Goal: Information Seeking & Learning: Learn about a topic

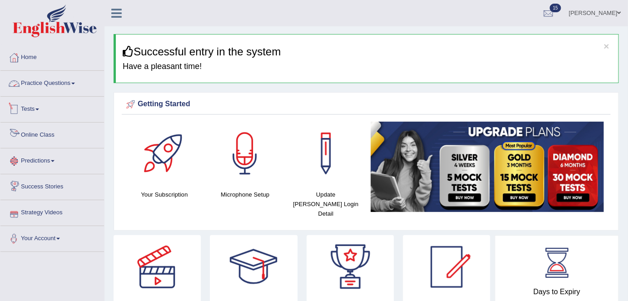
click at [62, 78] on link "Practice Questions" at bounding box center [52, 82] width 104 height 23
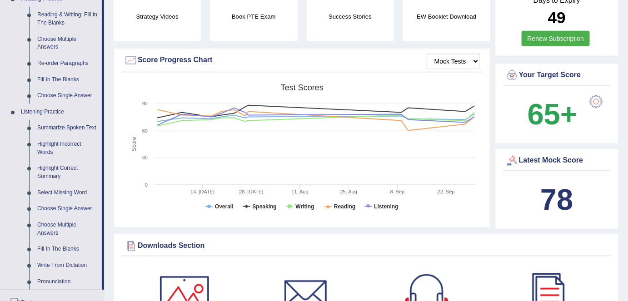
scroll to position [294, 0]
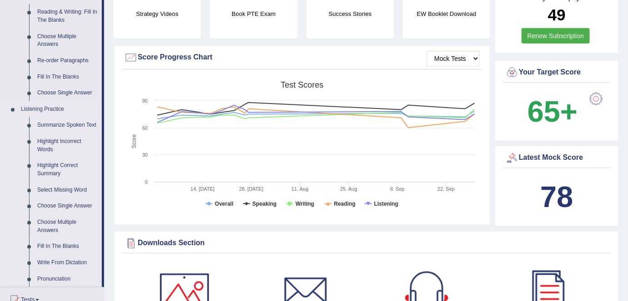
click at [75, 127] on link "Summarize Spoken Text" at bounding box center [67, 125] width 69 height 16
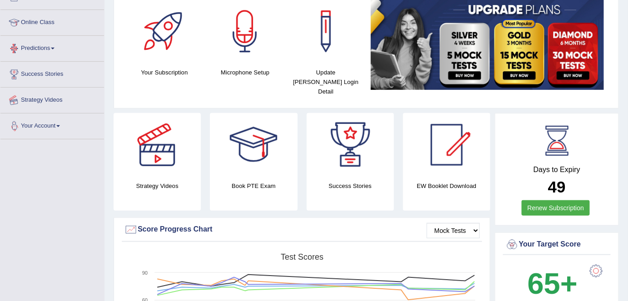
scroll to position [148, 0]
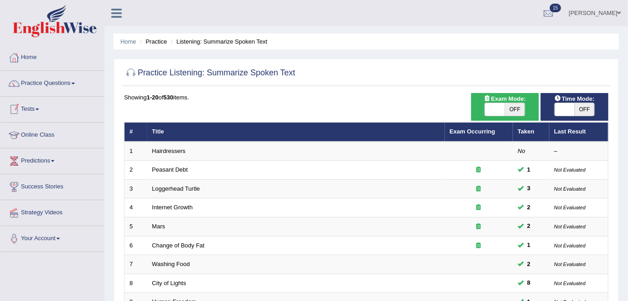
click at [511, 110] on span "OFF" at bounding box center [515, 109] width 20 height 13
checkbox input "true"
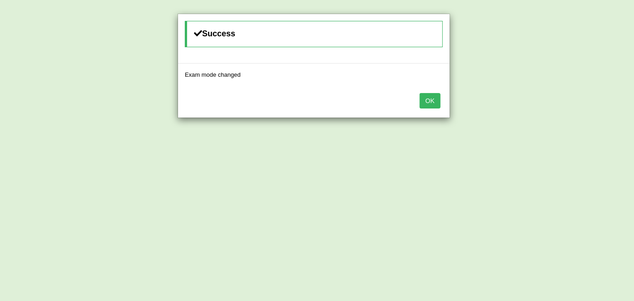
click at [434, 99] on button "OK" at bounding box center [430, 100] width 21 height 15
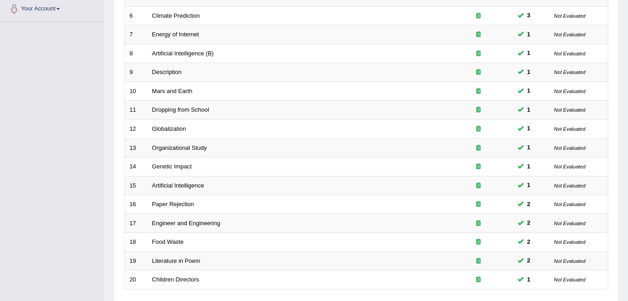
scroll to position [296, 0]
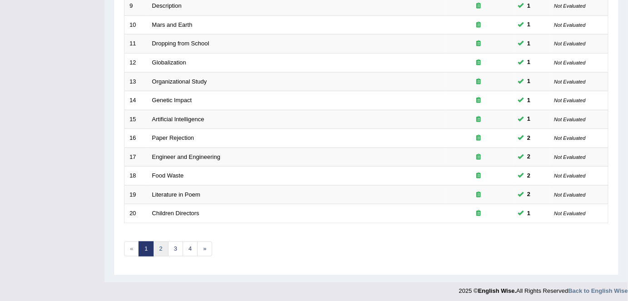
click at [160, 242] on link "2" at bounding box center [160, 249] width 15 height 15
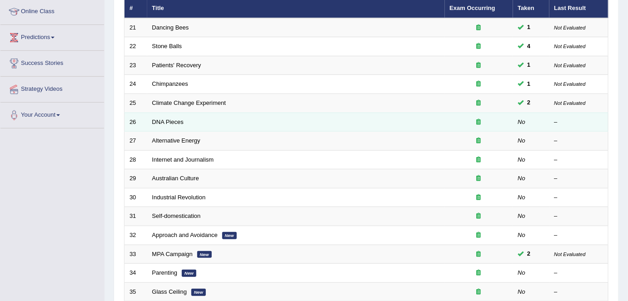
scroll to position [124, 0]
click at [168, 120] on link "DNA Pieces" at bounding box center [167, 122] width 31 height 7
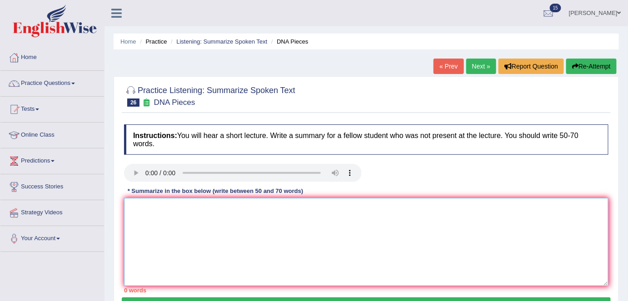
click at [215, 217] on textarea at bounding box center [366, 242] width 484 height 88
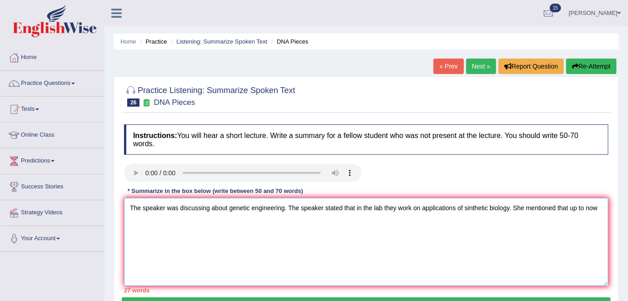
click at [598, 205] on textarea "The speaker was discussing about genetic engineering. The speaker stated that i…" at bounding box center [366, 242] width 484 height 88
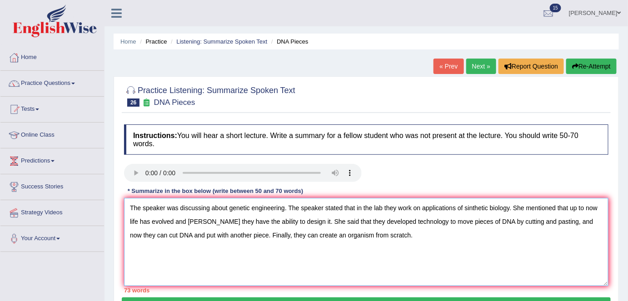
click at [226, 207] on textarea "The speaker was discussing about genetic engineering. The speaker stated that i…" at bounding box center [366, 242] width 484 height 88
click at [175, 222] on textarea "The speaker was discussing genetic engineering. The speaker stated that in the …" at bounding box center [366, 242] width 484 height 88
click at [532, 221] on textarea "The speaker was discussing genetic engineering. The speaker stated that in the …" at bounding box center [366, 242] width 484 height 88
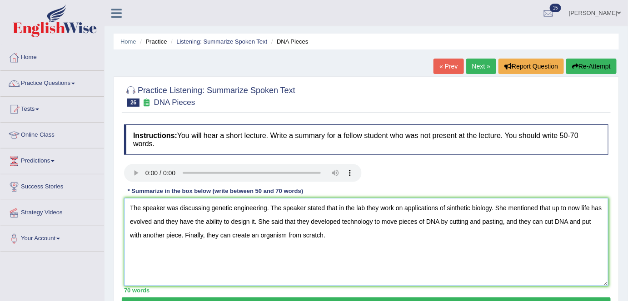
click at [452, 207] on textarea "The speaker was discussing genetic engineering. The speaker stated that in the …" at bounding box center [366, 242] width 484 height 88
click at [162, 223] on textarea "The speaker was discussing genetic engineering. The speaker stated that in the …" at bounding box center [366, 242] width 484 height 88
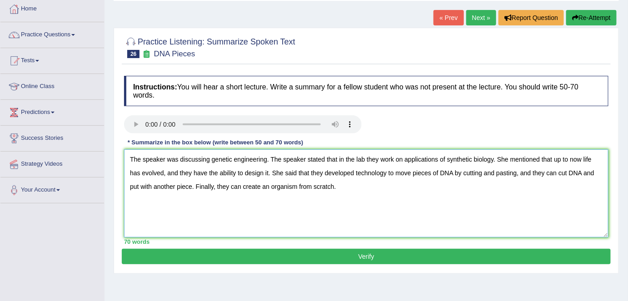
scroll to position [53, 0]
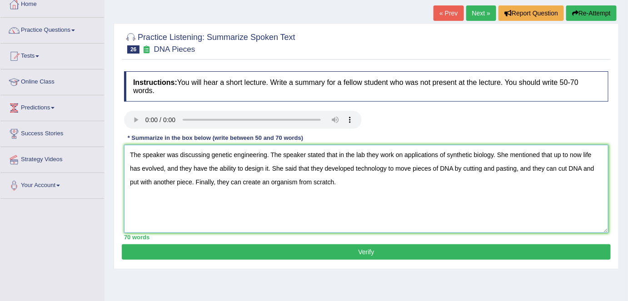
type textarea "The speaker was discussing genetic engineering. The speaker stated that in the …"
click at [377, 250] on button "Verify" at bounding box center [366, 251] width 489 height 15
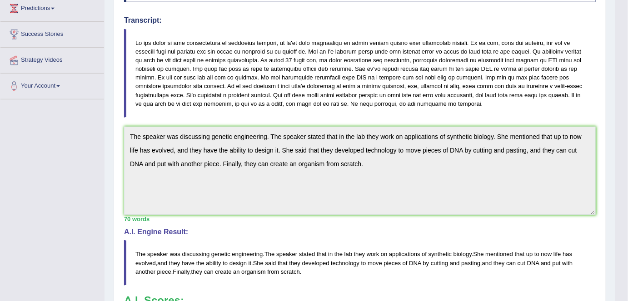
scroll to position [0, 0]
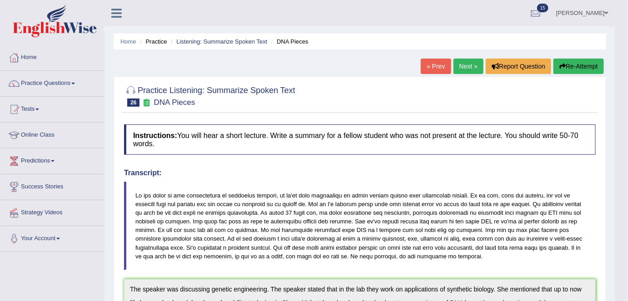
click at [569, 66] on button "Re-Attempt" at bounding box center [578, 66] width 50 height 15
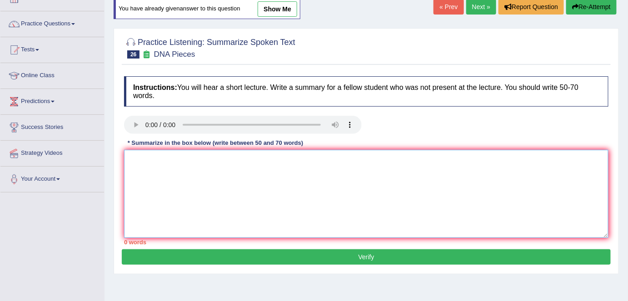
click at [397, 169] on textarea at bounding box center [366, 194] width 484 height 88
paste textarea "The speaker discussed genetic engineering, explaining that in the lab they work…"
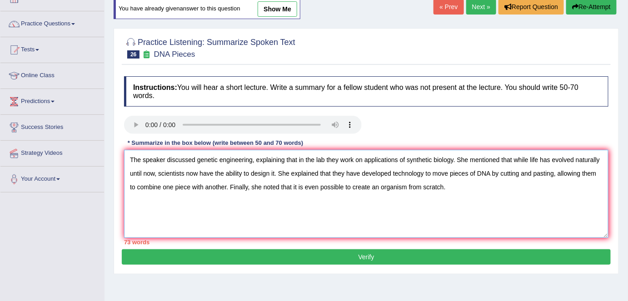
type textarea "The speaker discussed genetic engineering, explaining that in the lab they work…"
click at [359, 262] on button "Verify" at bounding box center [366, 256] width 489 height 15
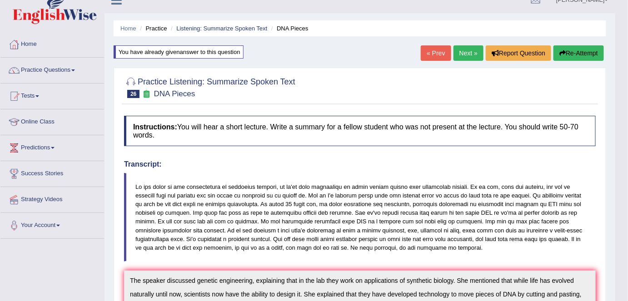
scroll to position [13, 0]
click at [72, 67] on link "Practice Questions" at bounding box center [52, 69] width 104 height 23
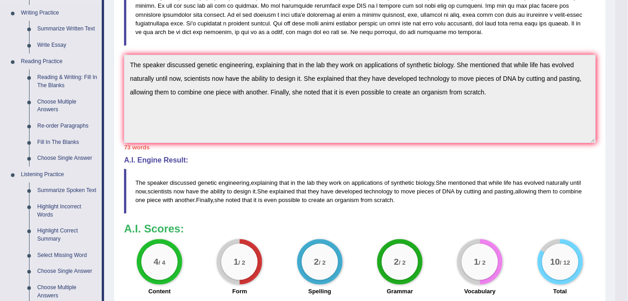
scroll to position [233, 0]
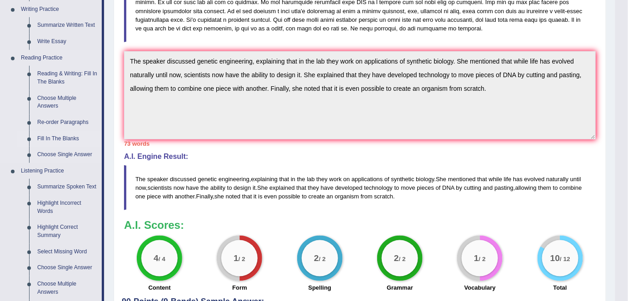
click at [75, 136] on link "Fill In The Blanks" at bounding box center [67, 139] width 69 height 16
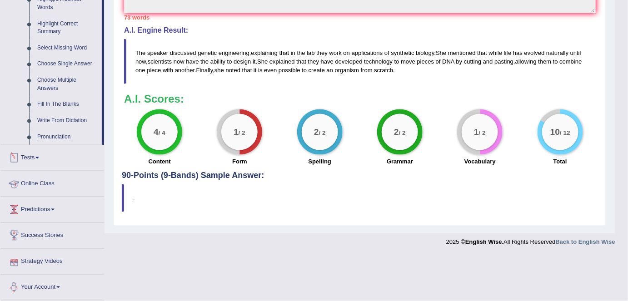
scroll to position [339, 0]
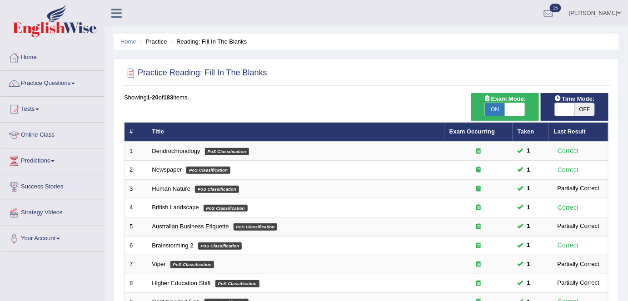
click at [588, 110] on span "OFF" at bounding box center [585, 109] width 20 height 13
checkbox input "true"
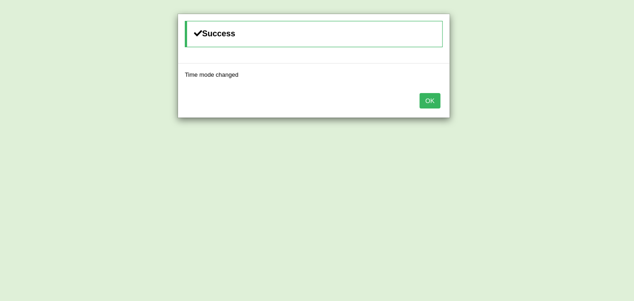
click at [430, 109] on div "OK" at bounding box center [314, 102] width 272 height 32
click at [428, 99] on button "OK" at bounding box center [430, 100] width 21 height 15
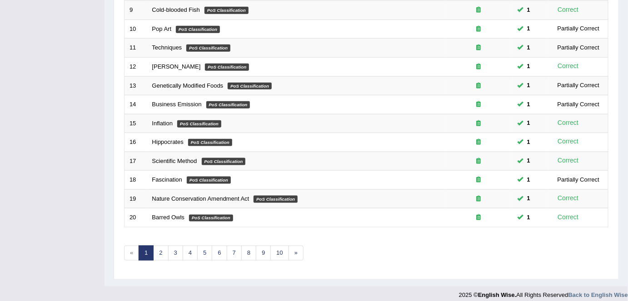
scroll to position [296, 0]
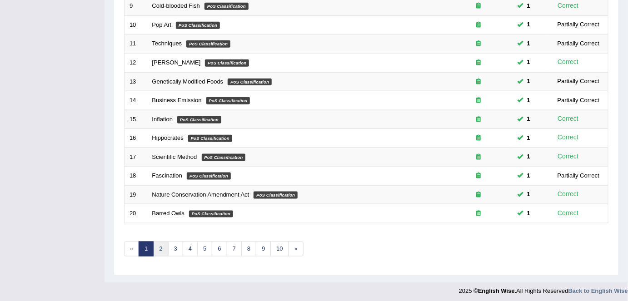
click at [156, 245] on link "2" at bounding box center [160, 249] width 15 height 15
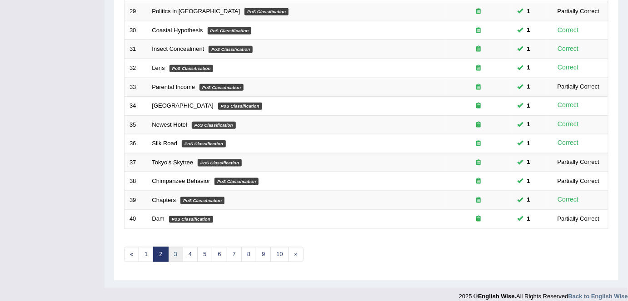
scroll to position [292, 0]
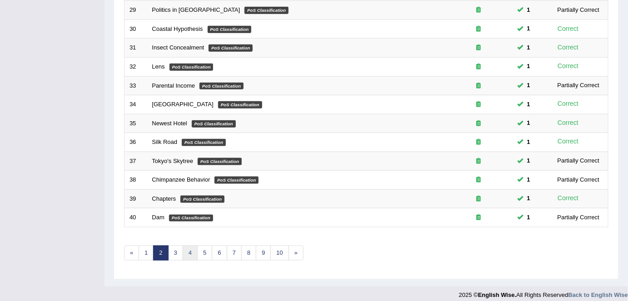
click at [188, 252] on link "4" at bounding box center [190, 253] width 15 height 15
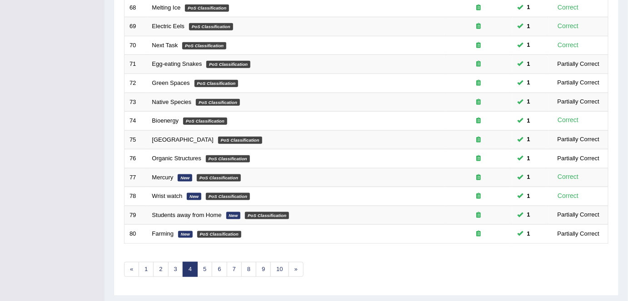
scroll to position [277, 0]
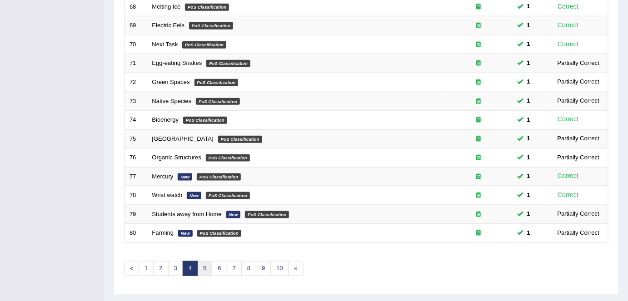
click at [204, 267] on link "5" at bounding box center [204, 268] width 15 height 15
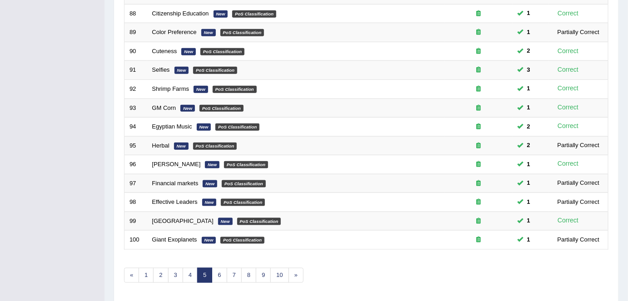
scroll to position [296, 0]
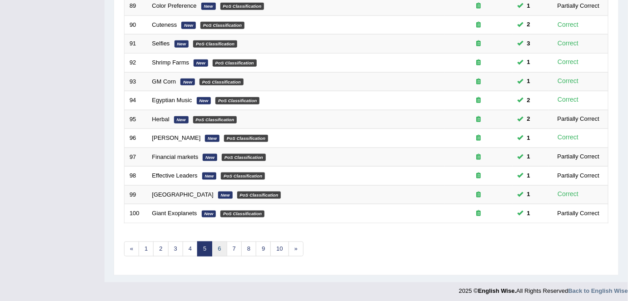
click at [220, 245] on link "6" at bounding box center [219, 249] width 15 height 15
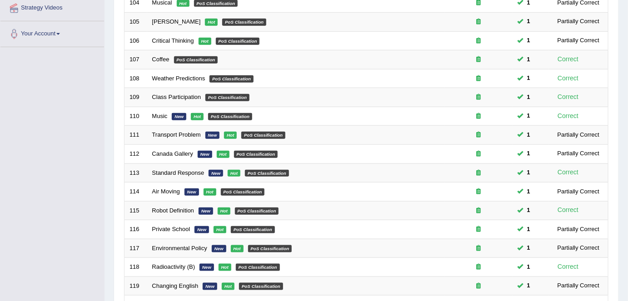
scroll to position [296, 0]
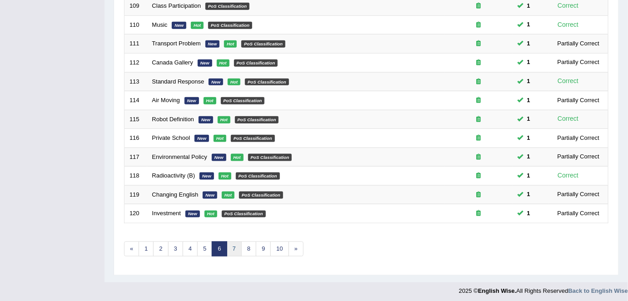
click at [231, 246] on link "7" at bounding box center [234, 249] width 15 height 15
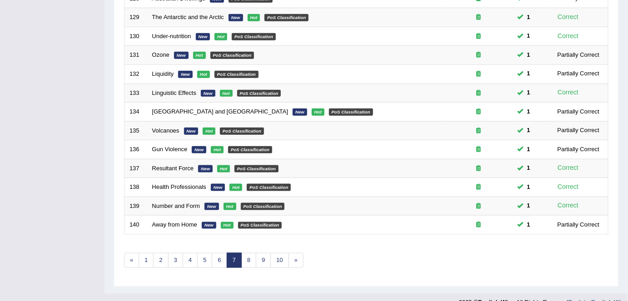
scroll to position [296, 0]
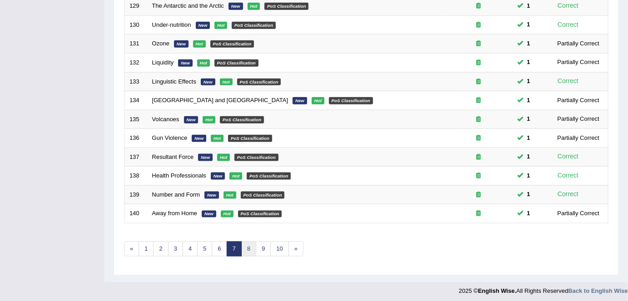
click at [244, 245] on link "8" at bounding box center [248, 249] width 15 height 15
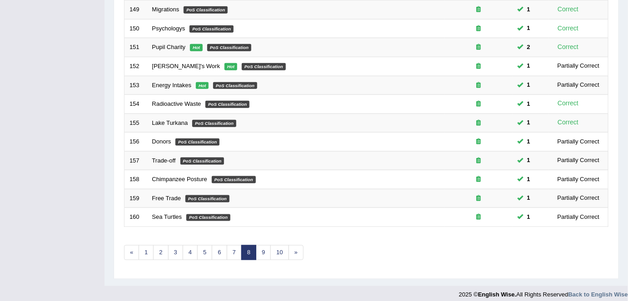
scroll to position [296, 0]
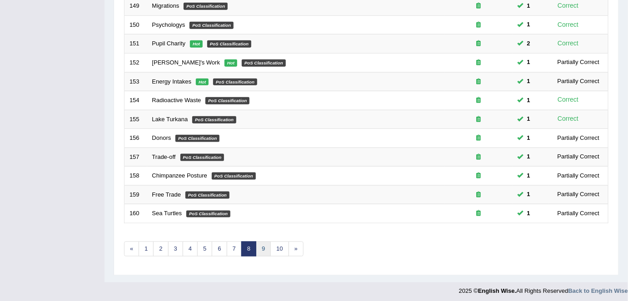
click at [258, 247] on link "9" at bounding box center [263, 249] width 15 height 15
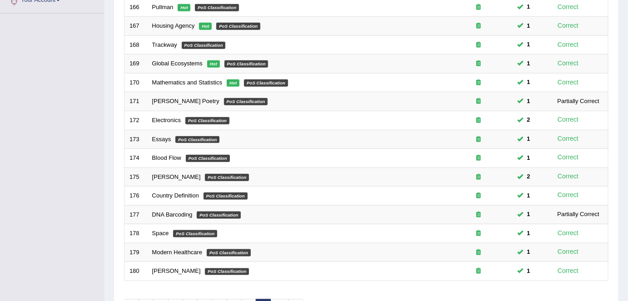
scroll to position [296, 0]
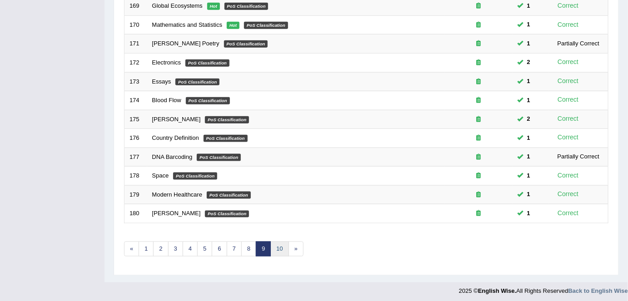
click at [277, 244] on link "10" at bounding box center [279, 249] width 18 height 15
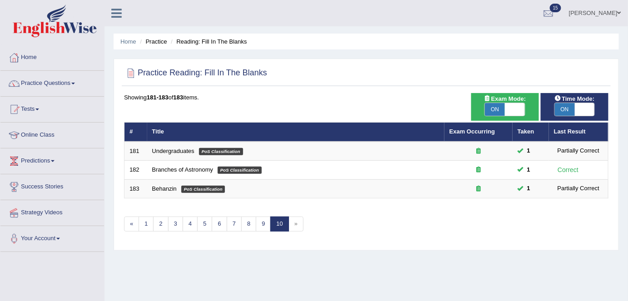
click at [502, 109] on span "ON" at bounding box center [495, 109] width 20 height 13
checkbox input "false"
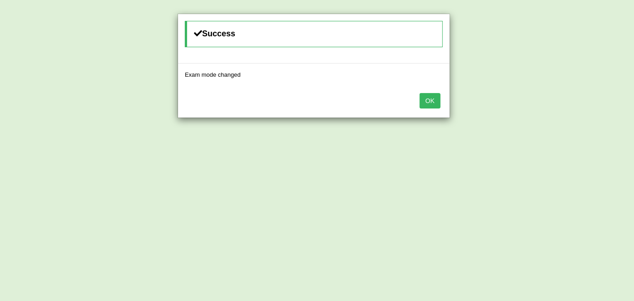
click at [430, 97] on button "OK" at bounding box center [430, 100] width 21 height 15
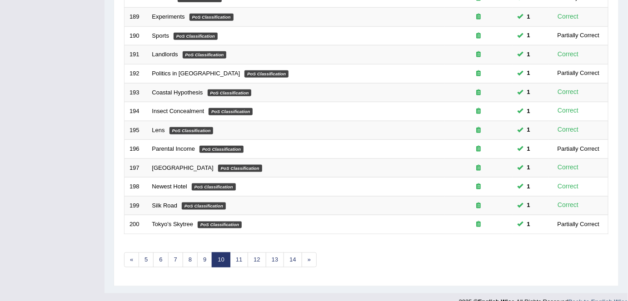
scroll to position [296, 0]
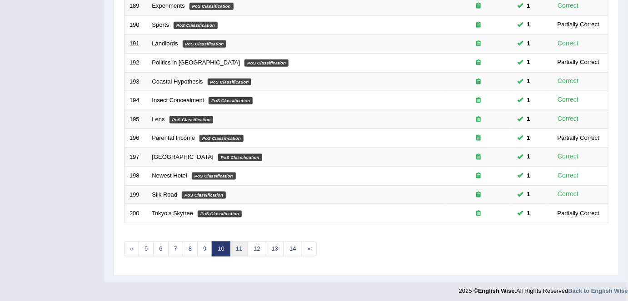
click at [238, 246] on link "11" at bounding box center [239, 249] width 18 height 15
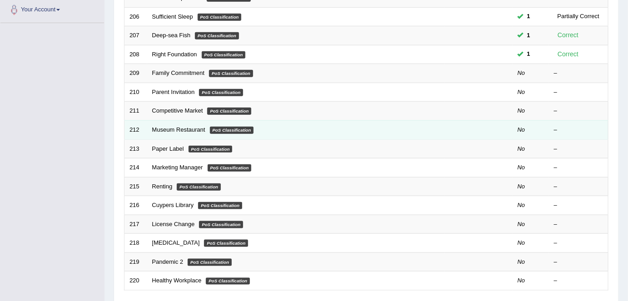
scroll to position [296, 0]
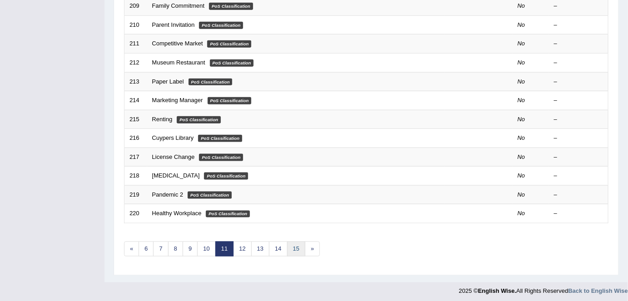
click at [291, 245] on link "15" at bounding box center [296, 249] width 18 height 15
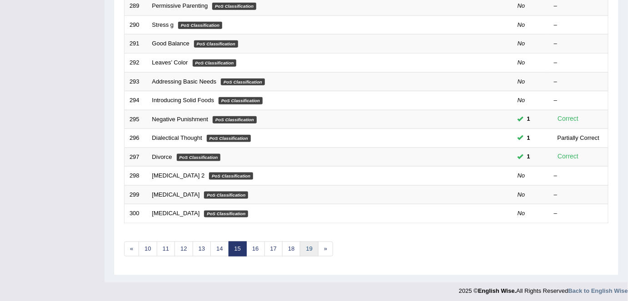
click at [307, 250] on link "19" at bounding box center [309, 249] width 18 height 15
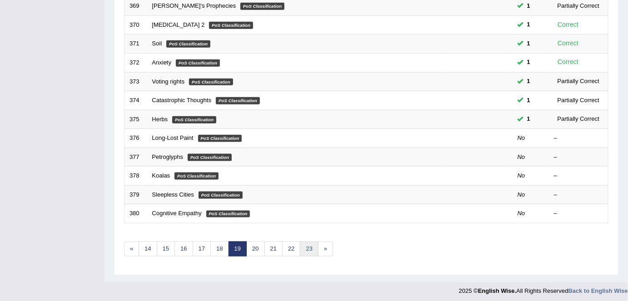
click at [300, 249] on link "23" at bounding box center [309, 249] width 18 height 15
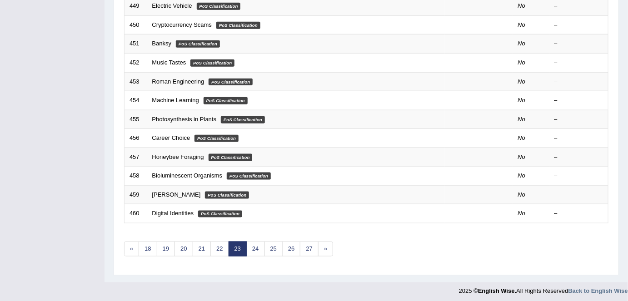
scroll to position [296, 0]
click at [308, 249] on link "27" at bounding box center [309, 249] width 18 height 15
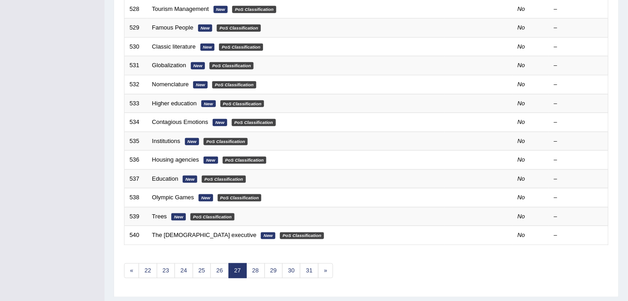
scroll to position [296, 0]
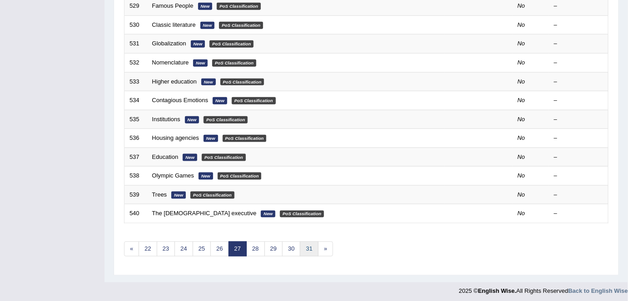
click at [302, 249] on link "31" at bounding box center [309, 249] width 18 height 15
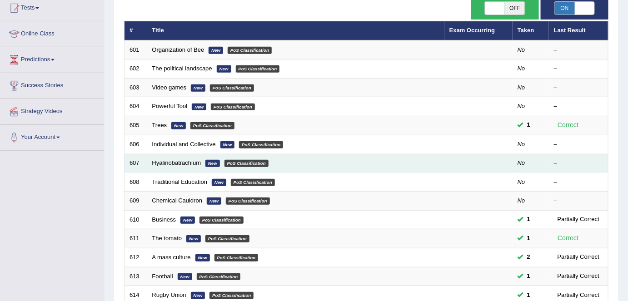
scroll to position [296, 0]
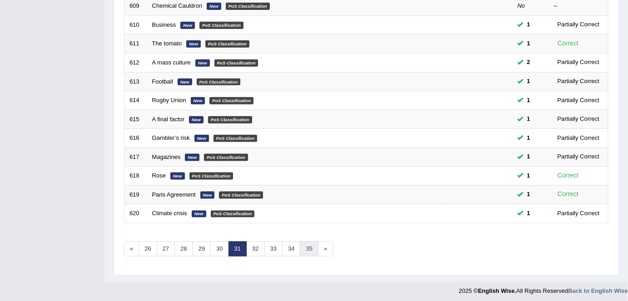
click at [305, 242] on link "35" at bounding box center [309, 249] width 18 height 15
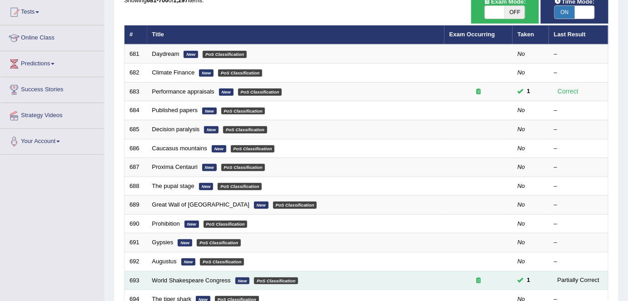
scroll to position [97, 0]
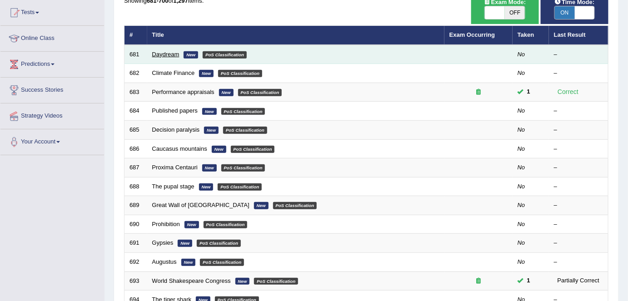
click at [170, 52] on link "Daydream" at bounding box center [165, 54] width 27 height 7
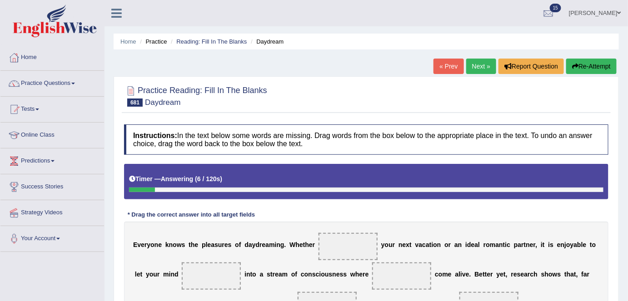
click at [586, 66] on button "Re-Attempt" at bounding box center [591, 66] width 50 height 15
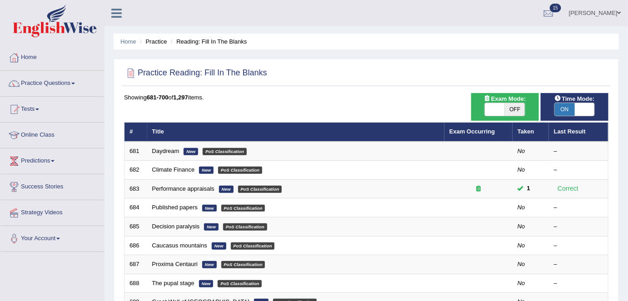
click at [570, 110] on span "ON" at bounding box center [565, 109] width 20 height 13
checkbox input "false"
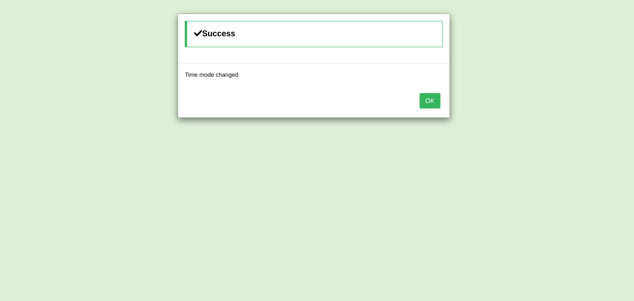
click at [433, 97] on button "OK" at bounding box center [430, 100] width 21 height 15
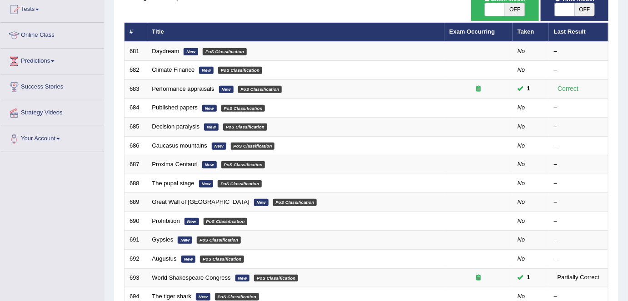
scroll to position [98, 0]
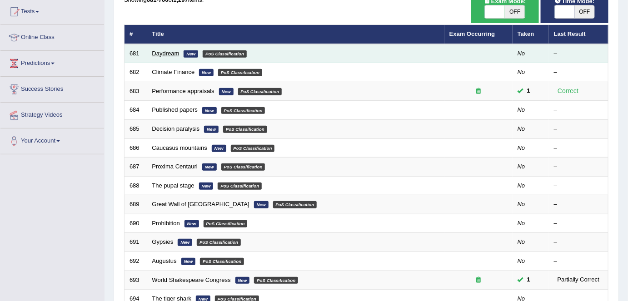
click at [164, 50] on link "Daydream" at bounding box center [165, 53] width 27 height 7
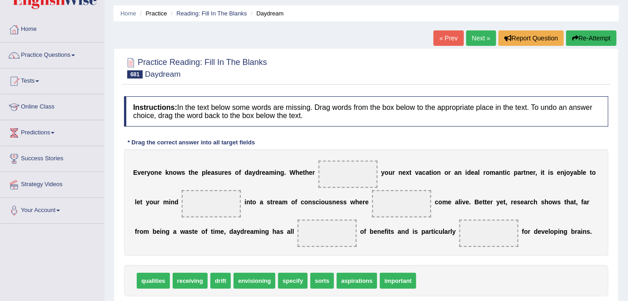
scroll to position [45, 0]
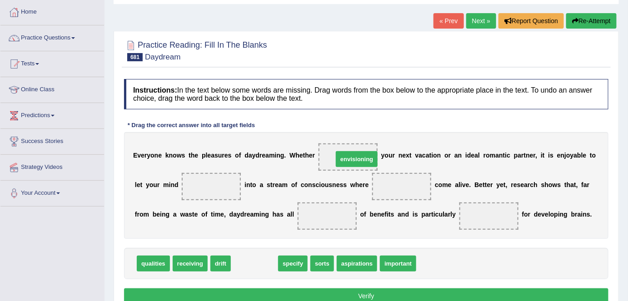
drag, startPoint x: 249, startPoint y: 265, endPoint x: 352, endPoint y: 161, distance: 145.9
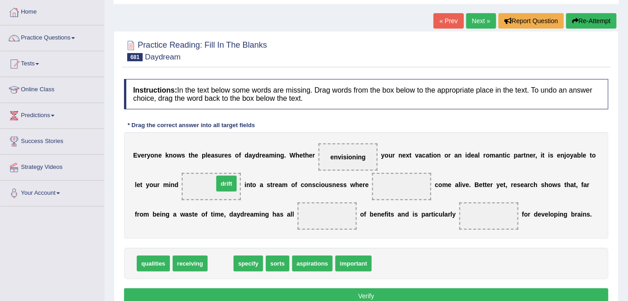
drag, startPoint x: 219, startPoint y: 267, endPoint x: 224, endPoint y: 188, distance: 79.2
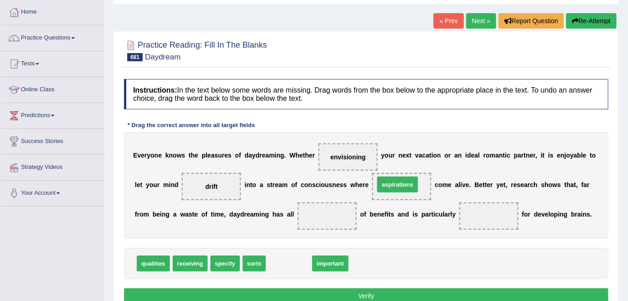
drag, startPoint x: 288, startPoint y: 264, endPoint x: 397, endPoint y: 184, distance: 135.2
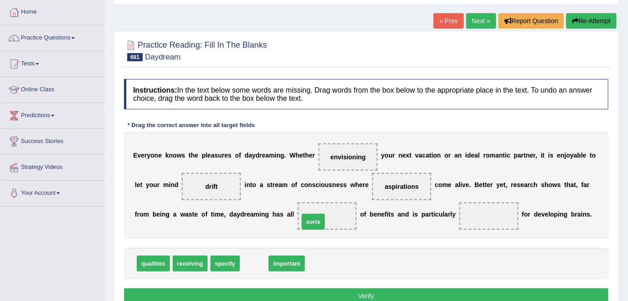
drag, startPoint x: 259, startPoint y: 263, endPoint x: 318, endPoint y: 221, distance: 72.7
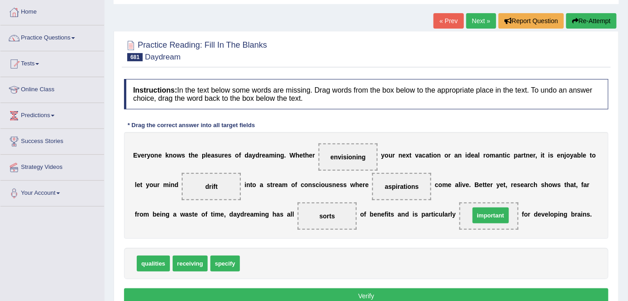
drag, startPoint x: 251, startPoint y: 263, endPoint x: 481, endPoint y: 215, distance: 235.0
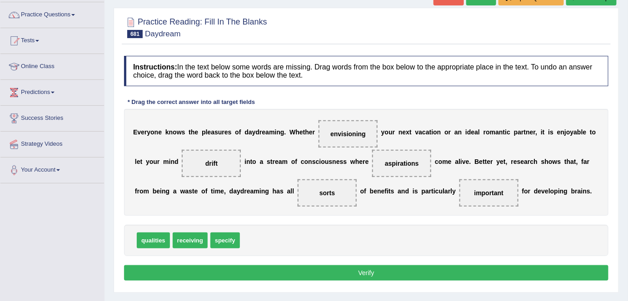
scroll to position [69, 0]
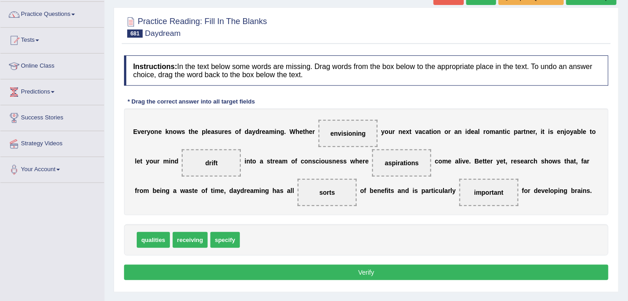
click at [458, 268] on button "Verify" at bounding box center [366, 272] width 484 height 15
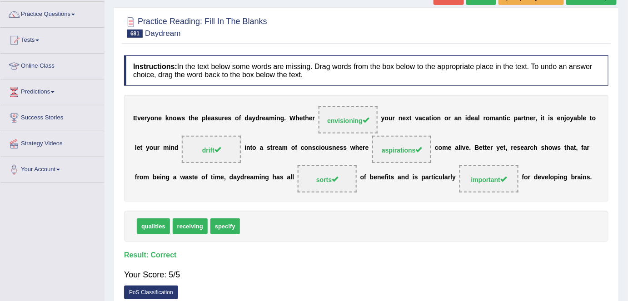
scroll to position [0, 0]
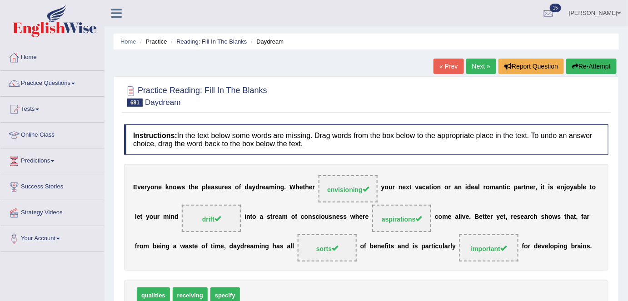
click at [476, 64] on link "Next »" at bounding box center [481, 66] width 30 height 15
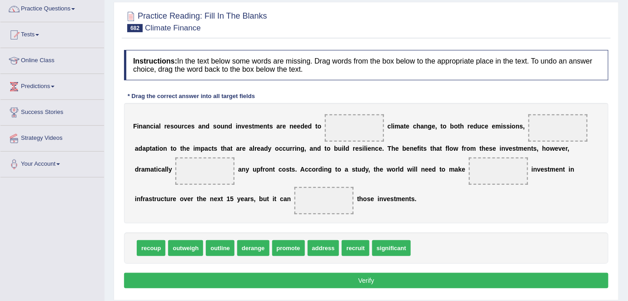
scroll to position [75, 0]
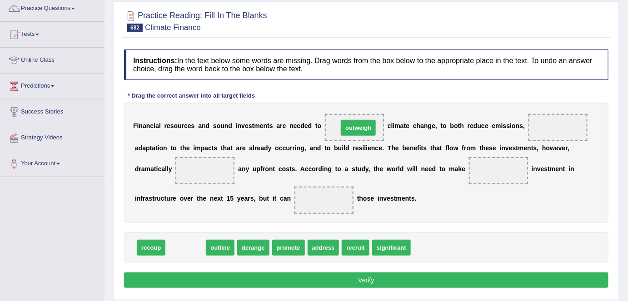
drag, startPoint x: 182, startPoint y: 246, endPoint x: 354, endPoint y: 125, distance: 210.1
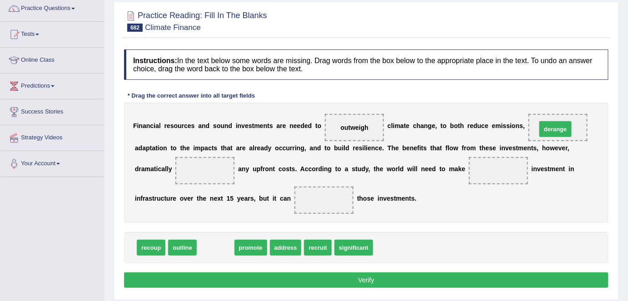
drag, startPoint x: 224, startPoint y: 245, endPoint x: 563, endPoint y: 123, distance: 360.5
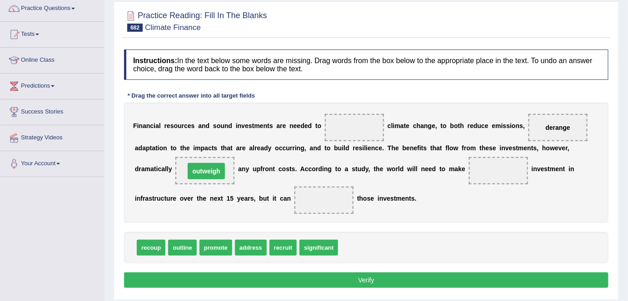
drag, startPoint x: 348, startPoint y: 128, endPoint x: 197, endPoint y: 172, distance: 157.3
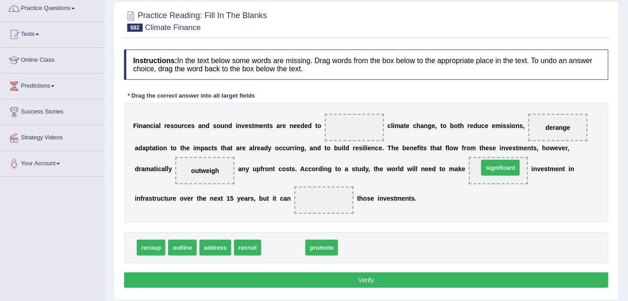
drag, startPoint x: 276, startPoint y: 241, endPoint x: 493, endPoint y: 161, distance: 231.4
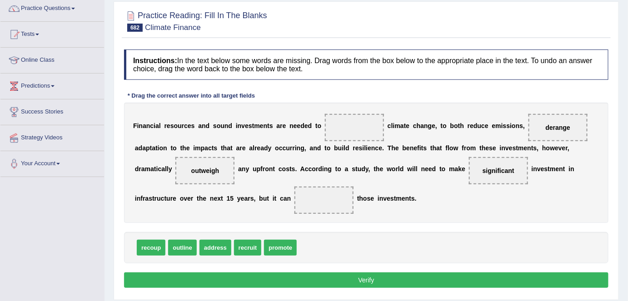
click at [239, 244] on span "recruit" at bounding box center [247, 248] width 27 height 16
drag, startPoint x: 209, startPoint y: 245, endPoint x: 350, endPoint y: 127, distance: 183.9
drag, startPoint x: 240, startPoint y: 249, endPoint x: 236, endPoint y: 243, distance: 7.8
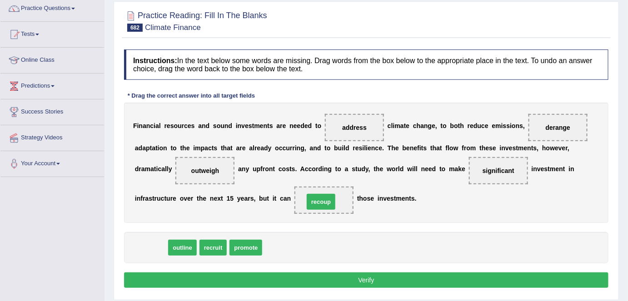
drag, startPoint x: 152, startPoint y: 247, endPoint x: 321, endPoint y: 199, distance: 175.0
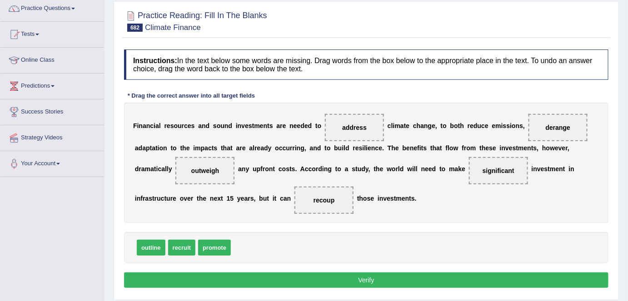
click at [336, 278] on button "Verify" at bounding box center [366, 280] width 484 height 15
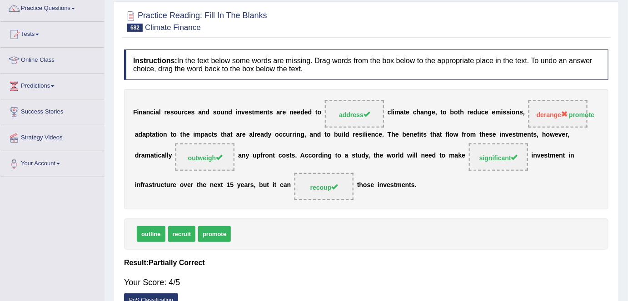
scroll to position [0, 0]
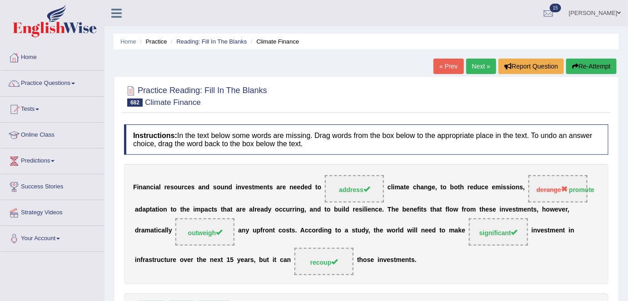
click at [476, 65] on link "Next »" at bounding box center [481, 66] width 30 height 15
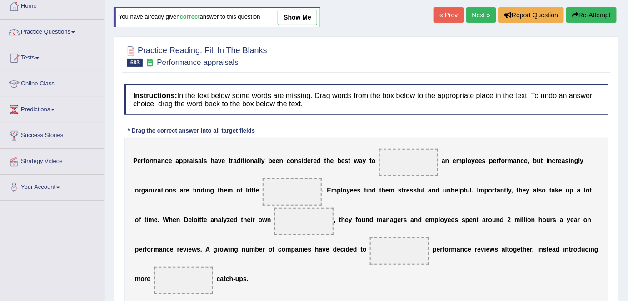
scroll to position [54, 0]
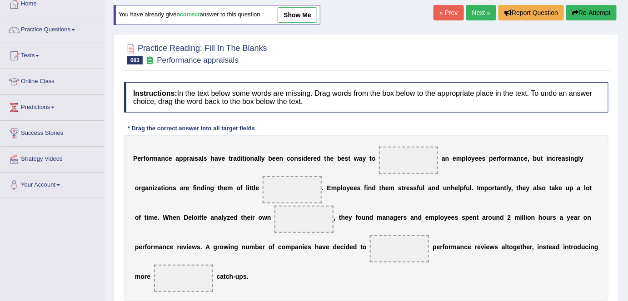
click at [476, 17] on link "Next »" at bounding box center [481, 12] width 30 height 15
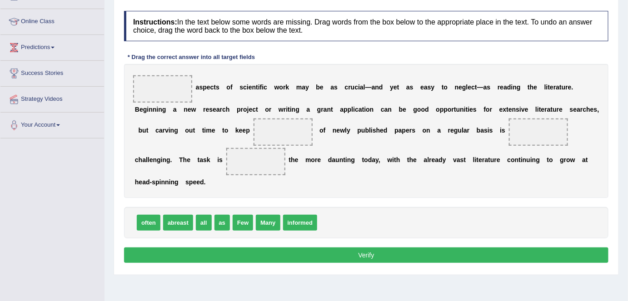
scroll to position [114, 0]
drag, startPoint x: 245, startPoint y: 222, endPoint x: 162, endPoint y: 91, distance: 155.0
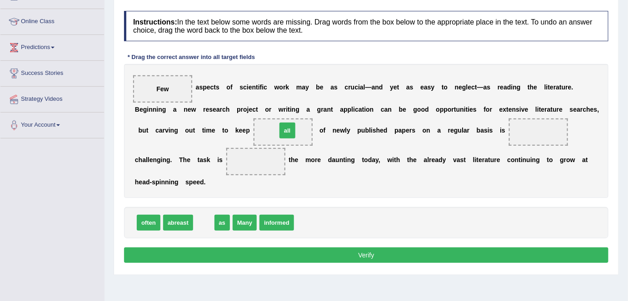
drag, startPoint x: 200, startPoint y: 222, endPoint x: 283, endPoint y: 128, distance: 125.5
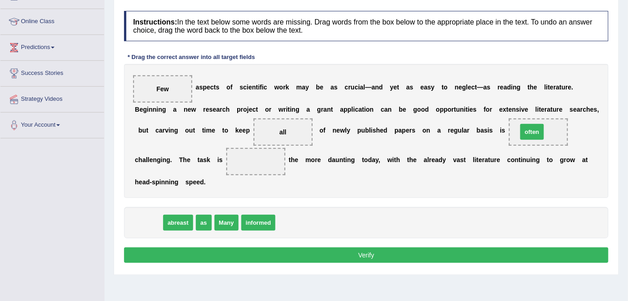
drag, startPoint x: 153, startPoint y: 222, endPoint x: 536, endPoint y: 133, distance: 393.5
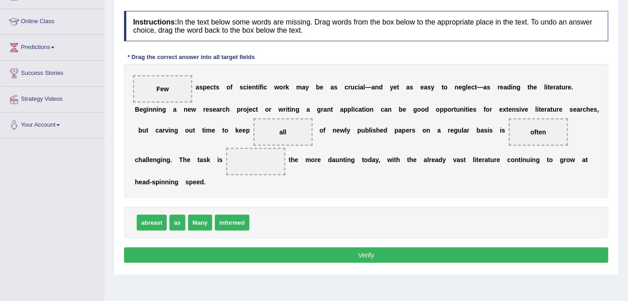
click at [224, 217] on span "informed" at bounding box center [232, 223] width 35 height 16
drag, startPoint x: 546, startPoint y: 129, endPoint x: 254, endPoint y: 157, distance: 293.5
click at [254, 157] on div "Few a s p e c t s o f s c i e n t i f i c w o r k m a y b e a s c r u c i a l —…" at bounding box center [366, 131] width 484 height 134
drag, startPoint x: 542, startPoint y: 128, endPoint x: 265, endPoint y: 153, distance: 277.3
drag, startPoint x: 179, startPoint y: 219, endPoint x: 553, endPoint y: 124, distance: 386.4
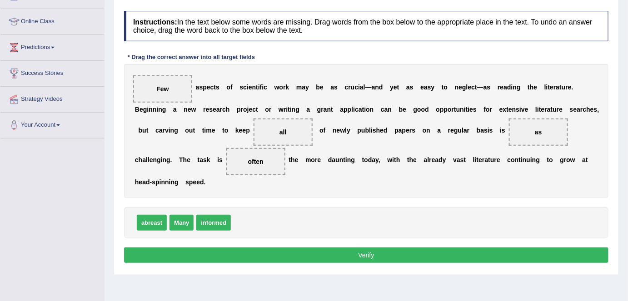
click at [433, 254] on button "Verify" at bounding box center [366, 255] width 484 height 15
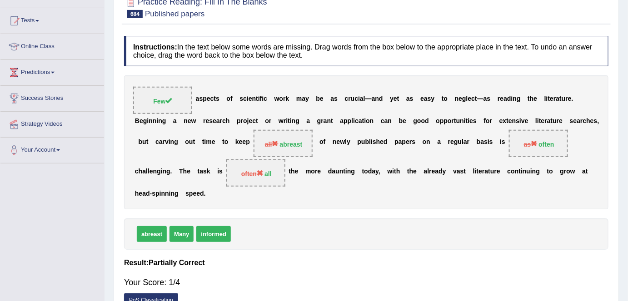
scroll to position [0, 0]
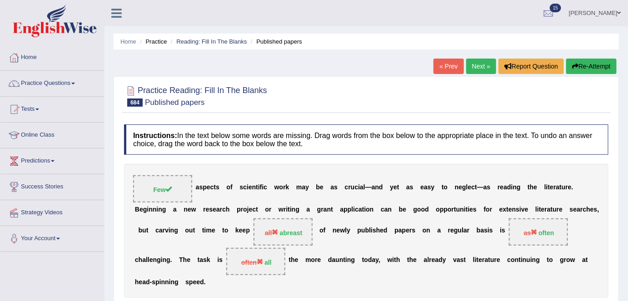
click at [472, 61] on link "Next »" at bounding box center [481, 66] width 30 height 15
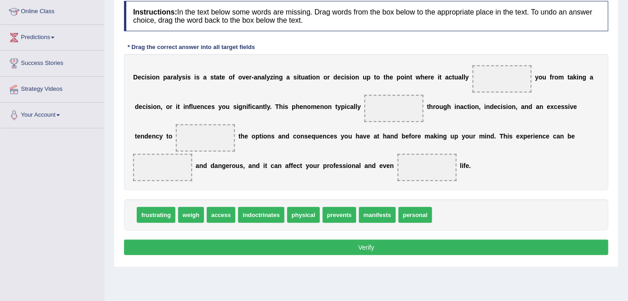
scroll to position [124, 0]
drag, startPoint x: 339, startPoint y: 212, endPoint x: 507, endPoint y: 80, distance: 213.4
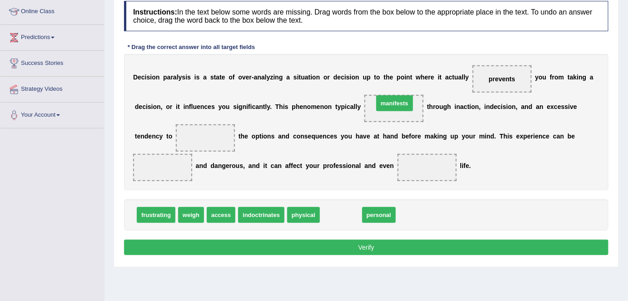
drag, startPoint x: 344, startPoint y: 218, endPoint x: 398, endPoint y: 107, distance: 123.5
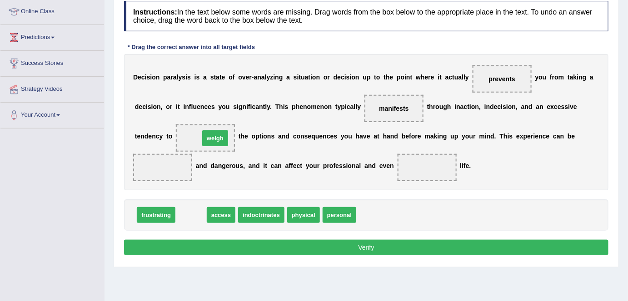
drag, startPoint x: 192, startPoint y: 214, endPoint x: 215, endPoint y: 137, distance: 80.3
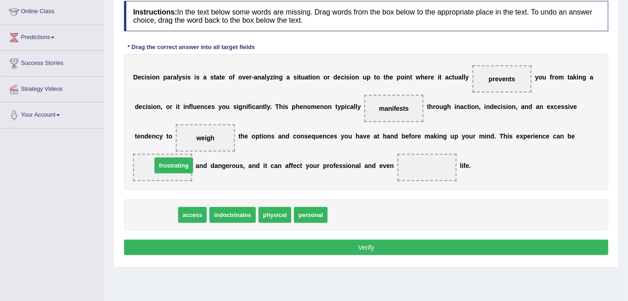
drag, startPoint x: 159, startPoint y: 214, endPoint x: 177, endPoint y: 164, distance: 52.6
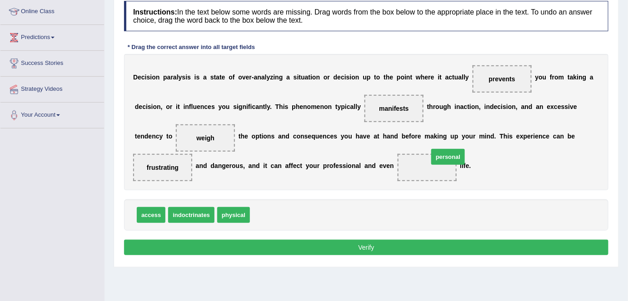
drag, startPoint x: 269, startPoint y: 218, endPoint x: 429, endPoint y: 172, distance: 166.4
click at [343, 249] on button "Verify" at bounding box center [366, 247] width 484 height 15
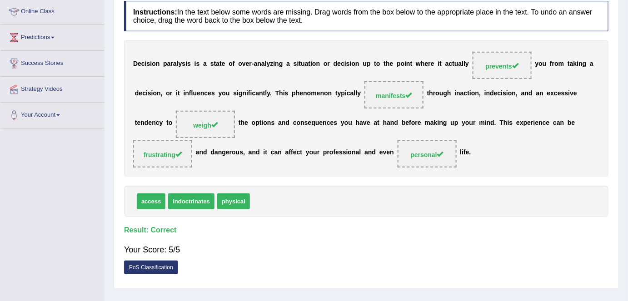
scroll to position [0, 0]
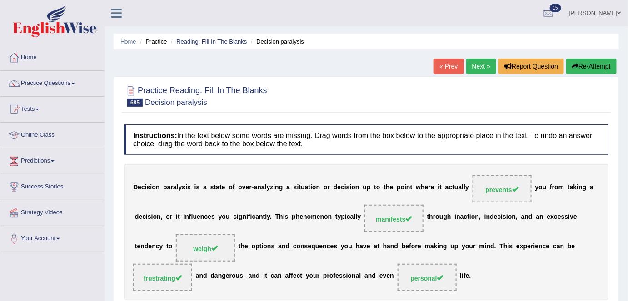
click at [468, 65] on link "Next »" at bounding box center [481, 66] width 30 height 15
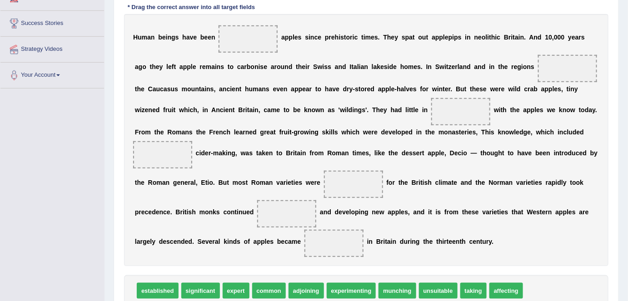
scroll to position [165, 0]
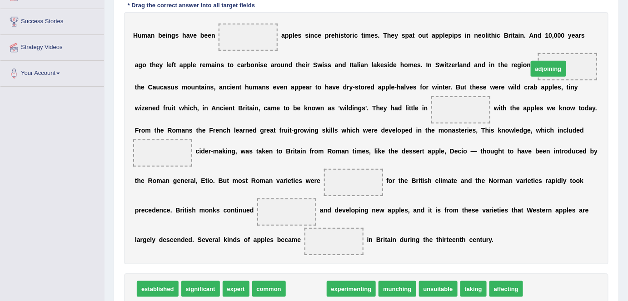
drag, startPoint x: 310, startPoint y: 288, endPoint x: 552, endPoint y: 68, distance: 327.1
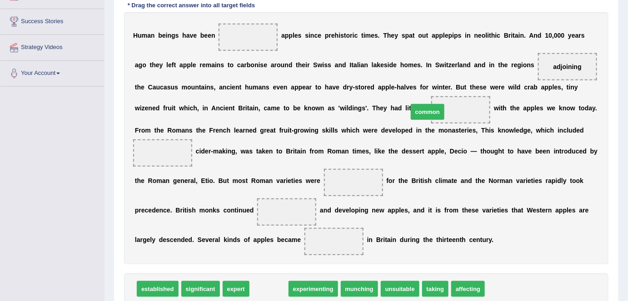
drag, startPoint x: 265, startPoint y: 287, endPoint x: 424, endPoint y: 109, distance: 238.7
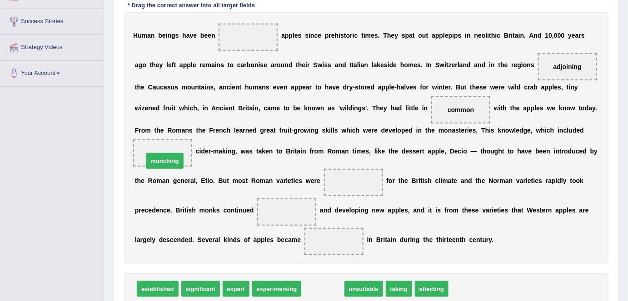
drag, startPoint x: 323, startPoint y: 289, endPoint x: 165, endPoint y: 161, distance: 203.5
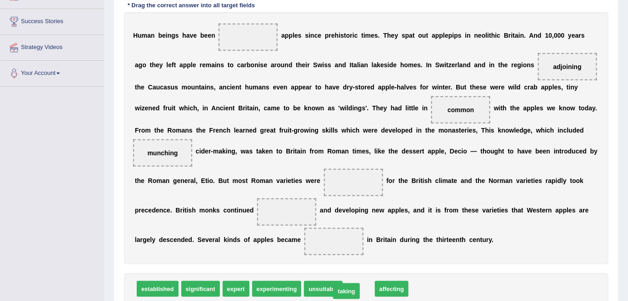
drag, startPoint x: 359, startPoint y: 287, endPoint x: 347, endPoint y: 289, distance: 12.5
drag, startPoint x: 404, startPoint y: 291, endPoint x: 366, endPoint y: 187, distance: 110.5
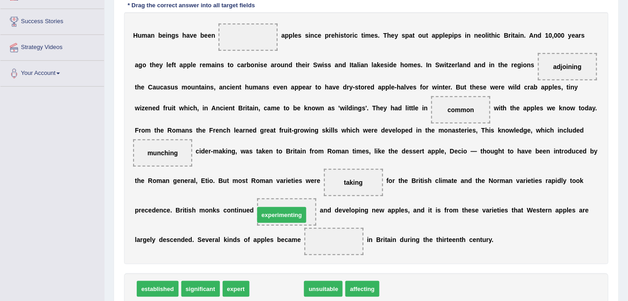
drag, startPoint x: 282, startPoint y: 288, endPoint x: 287, endPoint y: 214, distance: 74.2
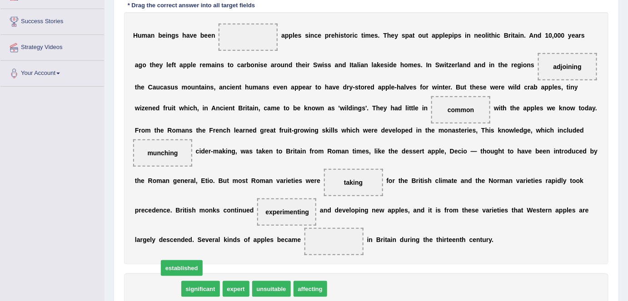
drag, startPoint x: 159, startPoint y: 286, endPoint x: 182, endPoint y: 266, distance: 31.2
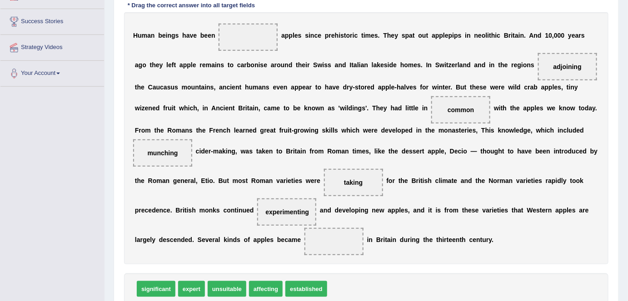
scroll to position [171, 0]
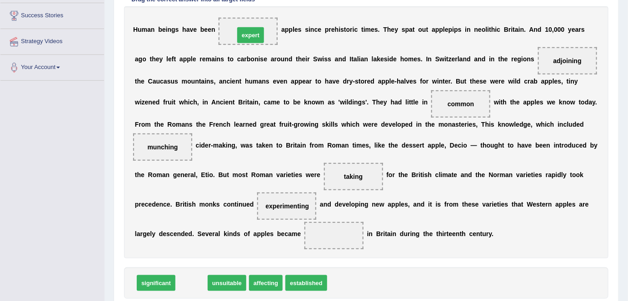
drag, startPoint x: 194, startPoint y: 283, endPoint x: 253, endPoint y: 35, distance: 254.5
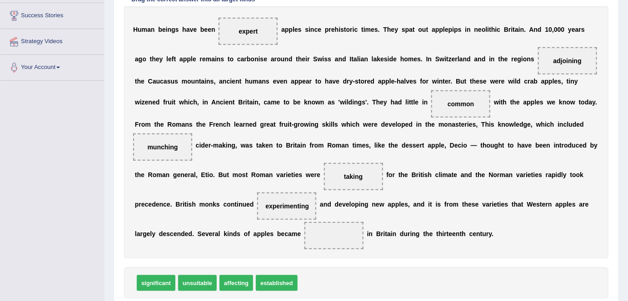
drag, startPoint x: 253, startPoint y: 35, endPoint x: 182, endPoint y: 117, distance: 108.5
click at [182, 117] on div "H u m a n b e i n g s h a v e b e e n expert a p p l e s s i n c e p r e h i s …" at bounding box center [366, 132] width 484 height 252
drag, startPoint x: 168, startPoint y: 149, endPoint x: 244, endPoint y: 42, distance: 131.2
click at [244, 42] on div "H u m a n b e i n g s h a v e b e e n expert a p p l e s s i n c e p r e h i s …" at bounding box center [366, 132] width 484 height 252
drag, startPoint x: 167, startPoint y: 146, endPoint x: 254, endPoint y: 34, distance: 142.1
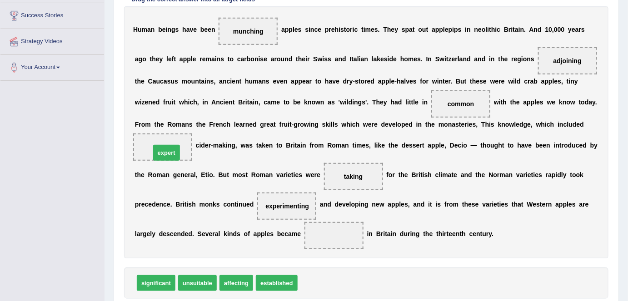
drag, startPoint x: 316, startPoint y: 281, endPoint x: 167, endPoint y: 148, distance: 199.5
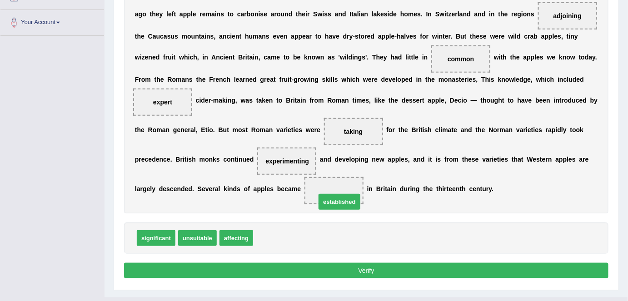
drag, startPoint x: 276, startPoint y: 234, endPoint x: 343, endPoint y: 193, distance: 78.5
click at [346, 268] on button "Verify" at bounding box center [366, 270] width 484 height 15
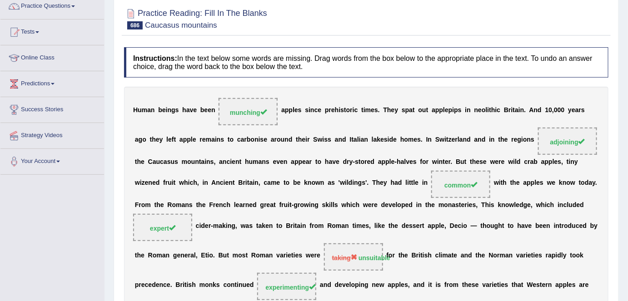
scroll to position [0, 0]
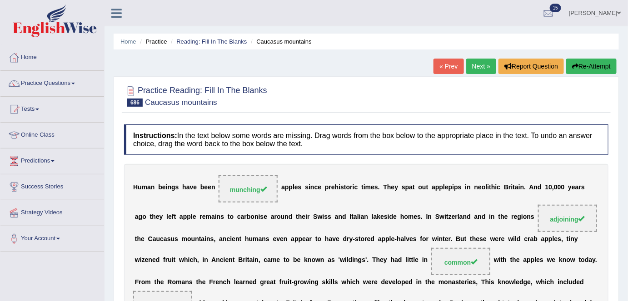
click at [477, 68] on link "Next »" at bounding box center [481, 66] width 30 height 15
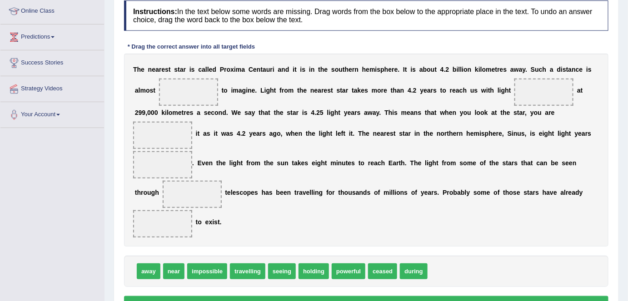
scroll to position [126, 0]
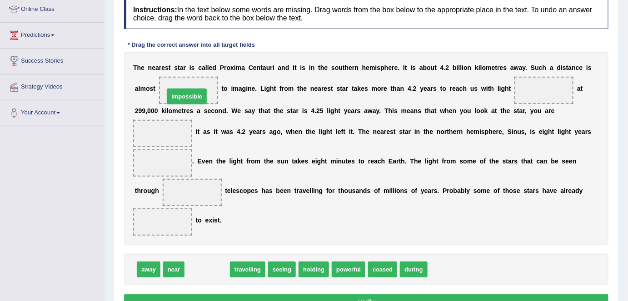
drag, startPoint x: 211, startPoint y: 270, endPoint x: 191, endPoint y: 97, distance: 174.2
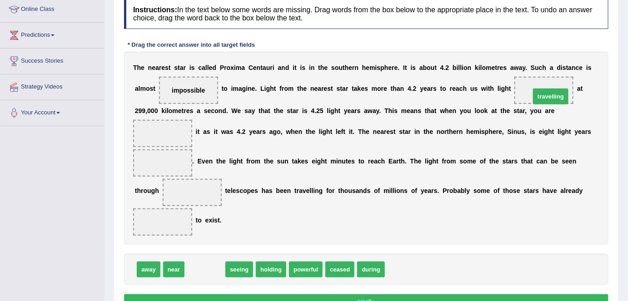
drag, startPoint x: 207, startPoint y: 269, endPoint x: 552, endPoint y: 96, distance: 386.6
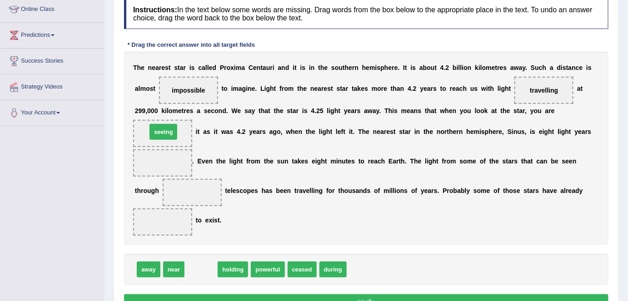
drag, startPoint x: 196, startPoint y: 272, endPoint x: 159, endPoint y: 134, distance: 142.7
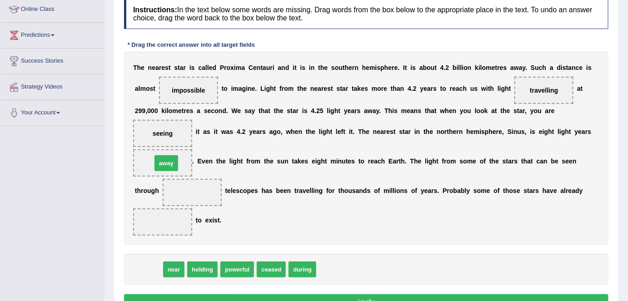
drag, startPoint x: 150, startPoint y: 266, endPoint x: 168, endPoint y: 160, distance: 107.8
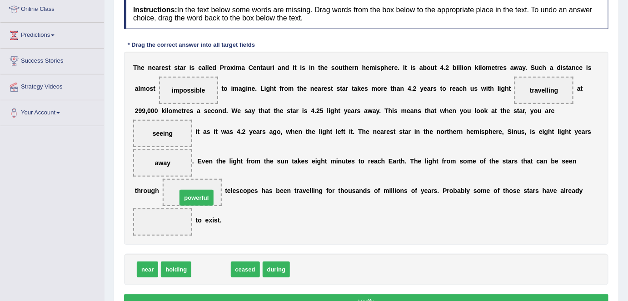
drag, startPoint x: 213, startPoint y: 267, endPoint x: 198, endPoint y: 194, distance: 73.8
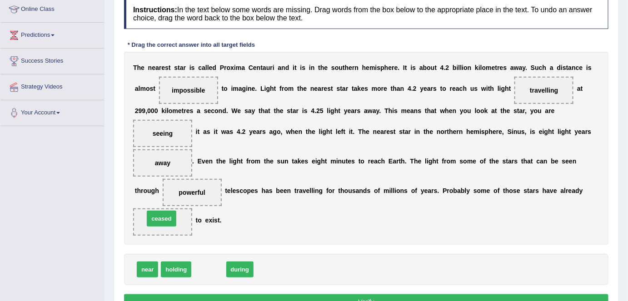
drag, startPoint x: 210, startPoint y: 269, endPoint x: 163, endPoint y: 218, distance: 69.7
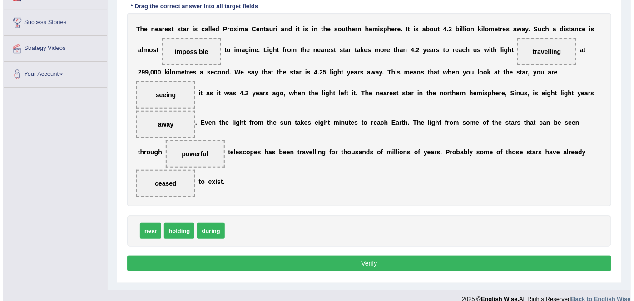
scroll to position [168, 0]
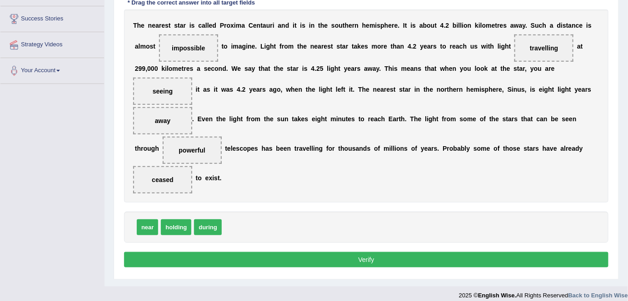
click at [273, 260] on button "Verify" at bounding box center [366, 259] width 484 height 15
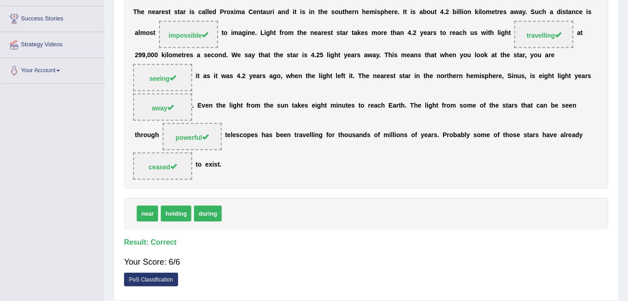
scroll to position [0, 0]
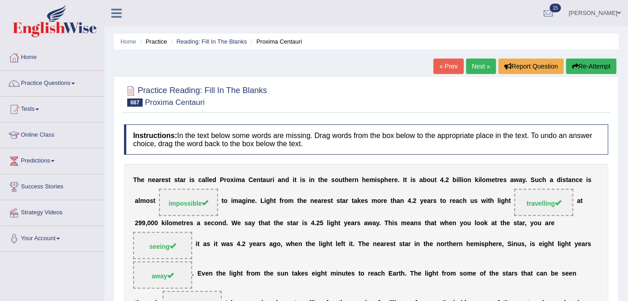
click at [482, 65] on link "Next »" at bounding box center [481, 66] width 30 height 15
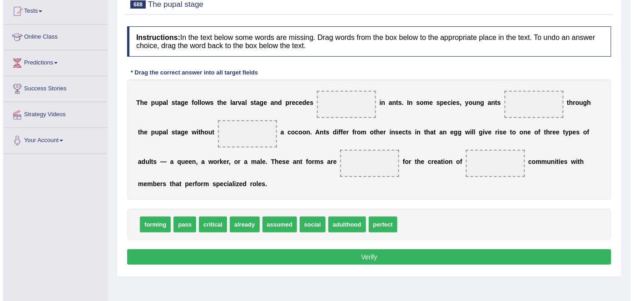
scroll to position [101, 0]
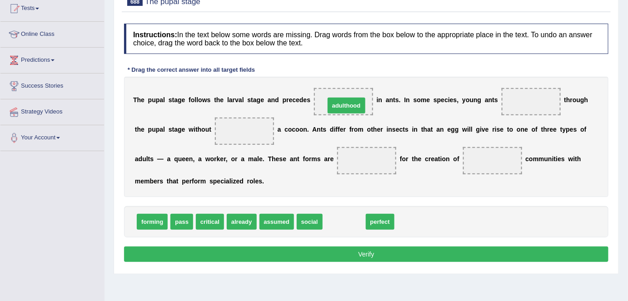
drag, startPoint x: 347, startPoint y: 221, endPoint x: 349, endPoint y: 105, distance: 115.9
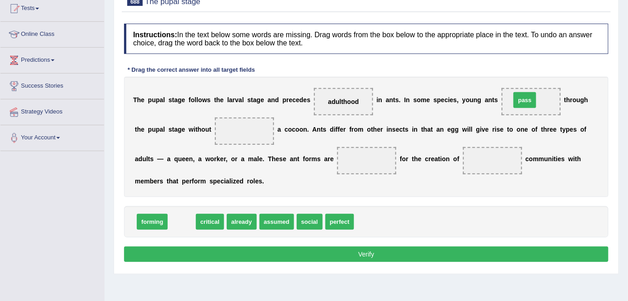
drag, startPoint x: 179, startPoint y: 220, endPoint x: 522, endPoint y: 98, distance: 364.1
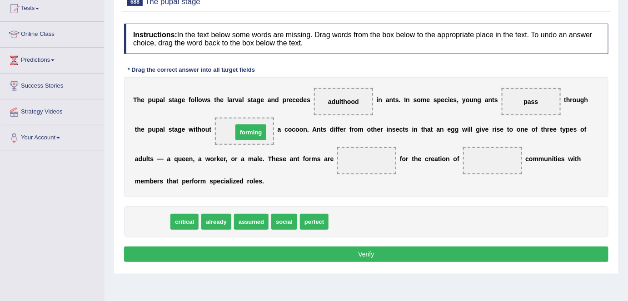
drag, startPoint x: 143, startPoint y: 221, endPoint x: 238, endPoint y: 131, distance: 130.8
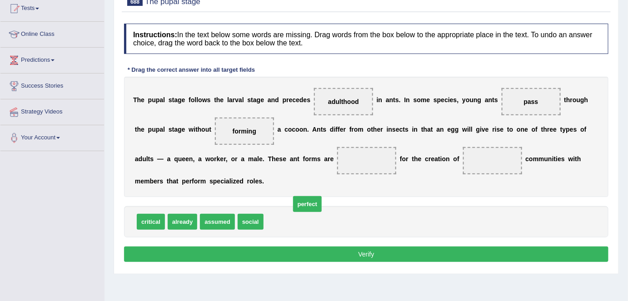
drag, startPoint x: 279, startPoint y: 224, endPoint x: 302, endPoint y: 208, distance: 28.1
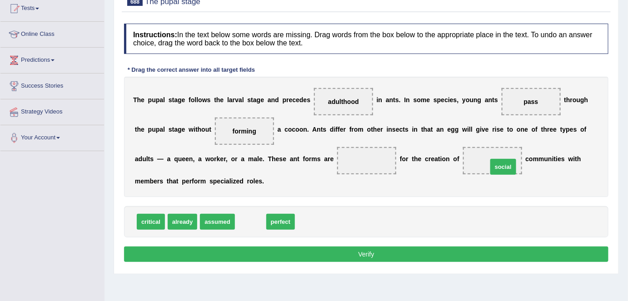
drag, startPoint x: 253, startPoint y: 221, endPoint x: 502, endPoint y: 160, distance: 256.6
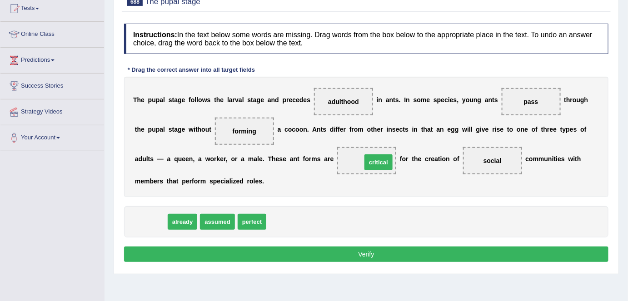
drag, startPoint x: 154, startPoint y: 224, endPoint x: 381, endPoint y: 164, distance: 235.1
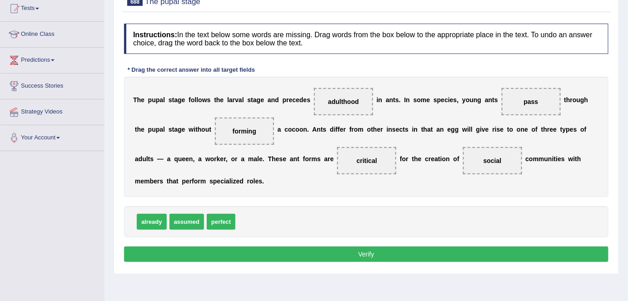
click at [364, 254] on button "Verify" at bounding box center [366, 254] width 484 height 15
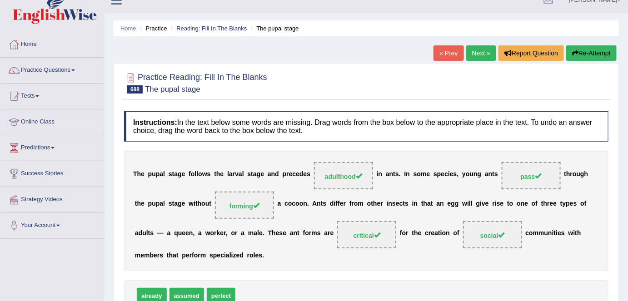
scroll to position [0, 0]
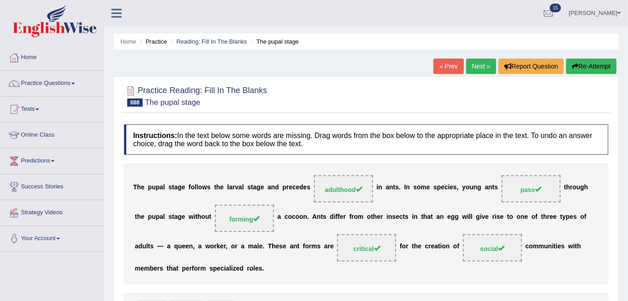
click at [481, 65] on link "Next »" at bounding box center [481, 66] width 30 height 15
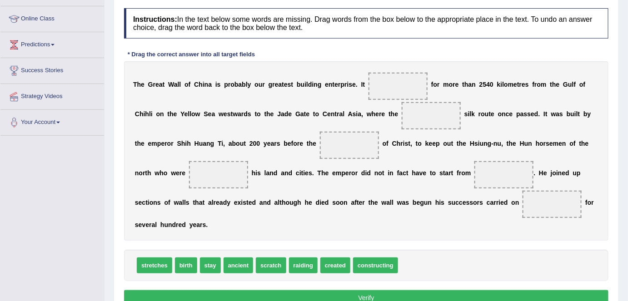
scroll to position [117, 0]
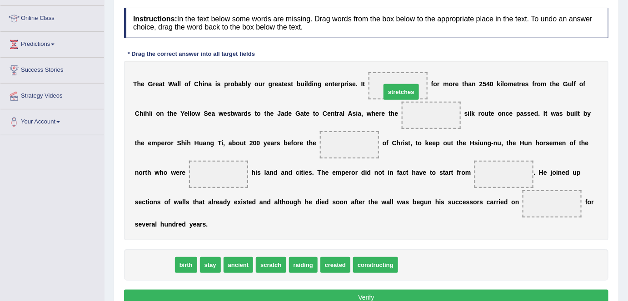
drag, startPoint x: 144, startPoint y: 263, endPoint x: 391, endPoint y: 89, distance: 301.4
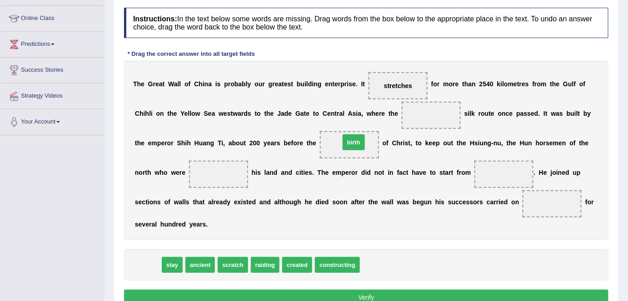
drag, startPoint x: 143, startPoint y: 262, endPoint x: 348, endPoint y: 139, distance: 239.4
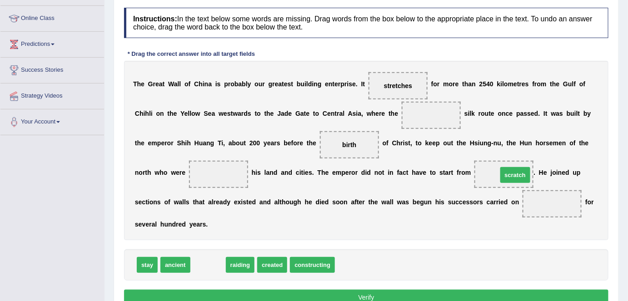
drag, startPoint x: 206, startPoint y: 266, endPoint x: 513, endPoint y: 176, distance: 320.0
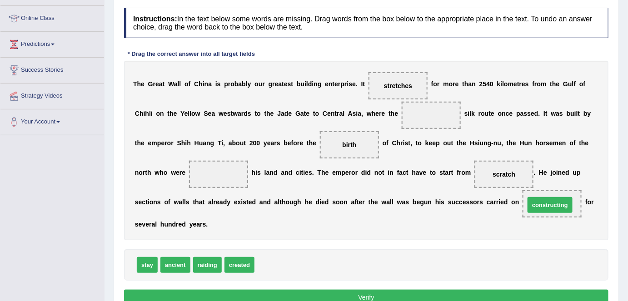
drag, startPoint x: 275, startPoint y: 263, endPoint x: 545, endPoint y: 202, distance: 276.5
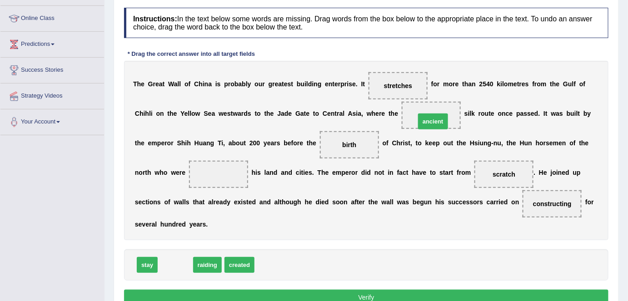
drag, startPoint x: 173, startPoint y: 260, endPoint x: 431, endPoint y: 116, distance: 294.9
drag, startPoint x: 166, startPoint y: 267, endPoint x: 215, endPoint y: 169, distance: 109.3
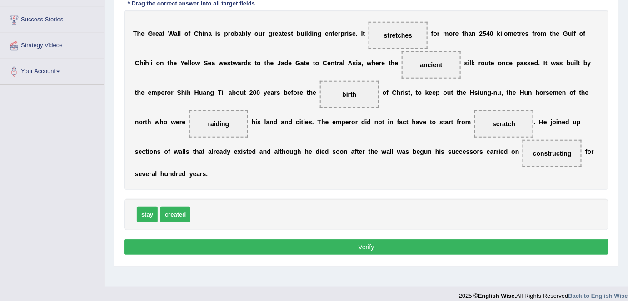
scroll to position [171, 0]
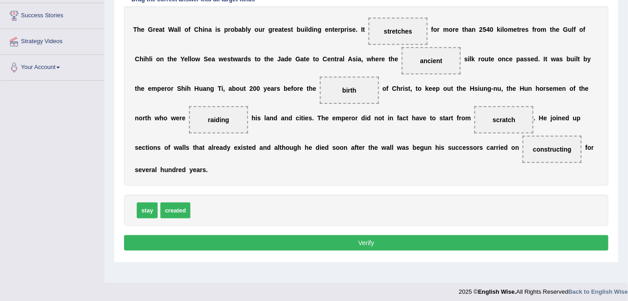
click at [291, 239] on button "Verify" at bounding box center [366, 242] width 484 height 15
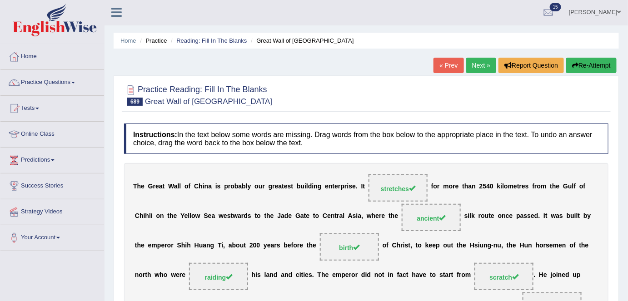
scroll to position [0, 0]
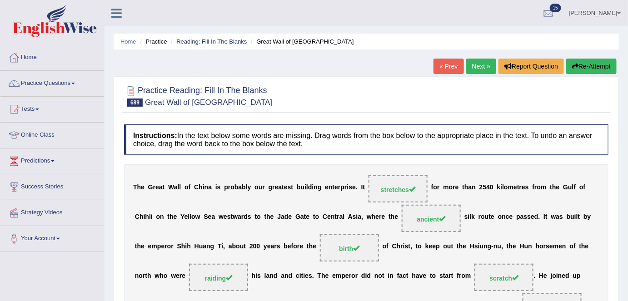
click at [482, 62] on link "Next »" at bounding box center [481, 66] width 30 height 15
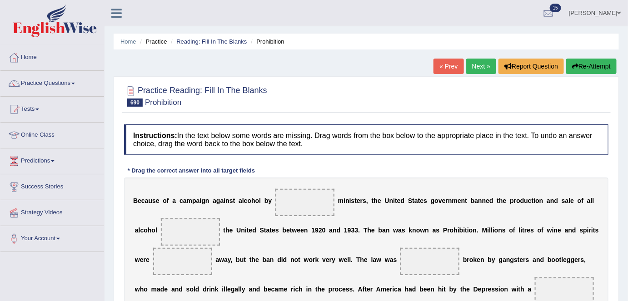
scroll to position [97, 0]
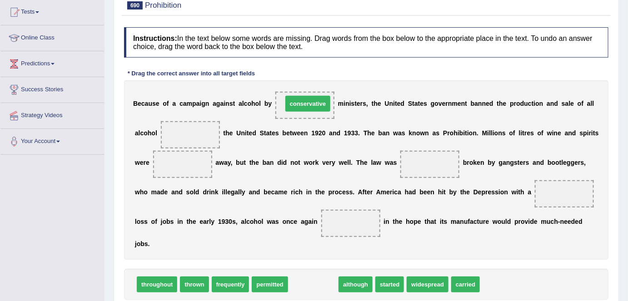
drag, startPoint x: 306, startPoint y: 281, endPoint x: 300, endPoint y: 99, distance: 181.8
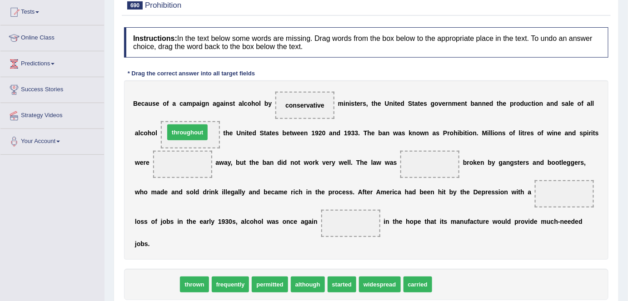
drag, startPoint x: 157, startPoint y: 280, endPoint x: 189, endPoint y: 128, distance: 154.9
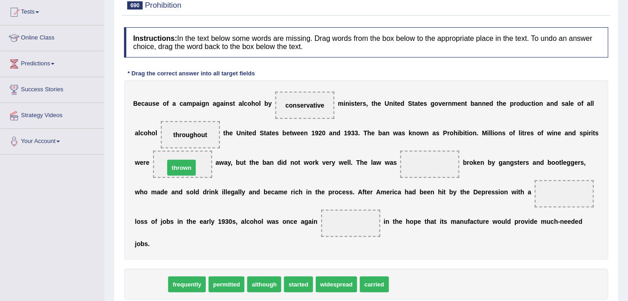
drag, startPoint x: 144, startPoint y: 281, endPoint x: 176, endPoint y: 165, distance: 120.5
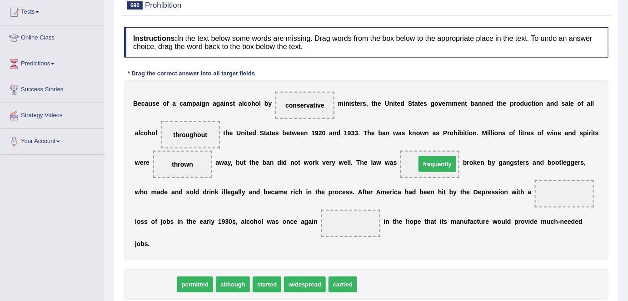
drag, startPoint x: 158, startPoint y: 282, endPoint x: 437, endPoint y: 161, distance: 304.2
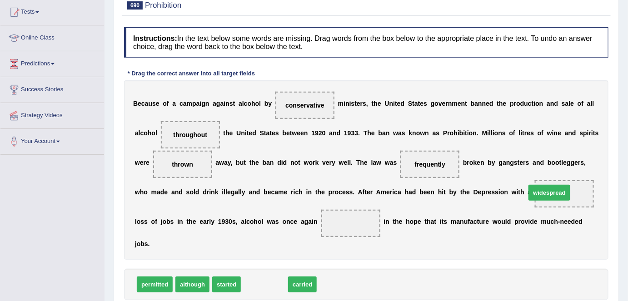
drag, startPoint x: 268, startPoint y: 283, endPoint x: 552, endPoint y: 192, distance: 299.3
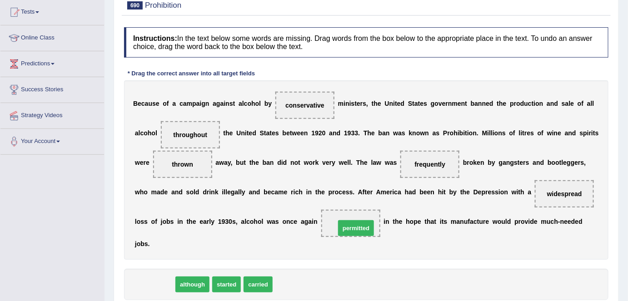
drag, startPoint x: 155, startPoint y: 286, endPoint x: 356, endPoint y: 229, distance: 209.4
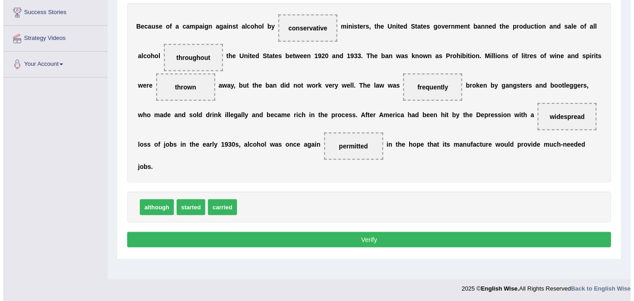
scroll to position [175, 0]
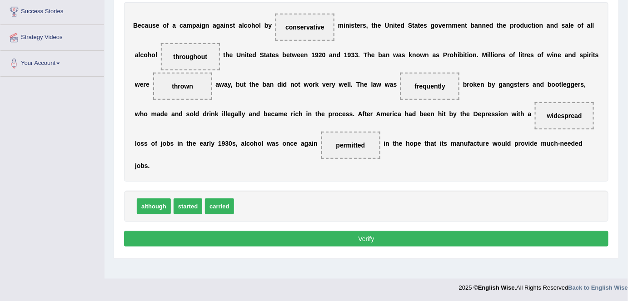
click at [356, 233] on button "Verify" at bounding box center [366, 238] width 484 height 15
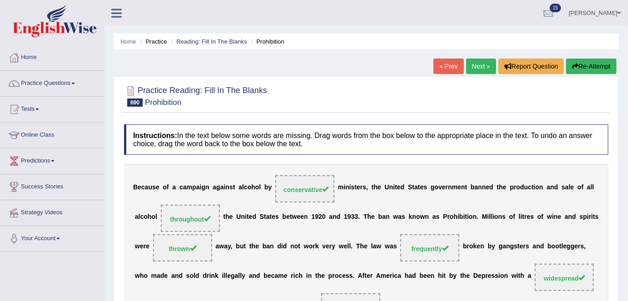
scroll to position [0, 0]
click at [477, 65] on link "Next »" at bounding box center [481, 66] width 30 height 15
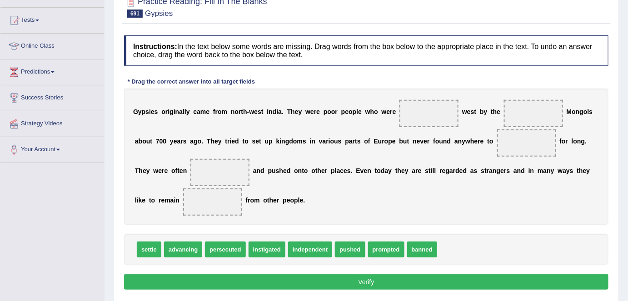
scroll to position [89, 0]
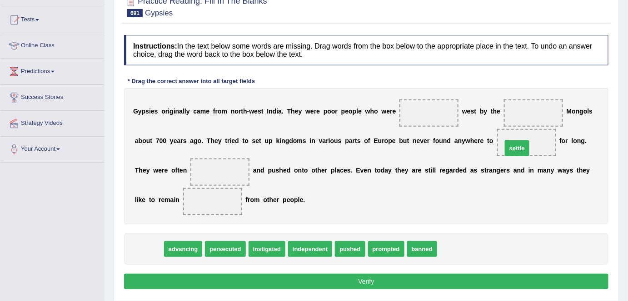
drag, startPoint x: 150, startPoint y: 246, endPoint x: 518, endPoint y: 145, distance: 381.6
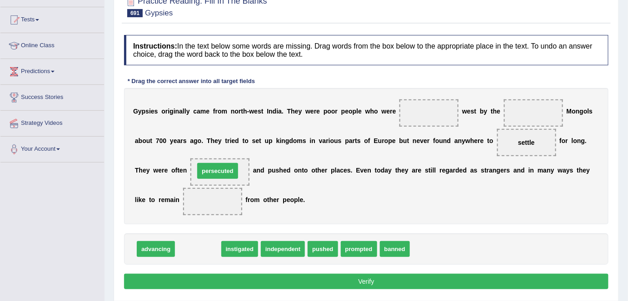
drag, startPoint x: 194, startPoint y: 247, endPoint x: 214, endPoint y: 169, distance: 80.5
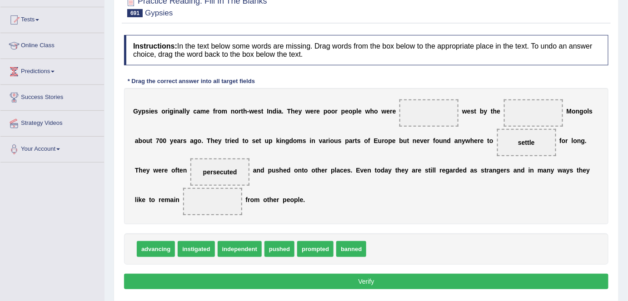
click at [191, 249] on span "instigated" at bounding box center [196, 249] width 37 height 16
drag, startPoint x: 160, startPoint y: 246, endPoint x: 434, endPoint y: 102, distance: 308.9
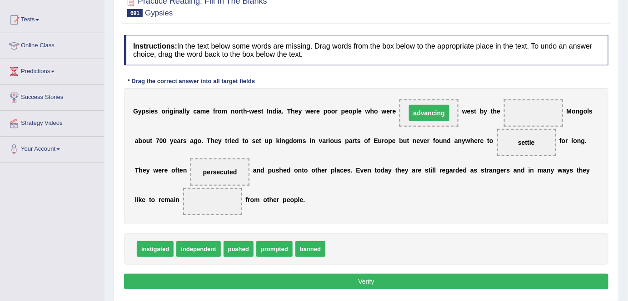
click at [434, 102] on span "advancing" at bounding box center [428, 112] width 59 height 27
drag, startPoint x: 423, startPoint y: 111, endPoint x: 527, endPoint y: 108, distance: 103.6
drag, startPoint x: 240, startPoint y: 250, endPoint x: 428, endPoint y: 114, distance: 232.4
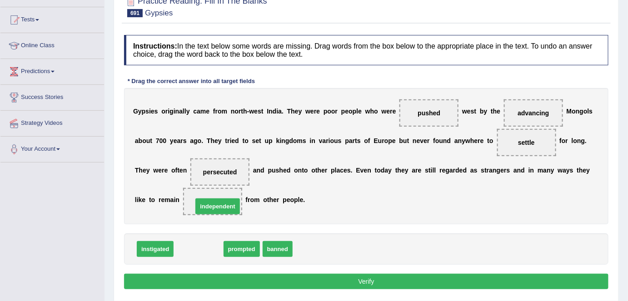
drag, startPoint x: 189, startPoint y: 244, endPoint x: 208, endPoint y: 196, distance: 52.1
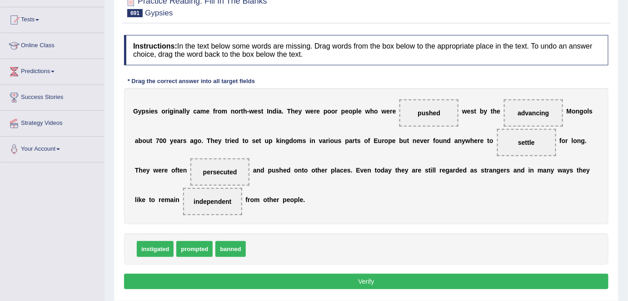
click at [224, 274] on button "Verify" at bounding box center [366, 281] width 484 height 15
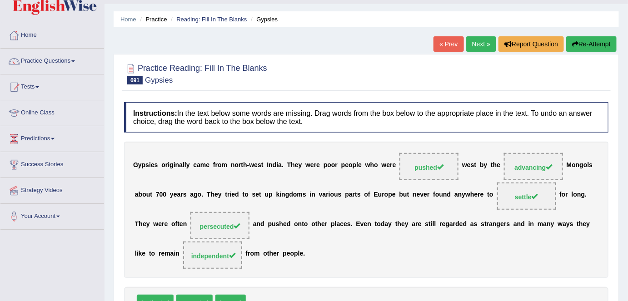
scroll to position [20, 0]
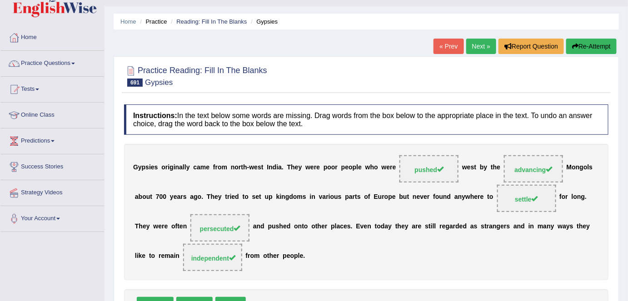
click at [478, 47] on link "Next »" at bounding box center [481, 46] width 30 height 15
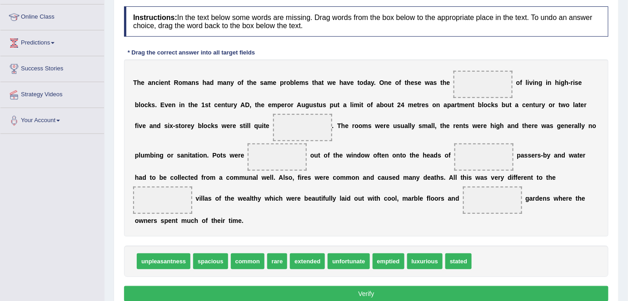
scroll to position [119, 0]
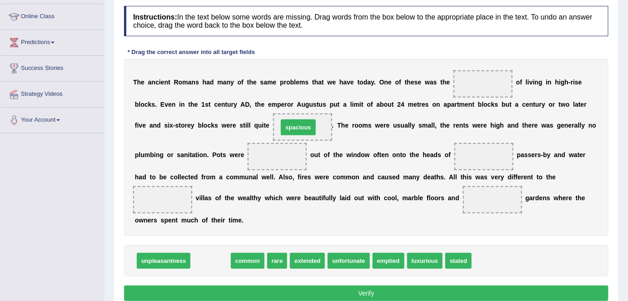
drag, startPoint x: 212, startPoint y: 261, endPoint x: 300, endPoint y: 127, distance: 160.0
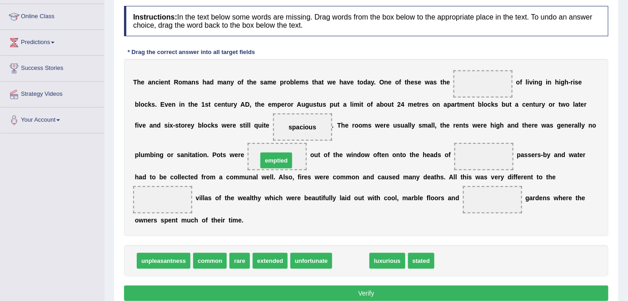
drag, startPoint x: 343, startPoint y: 262, endPoint x: 268, endPoint y: 161, distance: 125.0
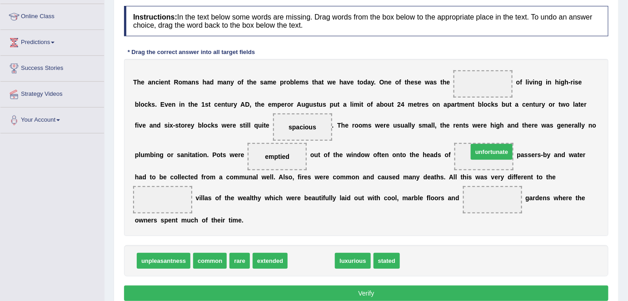
drag, startPoint x: 308, startPoint y: 261, endPoint x: 488, endPoint y: 153, distance: 210.3
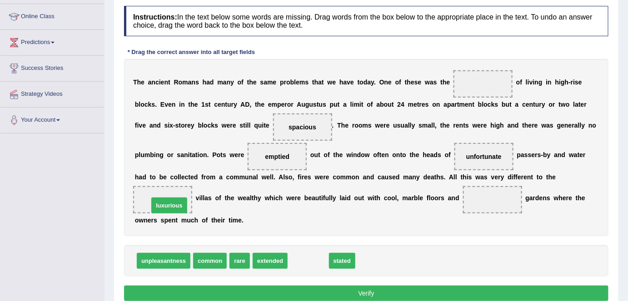
drag, startPoint x: 305, startPoint y: 258, endPoint x: 166, endPoint y: 199, distance: 151.6
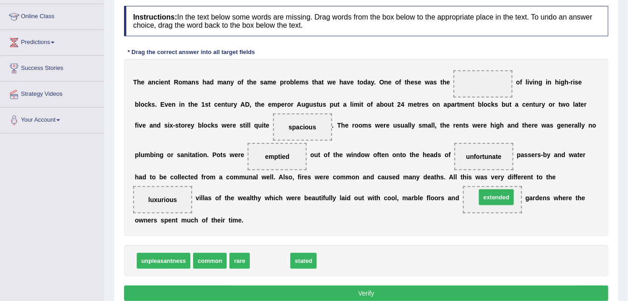
drag, startPoint x: 268, startPoint y: 263, endPoint x: 494, endPoint y: 199, distance: 235.0
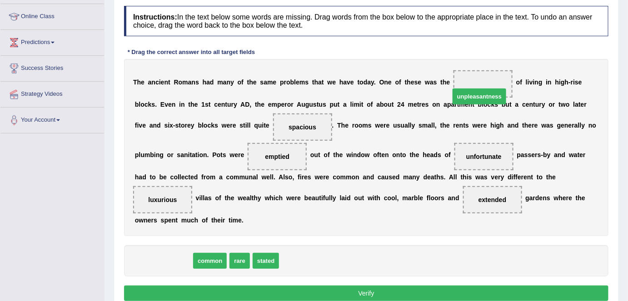
drag, startPoint x: 161, startPoint y: 261, endPoint x: 476, endPoint y: 94, distance: 356.5
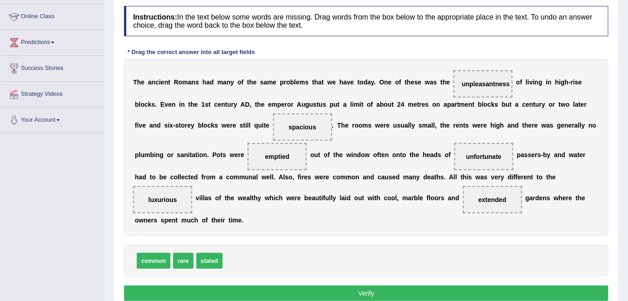
scroll to position [175, 0]
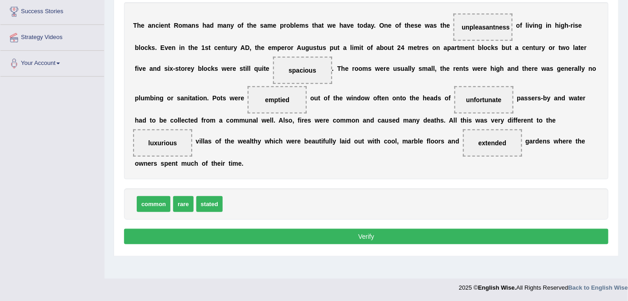
click at [426, 231] on button "Verify" at bounding box center [366, 236] width 484 height 15
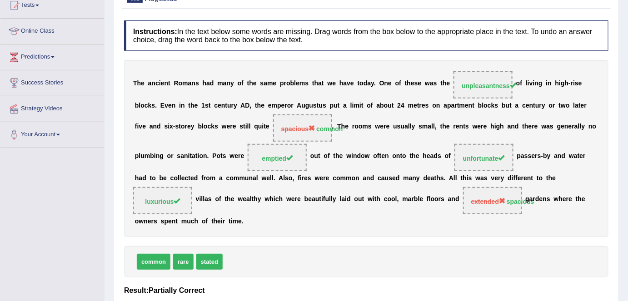
scroll to position [0, 0]
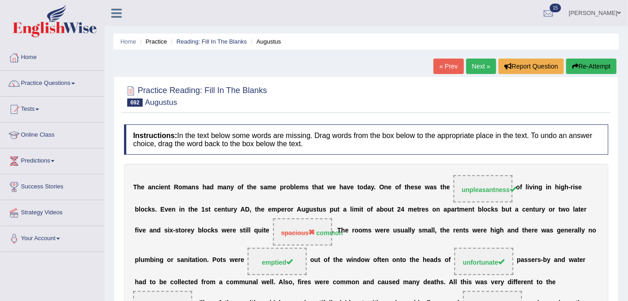
click at [467, 67] on link "Next »" at bounding box center [481, 66] width 30 height 15
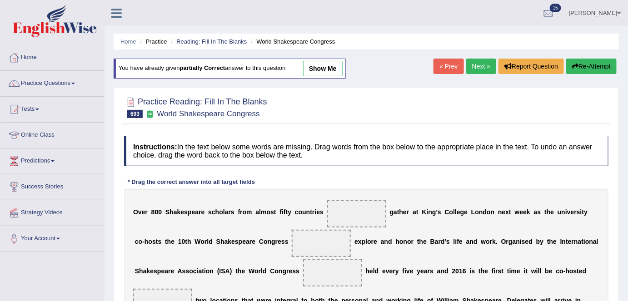
click at [477, 65] on link "Next »" at bounding box center [481, 66] width 30 height 15
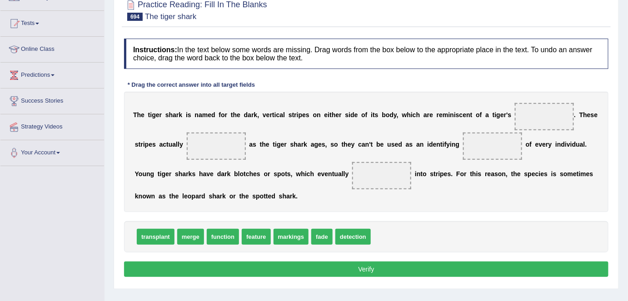
scroll to position [87, 0]
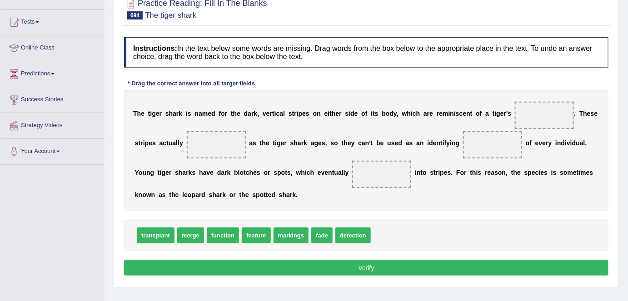
click at [260, 236] on span "feature" at bounding box center [256, 236] width 29 height 16
drag, startPoint x: 286, startPoint y: 233, endPoint x: 552, endPoint y: 115, distance: 290.5
click at [229, 239] on span "function" at bounding box center [223, 236] width 32 height 16
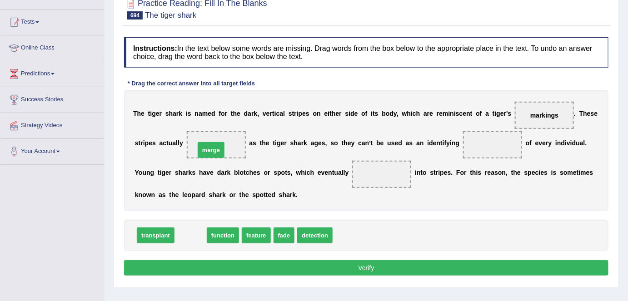
drag, startPoint x: 194, startPoint y: 232, endPoint x: 214, endPoint y: 147, distance: 87.0
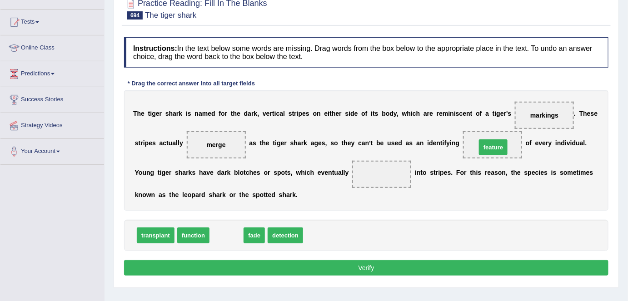
drag, startPoint x: 225, startPoint y: 236, endPoint x: 492, endPoint y: 148, distance: 280.9
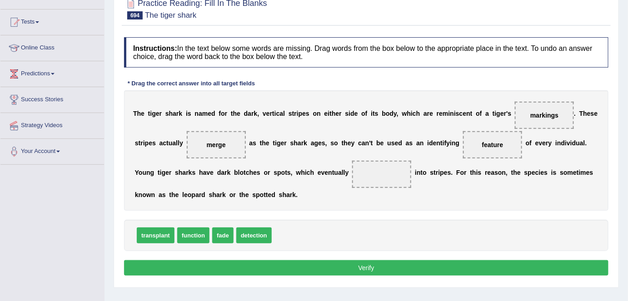
scroll to position [97, 0]
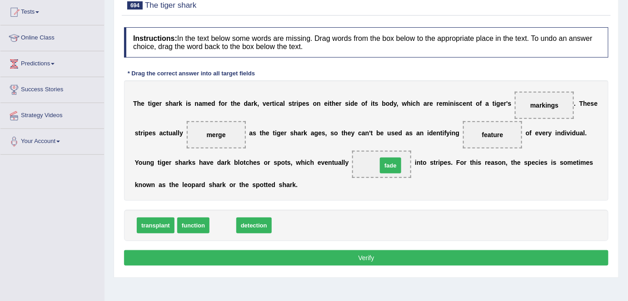
drag, startPoint x: 225, startPoint y: 219, endPoint x: 393, endPoint y: 160, distance: 177.9
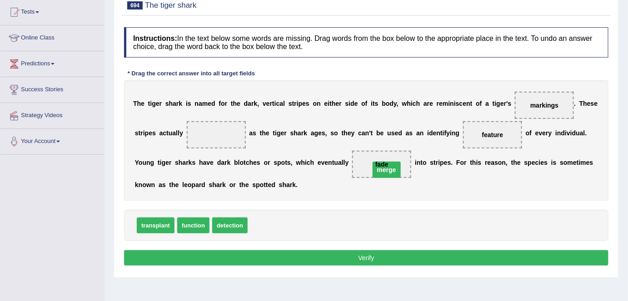
drag, startPoint x: 215, startPoint y: 130, endPoint x: 386, endPoint y: 164, distance: 174.3
drag, startPoint x: 261, startPoint y: 227, endPoint x: 220, endPoint y: 139, distance: 96.3
click at [247, 255] on button "Verify" at bounding box center [366, 257] width 484 height 15
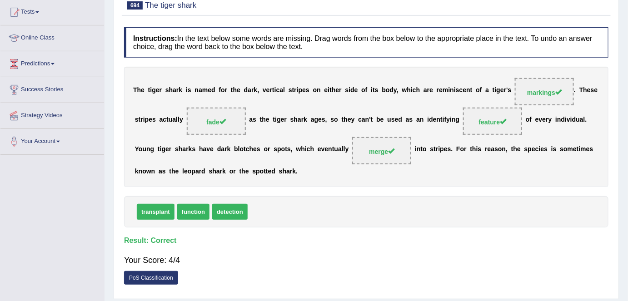
scroll to position [0, 0]
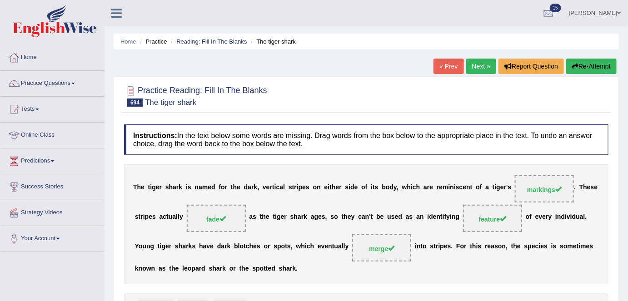
click at [482, 66] on link "Next »" at bounding box center [481, 66] width 30 height 15
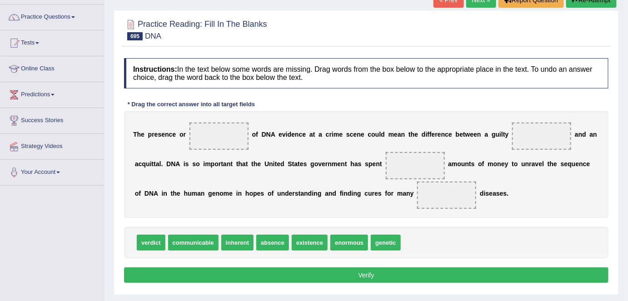
scroll to position [66, 0]
drag, startPoint x: 274, startPoint y: 241, endPoint x: 211, endPoint y: 131, distance: 126.8
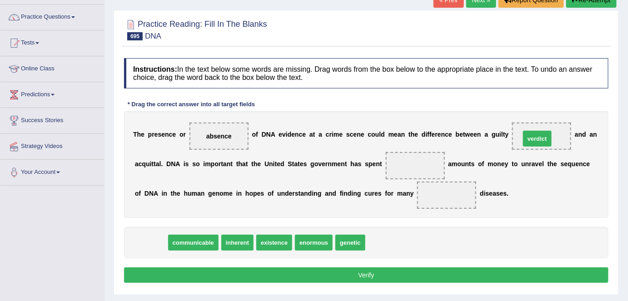
drag, startPoint x: 149, startPoint y: 241, endPoint x: 536, endPoint y: 137, distance: 399.9
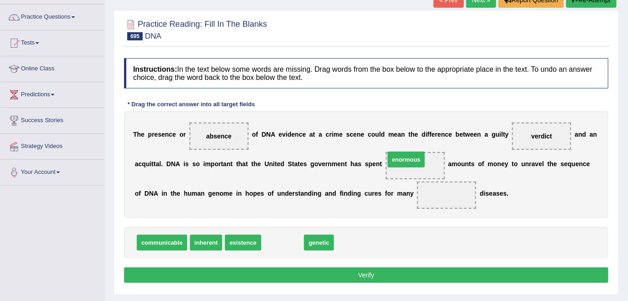
drag, startPoint x: 268, startPoint y: 242, endPoint x: 391, endPoint y: 159, distance: 148.9
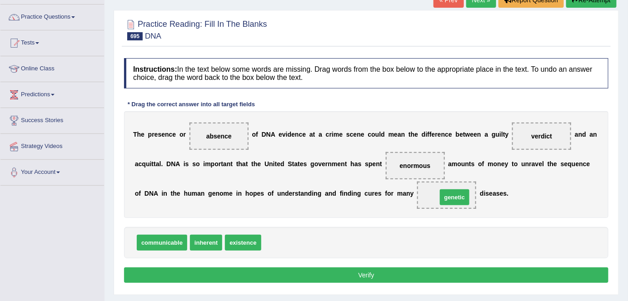
drag, startPoint x: 275, startPoint y: 243, endPoint x: 450, endPoint y: 197, distance: 181.3
click at [403, 273] on button "Verify" at bounding box center [366, 275] width 484 height 15
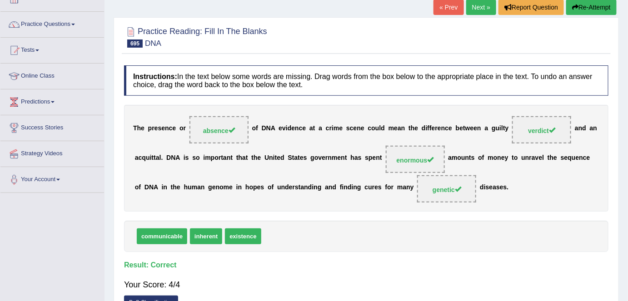
scroll to position [0, 0]
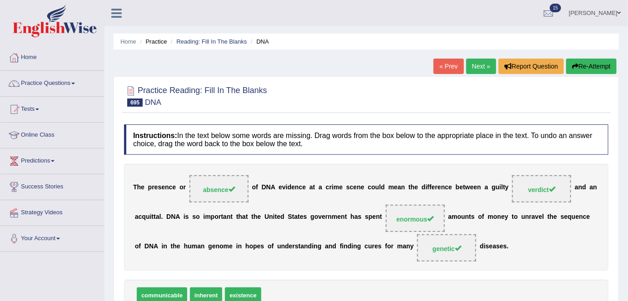
click at [474, 63] on link "Next »" at bounding box center [481, 66] width 30 height 15
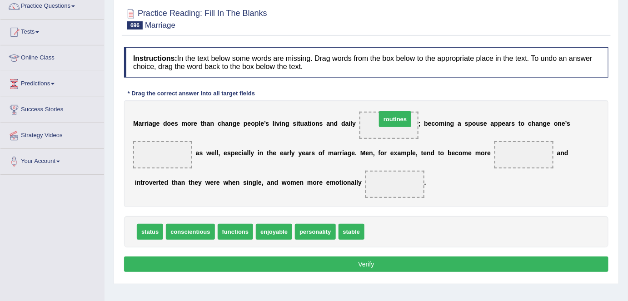
drag, startPoint x: 380, startPoint y: 232, endPoint x: 392, endPoint y: 122, distance: 110.2
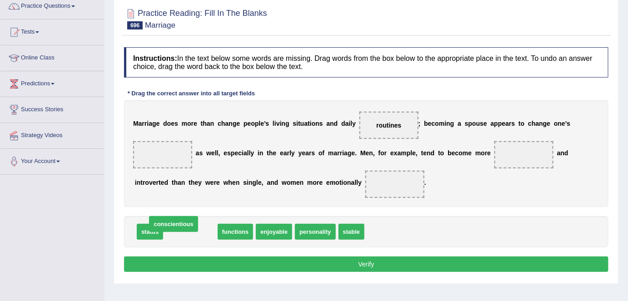
drag, startPoint x: 185, startPoint y: 234, endPoint x: 169, endPoint y: 226, distance: 18.5
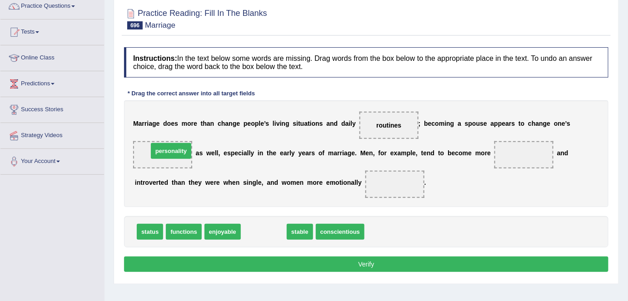
drag, startPoint x: 271, startPoint y: 229, endPoint x: 178, endPoint y: 148, distance: 123.3
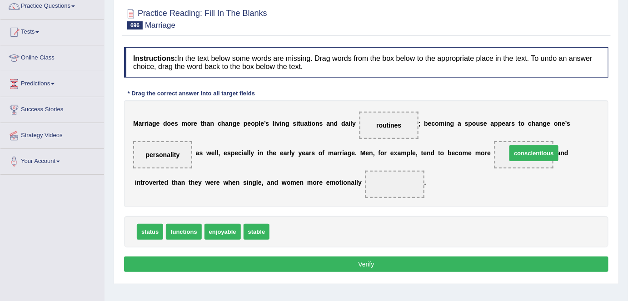
drag, startPoint x: 291, startPoint y: 229, endPoint x: 528, endPoint y: 150, distance: 249.8
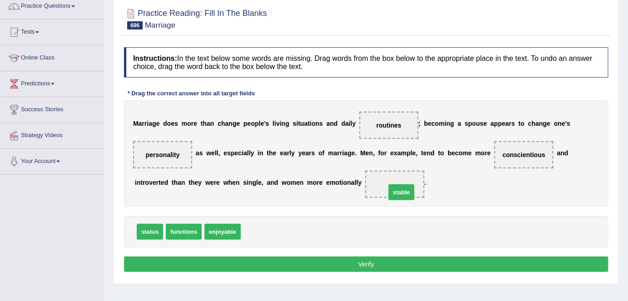
drag, startPoint x: 251, startPoint y: 229, endPoint x: 396, endPoint y: 189, distance: 150.3
click at [363, 257] on button "Verify" at bounding box center [366, 264] width 484 height 15
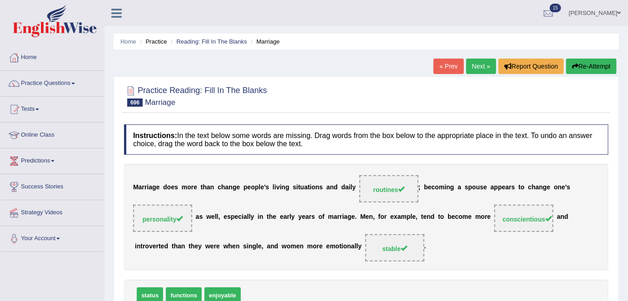
click at [479, 62] on link "Next »" at bounding box center [481, 66] width 30 height 15
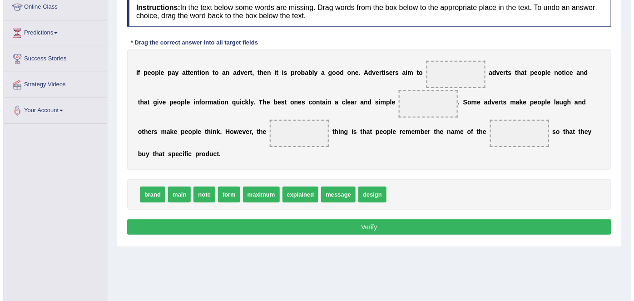
scroll to position [127, 0]
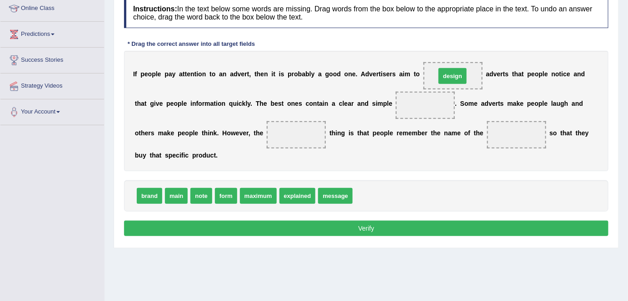
drag, startPoint x: 368, startPoint y: 198, endPoint x: 451, endPoint y: 78, distance: 145.9
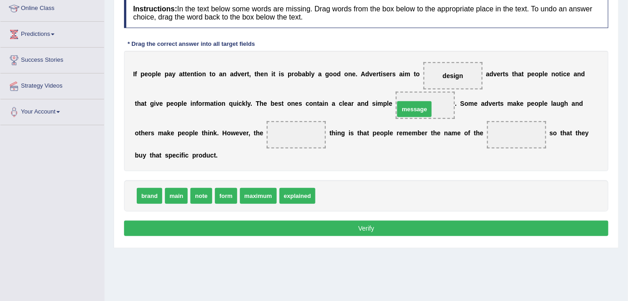
drag, startPoint x: 338, startPoint y: 193, endPoint x: 418, endPoint y: 104, distance: 119.3
drag, startPoint x: 180, startPoint y: 190, endPoint x: 292, endPoint y: 134, distance: 125.4
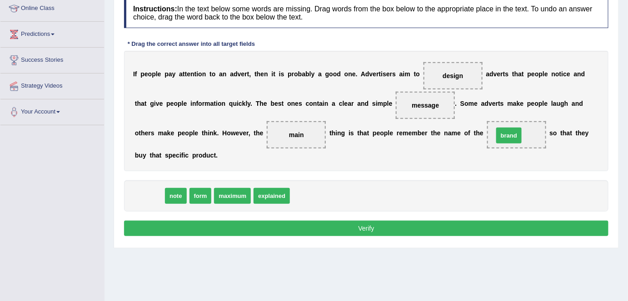
drag, startPoint x: 154, startPoint y: 190, endPoint x: 513, endPoint y: 130, distance: 364.3
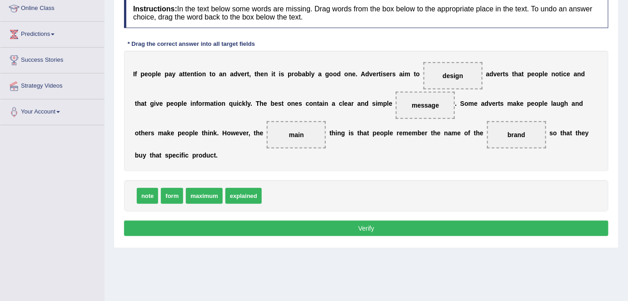
click at [420, 229] on button "Verify" at bounding box center [366, 228] width 484 height 15
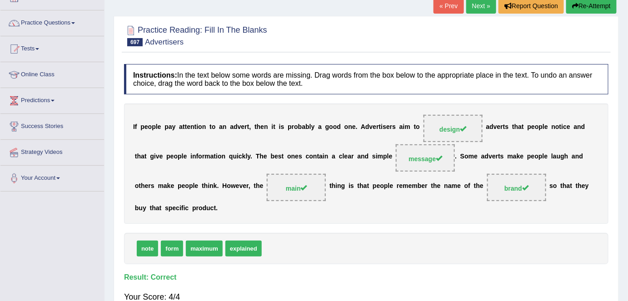
scroll to position [0, 0]
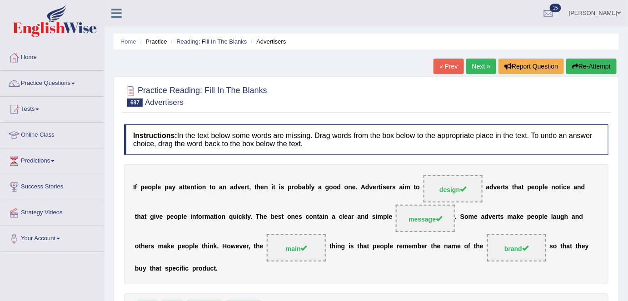
click at [483, 67] on link "Next »" at bounding box center [481, 66] width 30 height 15
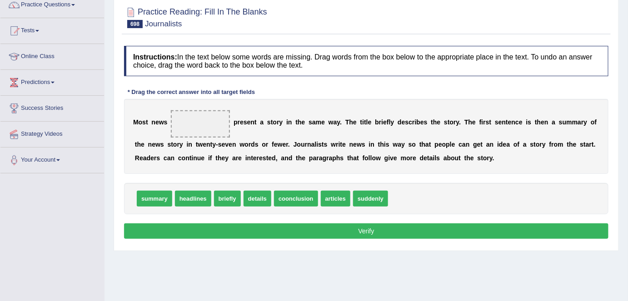
scroll to position [83, 0]
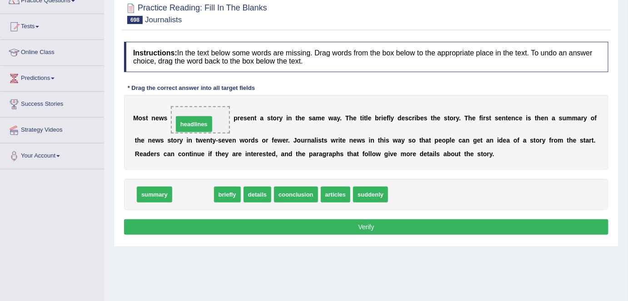
drag, startPoint x: 188, startPoint y: 192, endPoint x: 190, endPoint y: 118, distance: 74.6
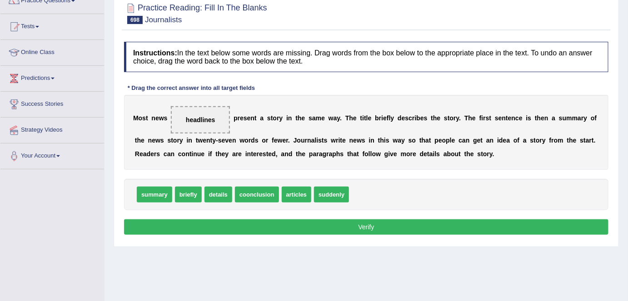
click at [209, 228] on button "Verify" at bounding box center [366, 226] width 484 height 15
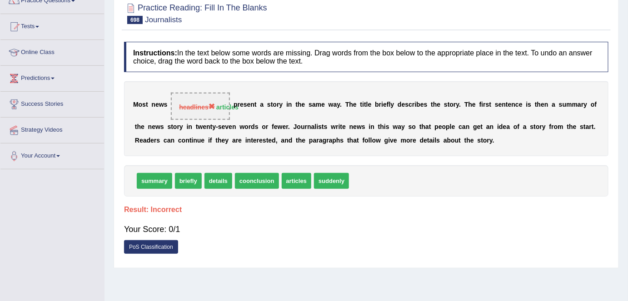
scroll to position [0, 0]
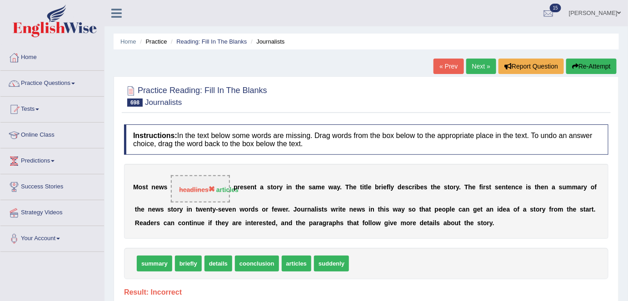
click at [481, 61] on link "Next »" at bounding box center [481, 66] width 30 height 15
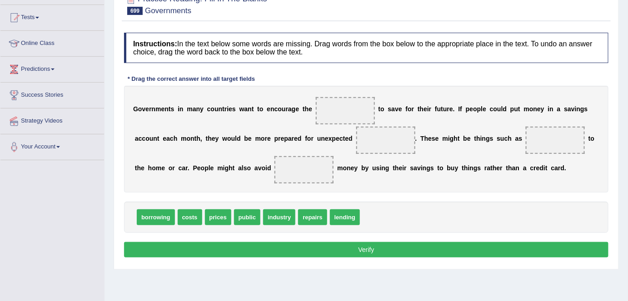
scroll to position [92, 0]
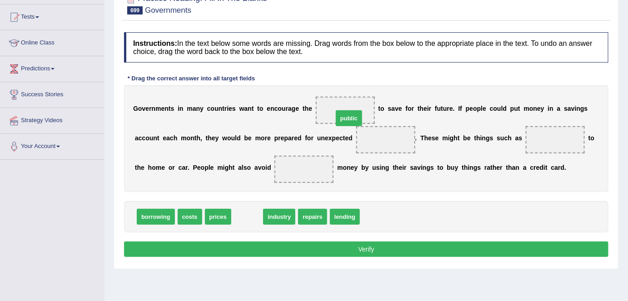
drag, startPoint x: 248, startPoint y: 216, endPoint x: 349, endPoint y: 114, distance: 143.3
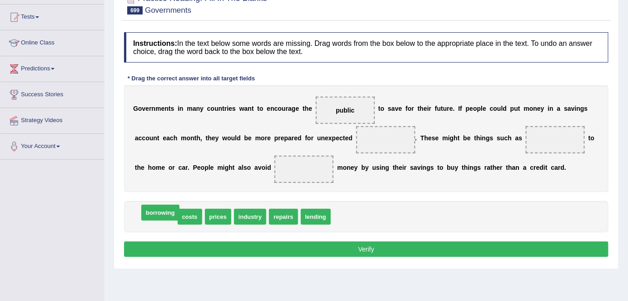
drag, startPoint x: 157, startPoint y: 217, endPoint x: 162, endPoint y: 214, distance: 5.8
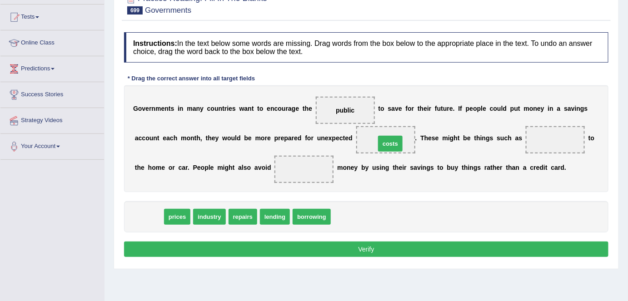
drag, startPoint x: 157, startPoint y: 213, endPoint x: 398, endPoint y: 139, distance: 251.3
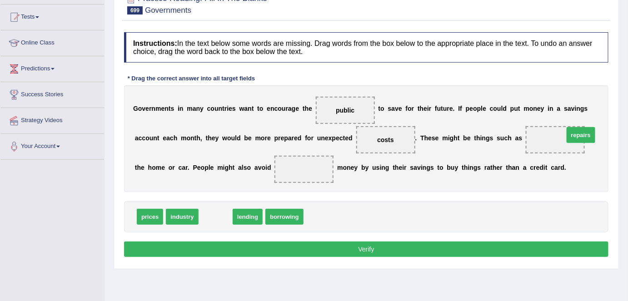
drag, startPoint x: 219, startPoint y: 219, endPoint x: 584, endPoint y: 138, distance: 373.1
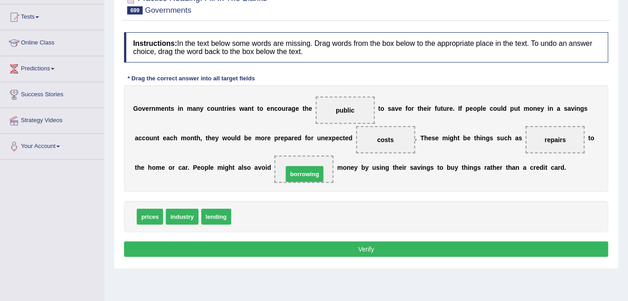
drag, startPoint x: 258, startPoint y: 212, endPoint x: 310, endPoint y: 169, distance: 66.8
click at [319, 250] on button "Verify" at bounding box center [366, 249] width 484 height 15
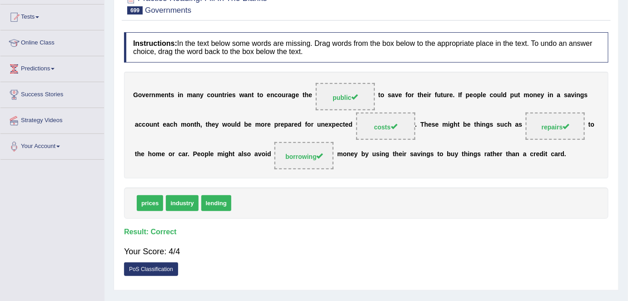
scroll to position [0, 0]
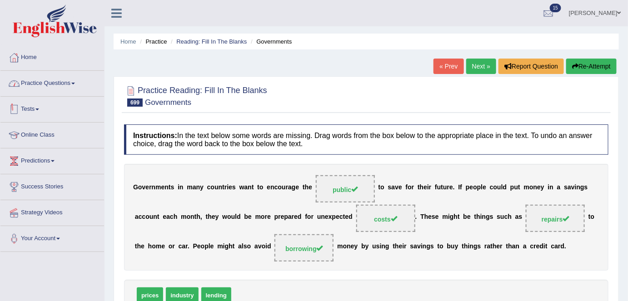
click at [66, 84] on link "Practice Questions" at bounding box center [52, 82] width 104 height 23
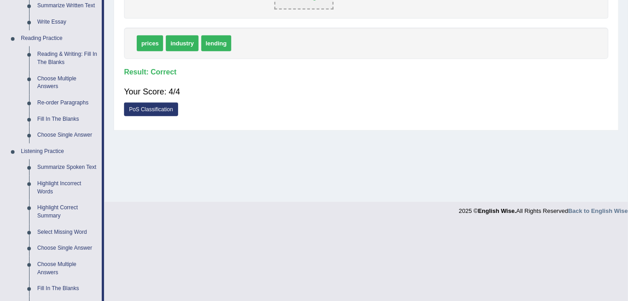
scroll to position [253, 0]
click at [73, 99] on link "Re-order Paragraphs" at bounding box center [67, 102] width 69 height 16
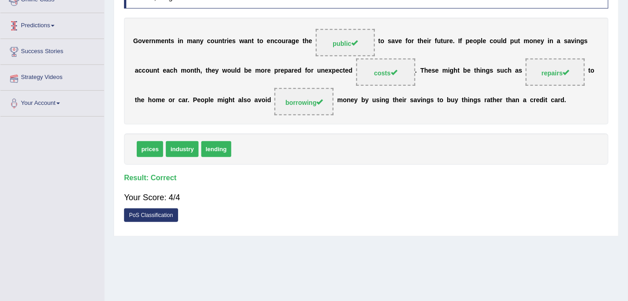
scroll to position [175, 0]
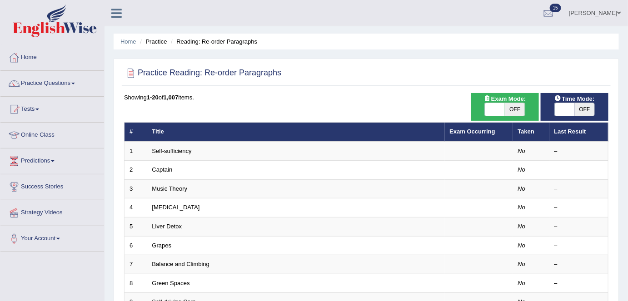
click at [510, 112] on span "OFF" at bounding box center [515, 109] width 20 height 13
checkbox input "true"
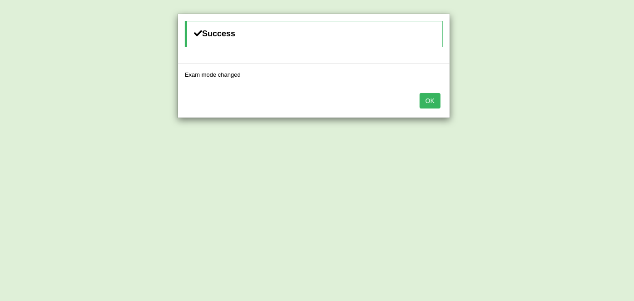
click at [429, 98] on button "OK" at bounding box center [430, 100] width 21 height 15
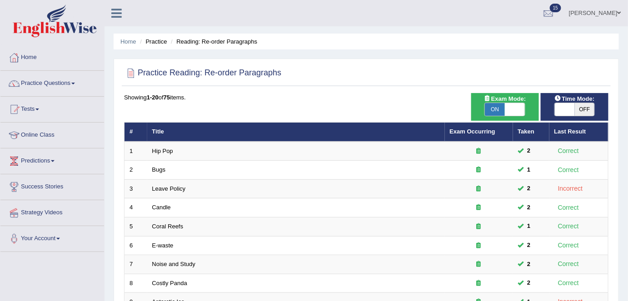
click at [585, 109] on span "OFF" at bounding box center [585, 109] width 20 height 13
checkbox input "true"
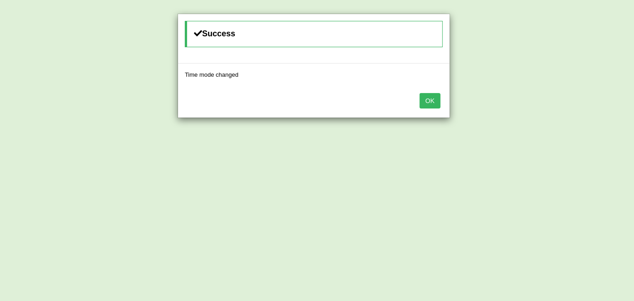
click at [428, 99] on button "OK" at bounding box center [430, 100] width 21 height 15
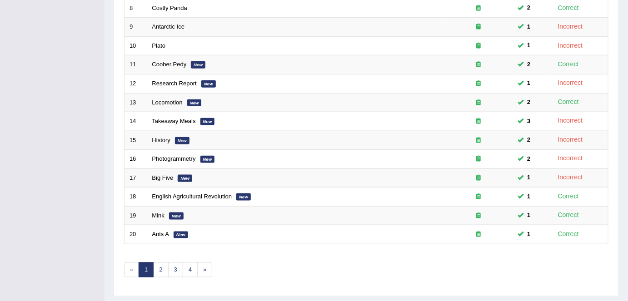
scroll to position [296, 0]
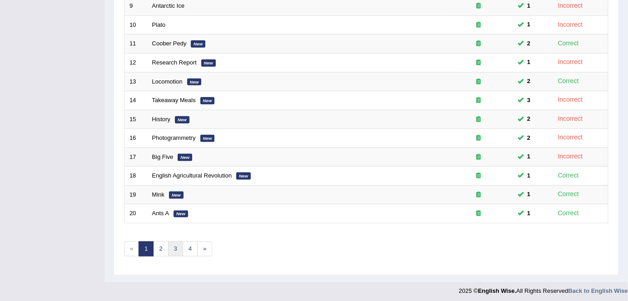
click at [175, 247] on link "3" at bounding box center [175, 249] width 15 height 15
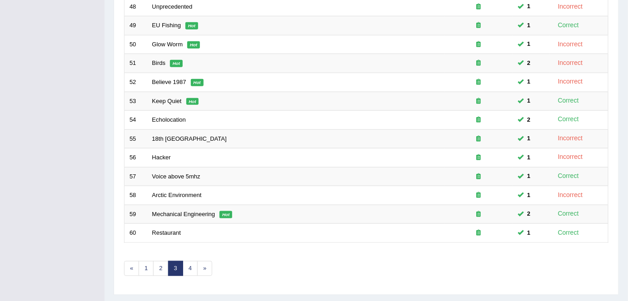
scroll to position [296, 0]
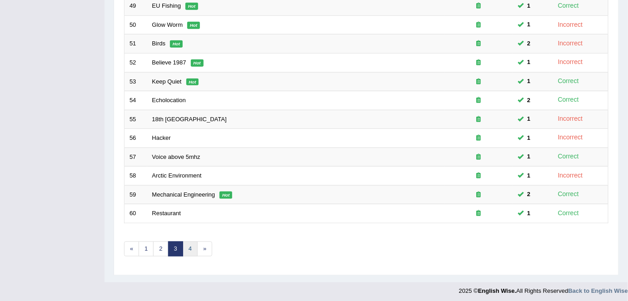
click at [188, 244] on link "4" at bounding box center [190, 249] width 15 height 15
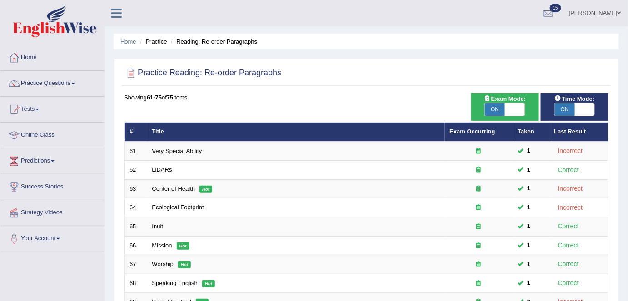
click at [497, 109] on span "ON" at bounding box center [495, 109] width 20 height 13
checkbox input "false"
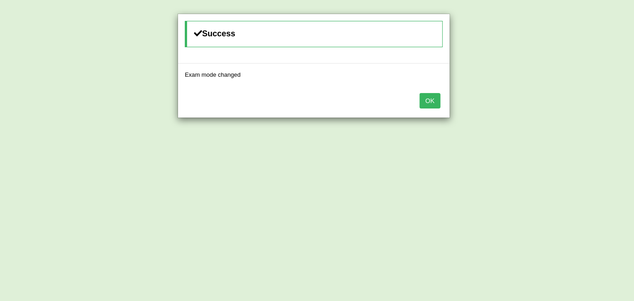
click at [432, 101] on button "OK" at bounding box center [430, 100] width 21 height 15
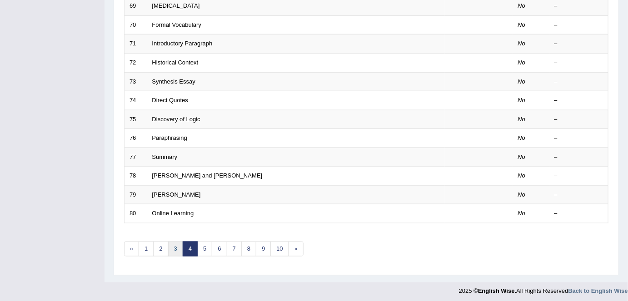
click at [169, 245] on link "3" at bounding box center [175, 249] width 15 height 15
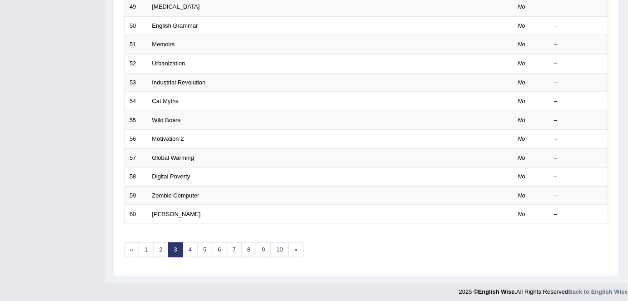
scroll to position [296, 0]
click at [164, 242] on link "2" at bounding box center [160, 249] width 15 height 15
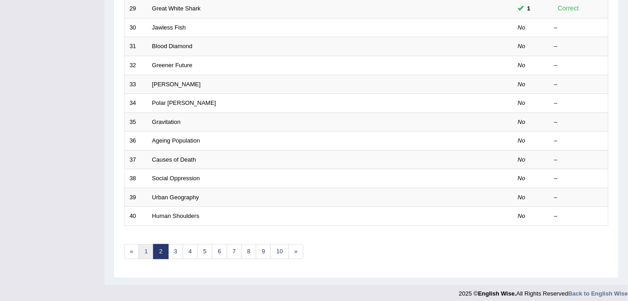
click at [149, 246] on link "1" at bounding box center [146, 251] width 15 height 15
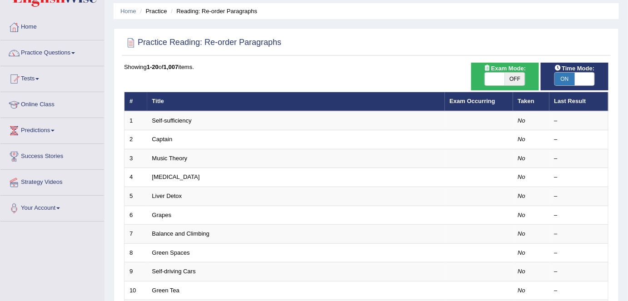
scroll to position [20, 0]
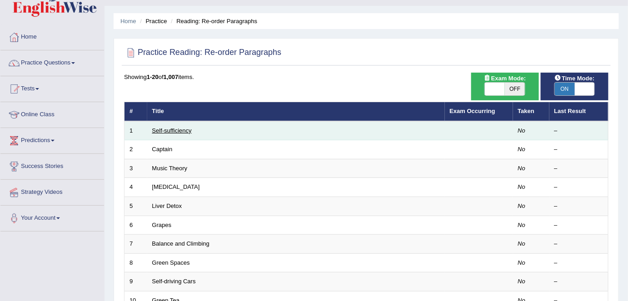
click at [164, 129] on link "Self-sufficiency" at bounding box center [172, 130] width 40 height 7
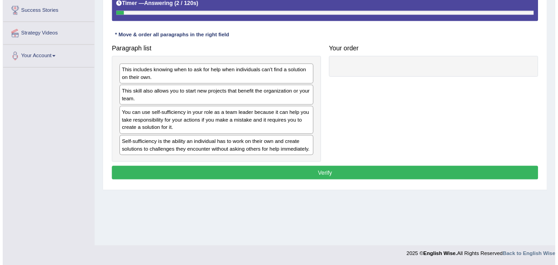
scroll to position [176, 0]
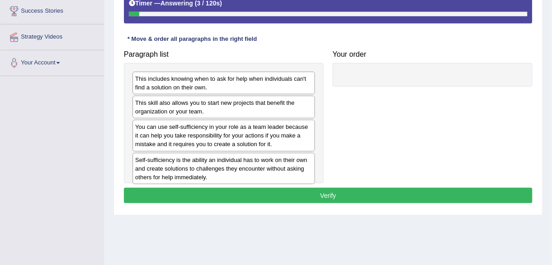
click at [430, 83] on div at bounding box center [433, 75] width 200 height 24
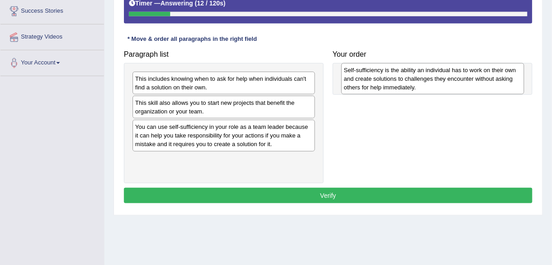
drag, startPoint x: 230, startPoint y: 171, endPoint x: 438, endPoint y: 82, distance: 226.9
click at [438, 82] on div "Self-sufficiency is the ability an individual has to work on their own and crea…" at bounding box center [433, 78] width 183 height 31
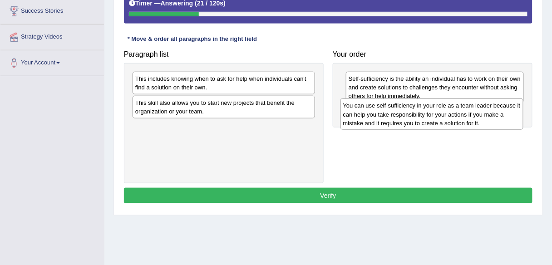
drag, startPoint x: 293, startPoint y: 134, endPoint x: 501, endPoint y: 114, distance: 208.2
click at [501, 114] on div "You can use self-sufficiency in your role as a team leader because it can help …" at bounding box center [432, 114] width 183 height 31
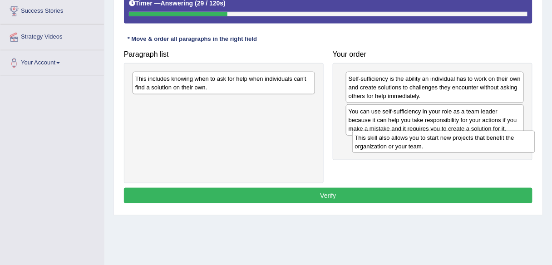
drag, startPoint x: 225, startPoint y: 109, endPoint x: 445, endPoint y: 144, distance: 222.7
click at [445, 144] on div "This skill also allows you to start new projects that benefit the organization …" at bounding box center [444, 142] width 183 height 23
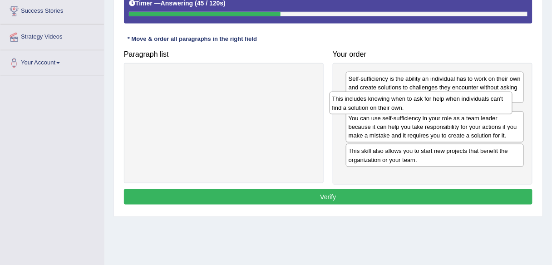
drag, startPoint x: 283, startPoint y: 85, endPoint x: 481, endPoint y: 107, distance: 198.3
click at [481, 107] on div "This includes knowing when to ask for help when individuals can't find a soluti…" at bounding box center [421, 103] width 183 height 23
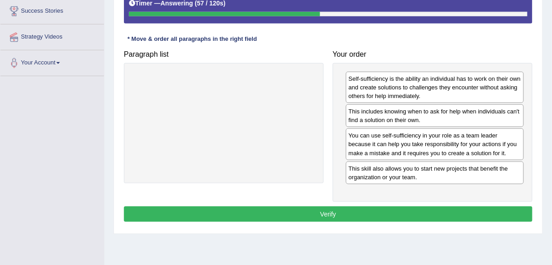
click at [409, 214] on button "Verify" at bounding box center [328, 214] width 409 height 15
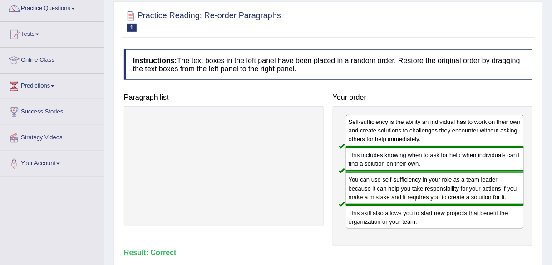
scroll to position [0, 0]
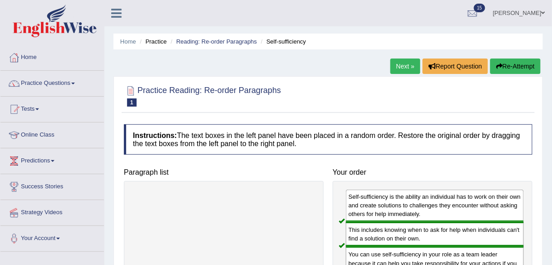
click at [403, 70] on link "Next »" at bounding box center [406, 66] width 30 height 15
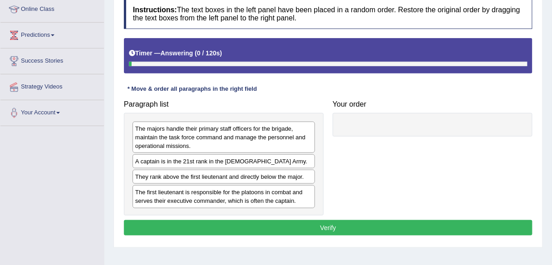
scroll to position [128, 0]
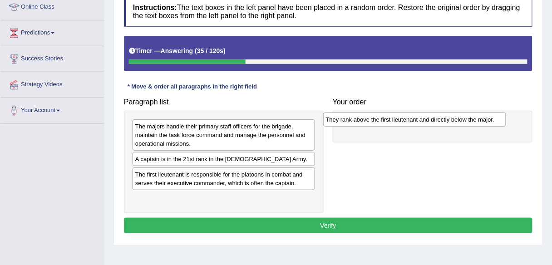
drag, startPoint x: 283, startPoint y: 175, endPoint x: 473, endPoint y: 119, distance: 198.8
click at [473, 119] on div "They rank above the first lieutenant and directly below the major." at bounding box center [414, 120] width 183 height 14
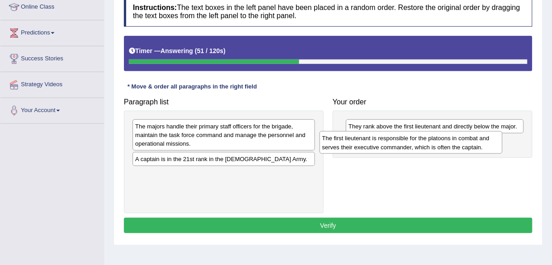
drag, startPoint x: 297, startPoint y: 183, endPoint x: 484, endPoint y: 146, distance: 190.7
click at [484, 146] on div "The first lieutenant is responsible for the platoons in combat and serves their…" at bounding box center [411, 142] width 183 height 23
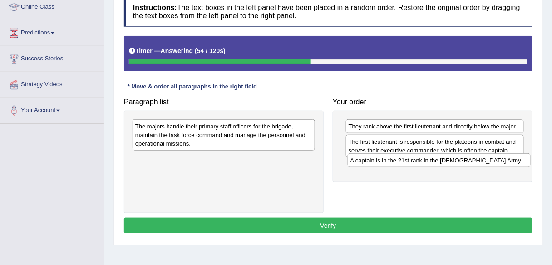
drag, startPoint x: 297, startPoint y: 158, endPoint x: 512, endPoint y: 160, distance: 215.3
click at [512, 160] on div "A captain is in the 21st rank in the [DEMOGRAPHIC_DATA] Army." at bounding box center [439, 161] width 183 height 14
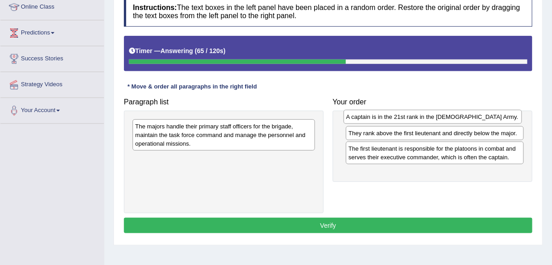
drag, startPoint x: 407, startPoint y: 168, endPoint x: 405, endPoint y: 120, distance: 47.8
click at [405, 120] on div "A captain is in the 21st rank in the [DEMOGRAPHIC_DATA] Army." at bounding box center [433, 117] width 179 height 14
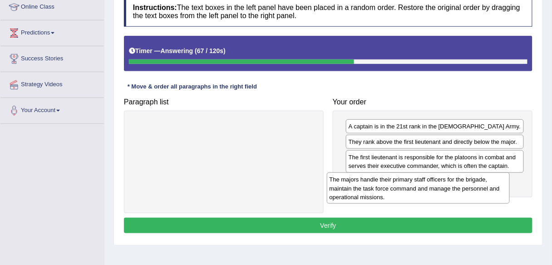
drag, startPoint x: 297, startPoint y: 130, endPoint x: 490, endPoint y: 182, distance: 200.3
click at [490, 182] on div "The majors handle their primary staff officers for the brigade, maintain the ta…" at bounding box center [418, 188] width 183 height 31
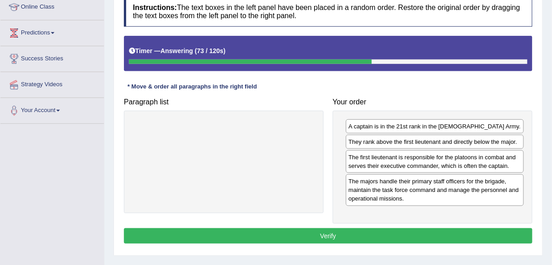
click at [423, 229] on button "Verify" at bounding box center [328, 236] width 409 height 15
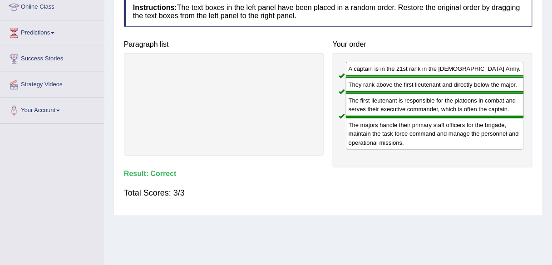
scroll to position [0, 0]
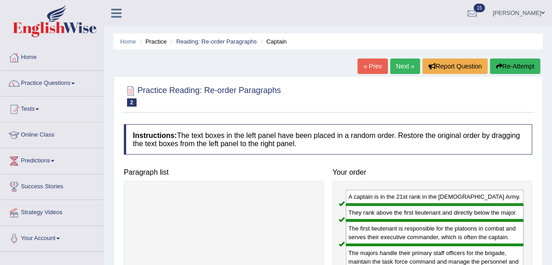
click at [403, 64] on link "Next »" at bounding box center [406, 66] width 30 height 15
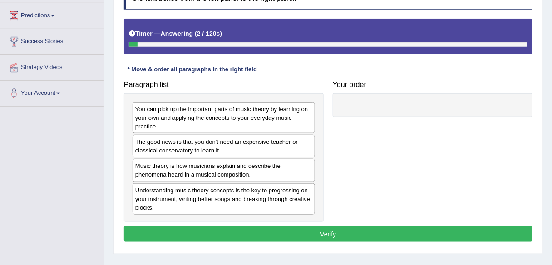
scroll to position [144, 0]
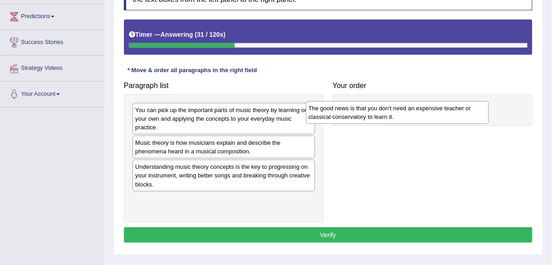
drag, startPoint x: 244, startPoint y: 153, endPoint x: 434, endPoint y: 113, distance: 194.2
click at [434, 113] on div "The good news is that you don't need an expensive teacher or classical conserva…" at bounding box center [397, 112] width 183 height 23
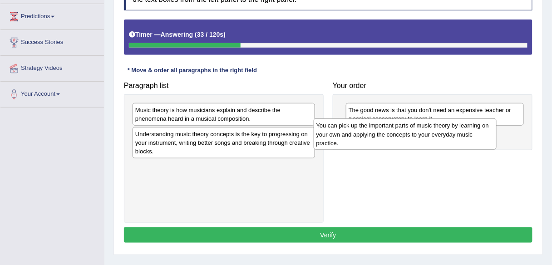
drag, startPoint x: 283, startPoint y: 119, endPoint x: 465, endPoint y: 135, distance: 182.0
click at [465, 135] on div "You can pick up the important parts of music theory by learning on your own and…" at bounding box center [405, 134] width 183 height 31
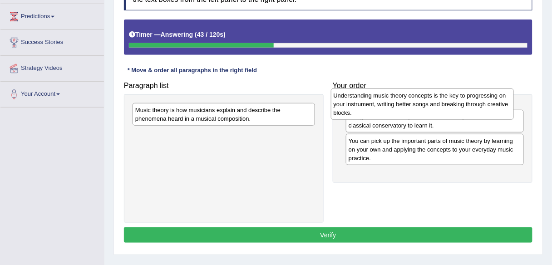
drag, startPoint x: 298, startPoint y: 147, endPoint x: 497, endPoint y: 109, distance: 202.2
click at [497, 109] on div "Understanding music theory concepts is the key to progressing on your instrumen…" at bounding box center [422, 104] width 183 height 31
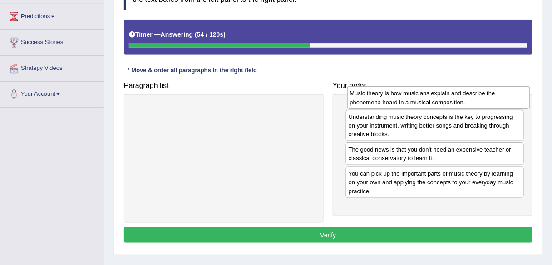
drag, startPoint x: 265, startPoint y: 111, endPoint x: 482, endPoint y: 95, distance: 217.7
click at [482, 95] on div "Music theory is how musicians explain and describe the phenomena heard in a mus…" at bounding box center [439, 97] width 183 height 23
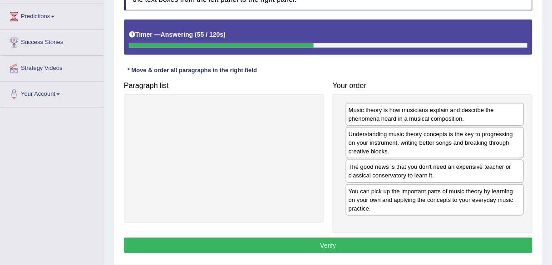
click at [390, 243] on button "Verify" at bounding box center [328, 245] width 409 height 15
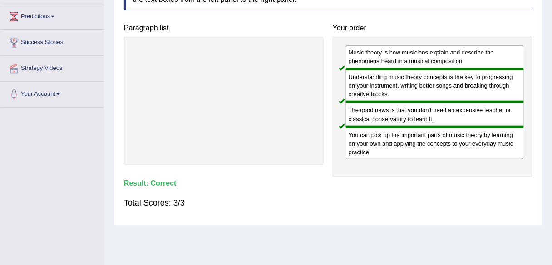
scroll to position [0, 0]
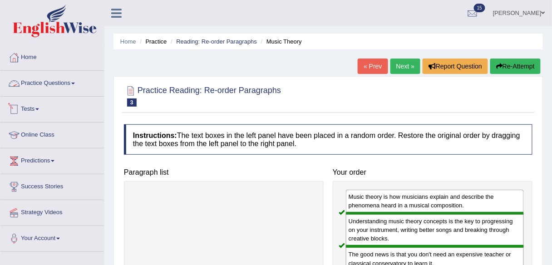
click at [62, 83] on link "Practice Questions" at bounding box center [52, 82] width 104 height 23
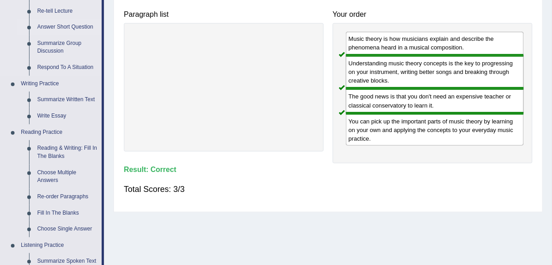
scroll to position [158, 0]
click at [57, 148] on link "Reading & Writing: Fill In The Blanks" at bounding box center [67, 152] width 69 height 24
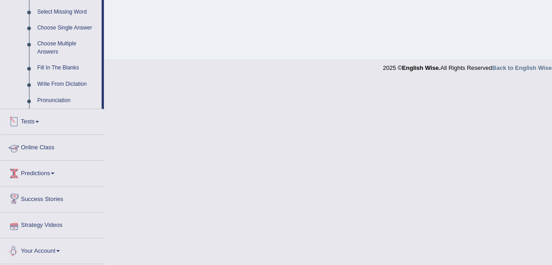
scroll to position [381, 0]
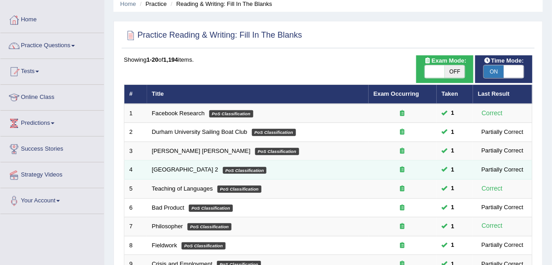
scroll to position [39, 0]
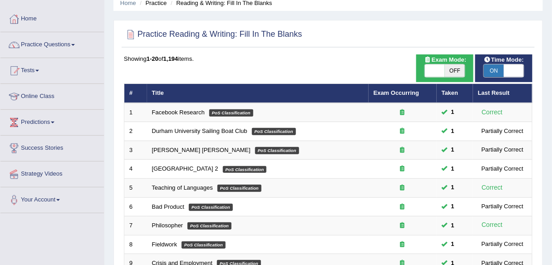
click at [453, 75] on span "OFF" at bounding box center [455, 71] width 20 height 13
checkbox input "true"
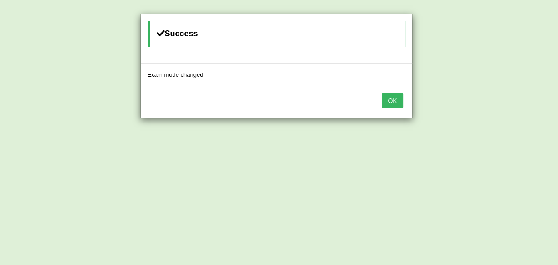
click at [388, 101] on button "OK" at bounding box center [392, 100] width 21 height 15
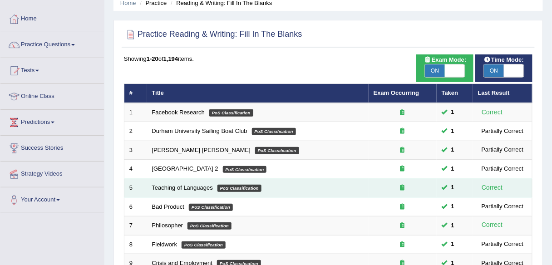
scroll to position [174, 0]
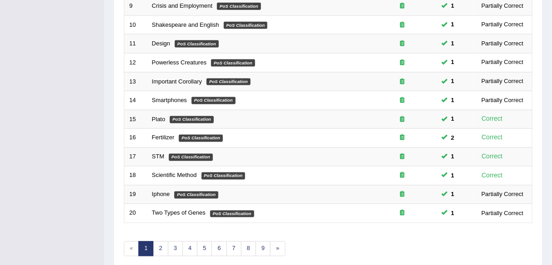
scroll to position [296, 0]
click at [158, 242] on link "2" at bounding box center [160, 249] width 15 height 15
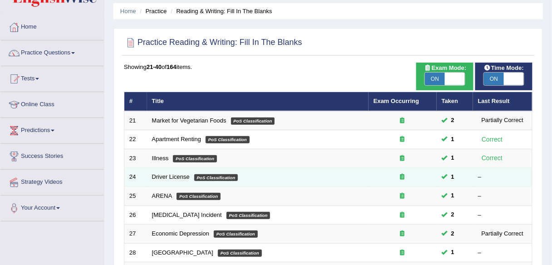
scroll to position [30, 0]
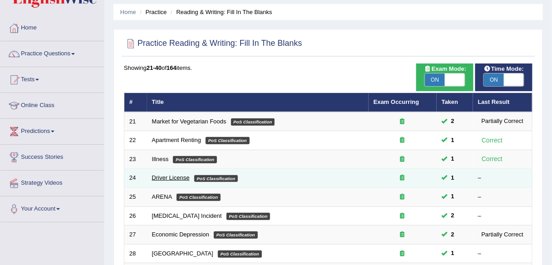
click at [167, 175] on link "Driver License" at bounding box center [171, 177] width 38 height 7
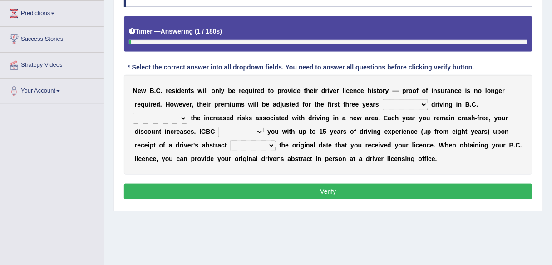
scroll to position [148, 0]
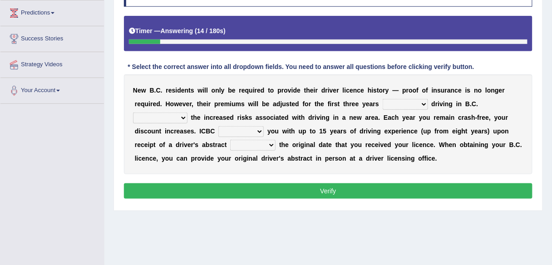
click at [423, 105] on select "within among against of" at bounding box center [405, 104] width 45 height 11
select select "of"
click at [383, 99] on select "within among against of" at bounding box center [405, 104] width 45 height 11
click at [178, 114] on select "depending on as for due to thanks to" at bounding box center [160, 118] width 55 height 11
select select "depending on"
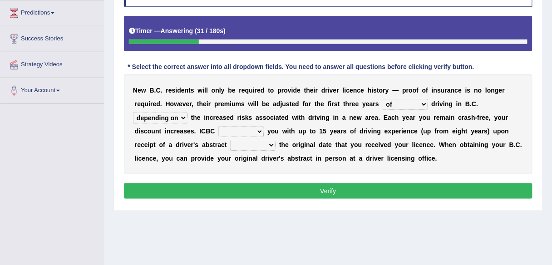
click at [133, 113] on select "depending on as for due to thanks to" at bounding box center [160, 118] width 55 height 11
click at [251, 129] on select "credited crediting credit will credit" at bounding box center [241, 131] width 45 height 11
select select "credit"
click at [219, 126] on select "credited crediting credit will credit" at bounding box center [241, 131] width 45 height 11
click at [273, 144] on select "showing show shows shown" at bounding box center [252, 145] width 45 height 11
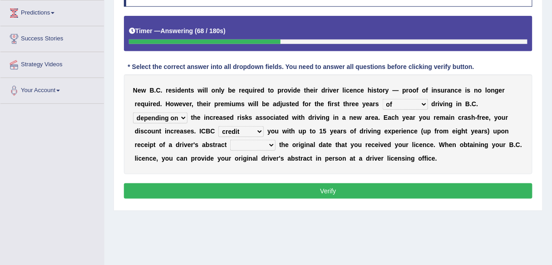
select select "showing"
click at [230, 140] on select "showing show shows shown" at bounding box center [252, 145] width 45 height 11
click at [265, 194] on button "Verify" at bounding box center [328, 191] width 409 height 15
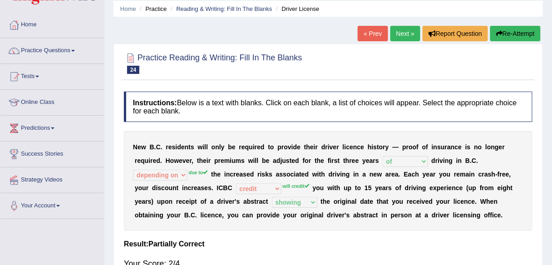
scroll to position [36, 0]
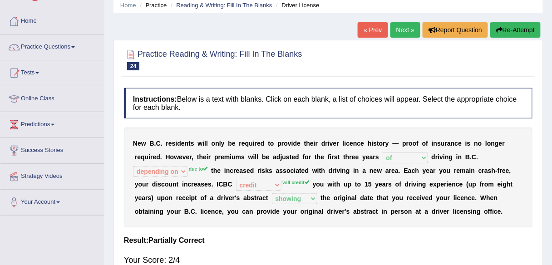
click at [399, 27] on link "Next »" at bounding box center [406, 29] width 30 height 15
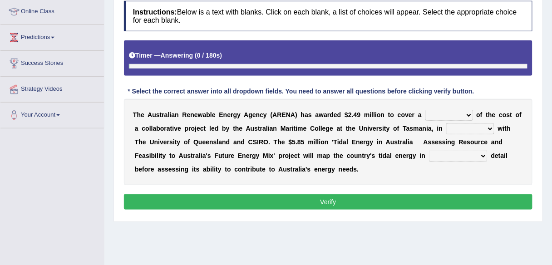
scroll to position [124, 0]
click at [464, 114] on select "wholesome total portion worth" at bounding box center [450, 115] width 48 height 11
click at [421, 195] on button "Verify" at bounding box center [328, 201] width 409 height 15
click at [458, 111] on select "wholesome total portion worth" at bounding box center [450, 115] width 48 height 11
select select "total"
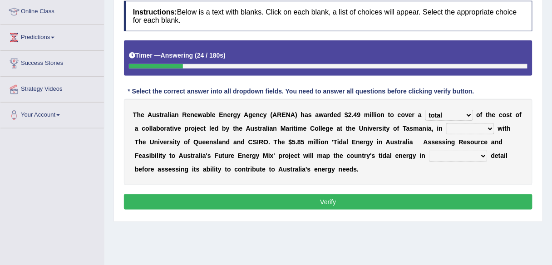
click at [426, 110] on select "wholesome total portion worth" at bounding box center [450, 115] width 48 height 11
click at [485, 127] on select "disguise contrast partnership revenge" at bounding box center [471, 129] width 48 height 11
select select "partnership"
click at [447, 124] on select "disguise contrast partnership revenge" at bounding box center [471, 129] width 48 height 11
click at [470, 153] on select "unexpected unforgiven universal unprecedented" at bounding box center [458, 156] width 59 height 11
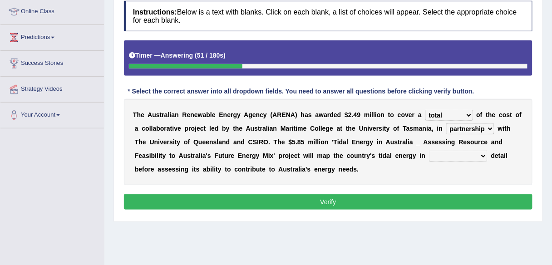
click at [470, 153] on select "unexpected unforgiven universal unprecedented" at bounding box center [458, 156] width 59 height 11
select select "unprecedented"
click at [429, 151] on select "unexpected unforgiven universal unprecedented" at bounding box center [458, 156] width 59 height 11
click at [447, 203] on button "Verify" at bounding box center [328, 201] width 409 height 15
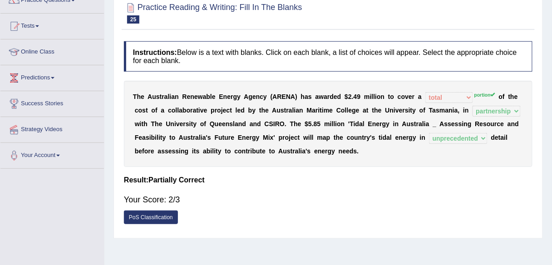
scroll to position [0, 0]
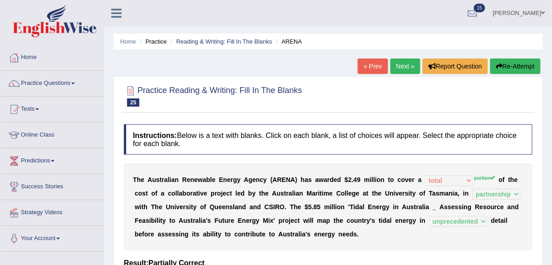
click at [408, 66] on link "Next »" at bounding box center [406, 66] width 30 height 15
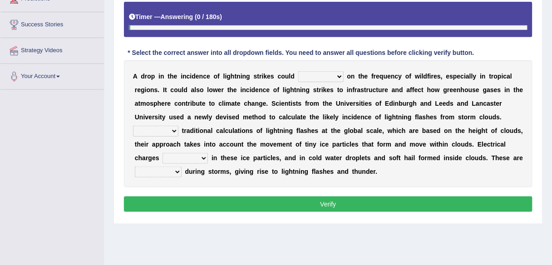
scroll to position [163, 0]
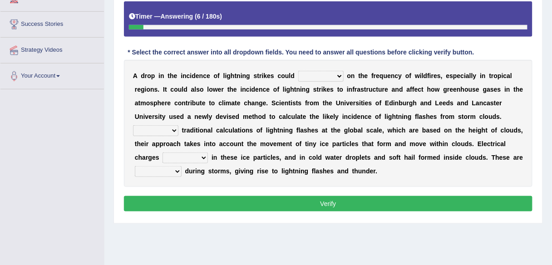
click at [337, 73] on select "dwell focus impact depend" at bounding box center [320, 76] width 45 height 11
select select "depend"
click at [298, 71] on select "dwell focus impact depend" at bounding box center [320, 76] width 45 height 11
click at [166, 129] on select "Unlike Unless Except Besides" at bounding box center [155, 130] width 45 height 11
select select "Unlike"
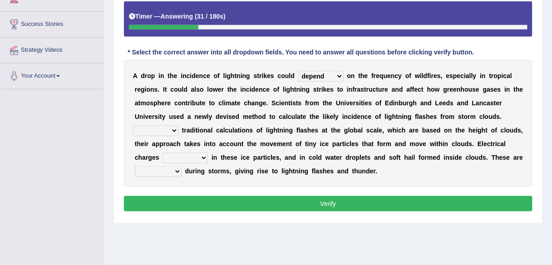
click at [133, 125] on select "Unlike Unless Except Besides" at bounding box center [155, 130] width 45 height 11
click at [207, 153] on select "run off build up mess up zoom in" at bounding box center [185, 158] width 45 height 11
select select "build up"
click at [163, 153] on select "run off build up mess up zoom in" at bounding box center [185, 158] width 45 height 11
click at [174, 167] on select "collected diverted rounded discharged" at bounding box center [158, 171] width 47 height 11
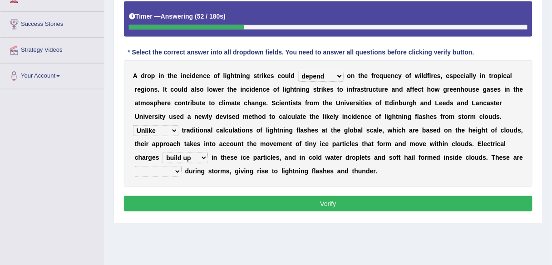
select select "discharged"
click at [135, 166] on select "collected diverted rounded discharged" at bounding box center [158, 171] width 47 height 11
click at [170, 201] on button "Verify" at bounding box center [328, 203] width 409 height 15
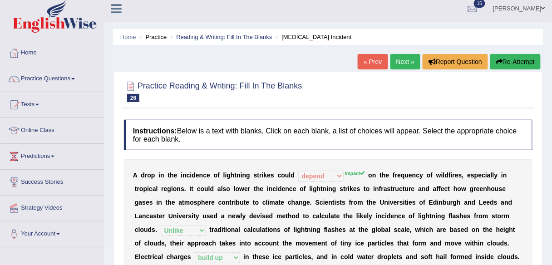
scroll to position [0, 0]
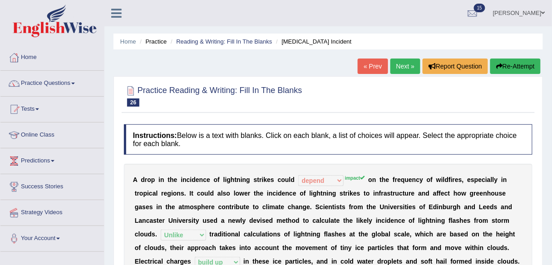
click at [401, 67] on link "Next »" at bounding box center [406, 66] width 30 height 15
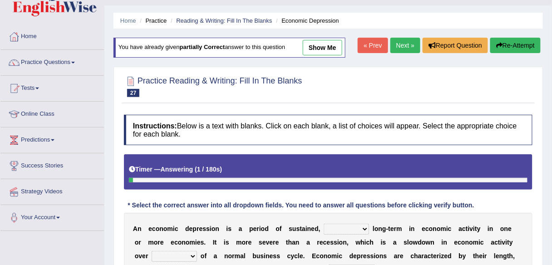
scroll to position [13, 0]
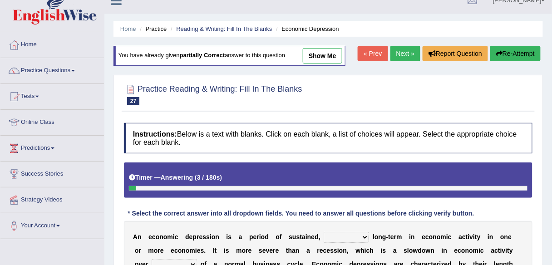
click at [397, 53] on link "Next »" at bounding box center [406, 53] width 30 height 15
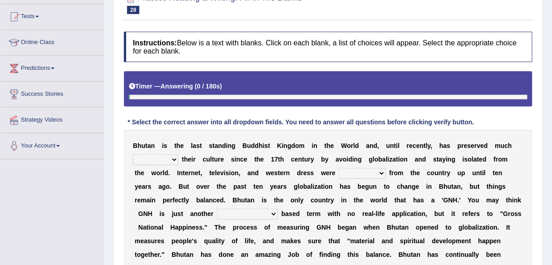
scroll to position [93, 0]
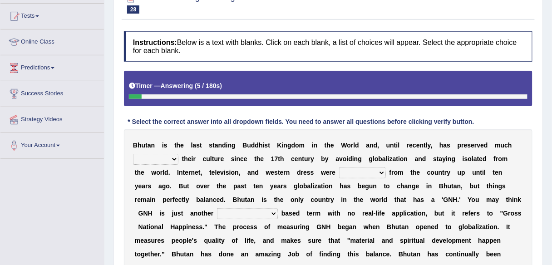
click at [161, 154] on select "of about to for" at bounding box center [155, 159] width 45 height 11
select select "of"
click at [133, 154] on select "of about to for" at bounding box center [155, 159] width 45 height 11
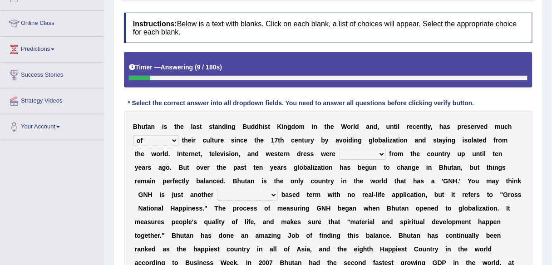
scroll to position [115, 0]
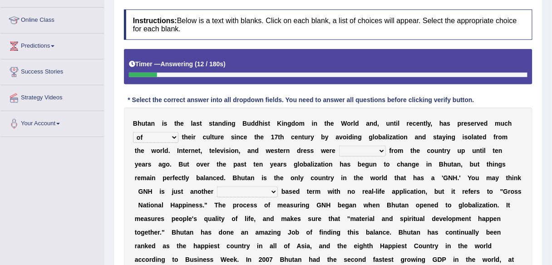
click at [371, 152] on select "summoned observed displayed banned" at bounding box center [362, 151] width 47 height 11
select select "banned"
click at [339, 146] on select "summoned observed displayed banned" at bounding box center [362, 151] width 47 height 11
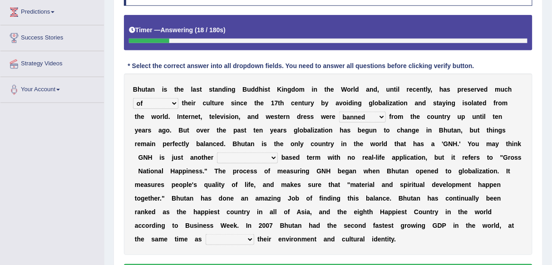
scroll to position [153, 0]
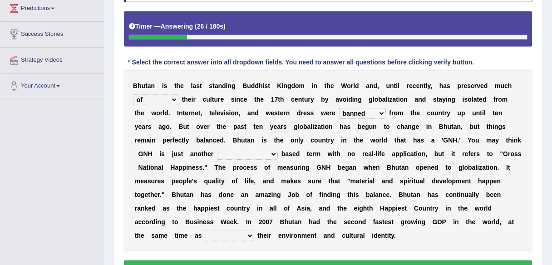
click at [247, 151] on select "statistically barely overwhelmingly roughly" at bounding box center [247, 154] width 61 height 11
click at [217, 149] on select "statistically barely overwhelmingly roughly" at bounding box center [247, 154] width 61 height 11
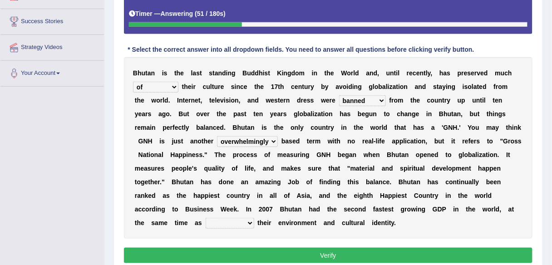
scroll to position [177, 0]
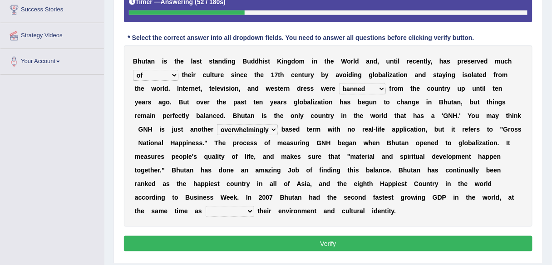
click at [243, 127] on select "statistically barely overwhelmingly roughly" at bounding box center [247, 129] width 61 height 11
select select "roughly"
click at [217, 124] on select "statistically barely overwhelmingly roughly" at bounding box center [247, 129] width 61 height 11
click at [248, 209] on select "demeaning intruding maintaining mourning" at bounding box center [230, 211] width 49 height 11
select select "maintaining"
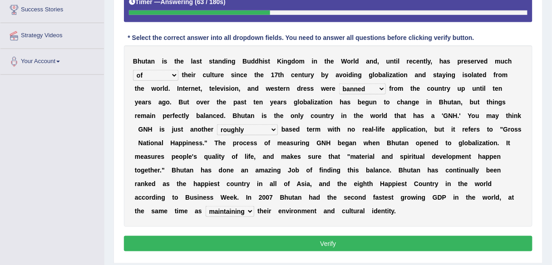
click at [206, 206] on select "demeaning intruding maintaining mourning" at bounding box center [230, 211] width 49 height 11
click at [258, 240] on button "Verify" at bounding box center [328, 243] width 409 height 15
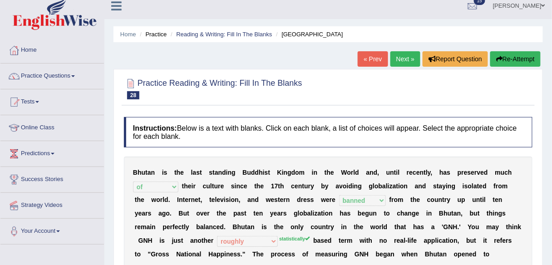
scroll to position [0, 0]
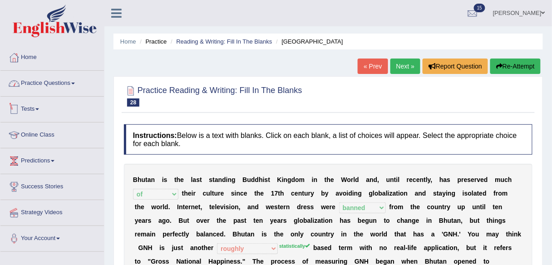
click at [69, 82] on link "Practice Questions" at bounding box center [52, 82] width 104 height 23
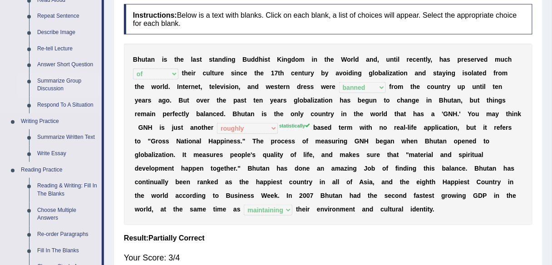
scroll to position [119, 0]
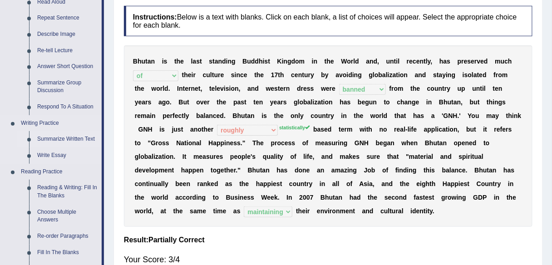
click at [63, 138] on link "Summarize Written Text" at bounding box center [67, 139] width 69 height 16
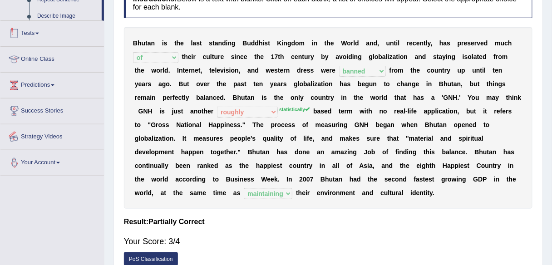
scroll to position [179, 0]
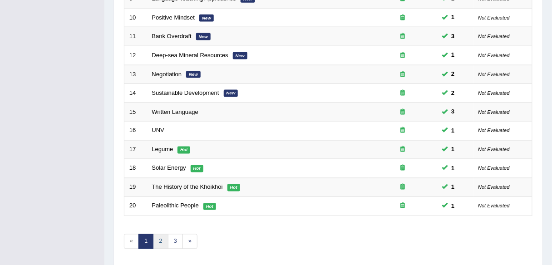
scroll to position [303, 0]
click at [159, 237] on link "2" at bounding box center [160, 241] width 15 height 15
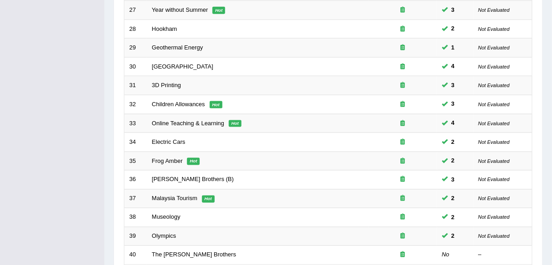
scroll to position [332, 0]
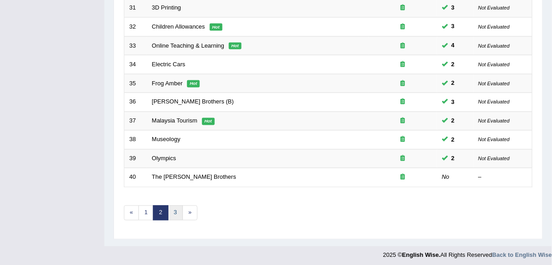
click at [174, 209] on link "3" at bounding box center [175, 213] width 15 height 15
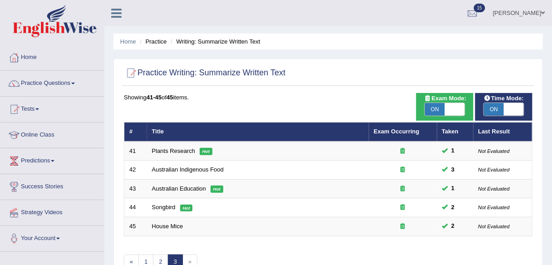
click at [435, 108] on span "ON" at bounding box center [435, 109] width 20 height 13
checkbox input "false"
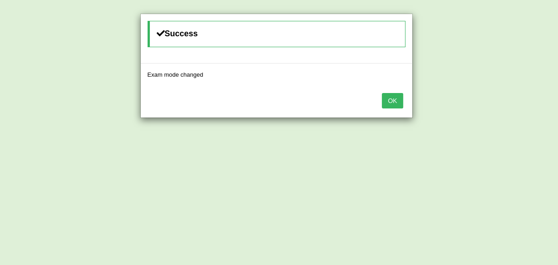
drag, startPoint x: 400, startPoint y: 103, endPoint x: 391, endPoint y: 100, distance: 9.4
click at [391, 100] on button "OK" at bounding box center [392, 100] width 21 height 15
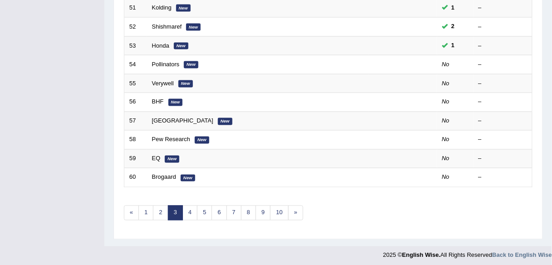
scroll to position [330, 0]
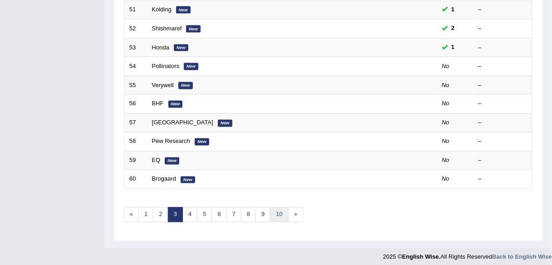
click at [276, 214] on link "10" at bounding box center [279, 215] width 18 height 15
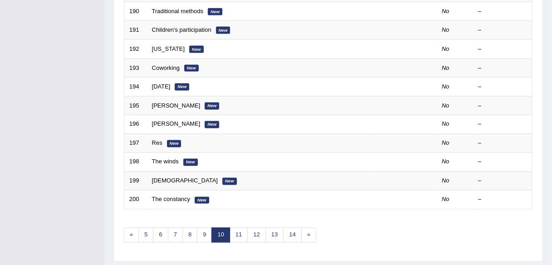
scroll to position [332, 0]
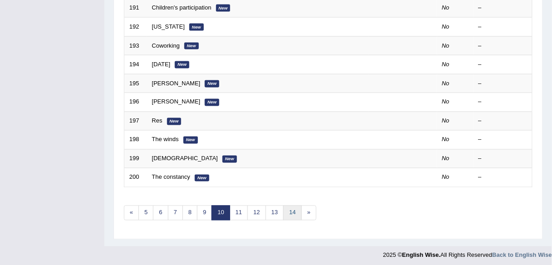
click at [284, 211] on link "14" at bounding box center [292, 213] width 18 height 15
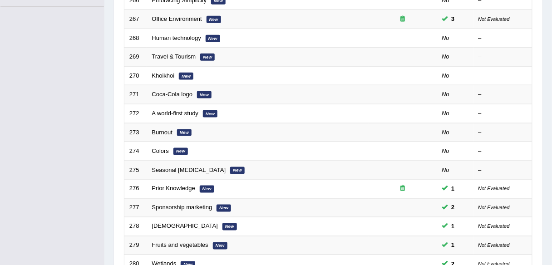
scroll to position [332, 0]
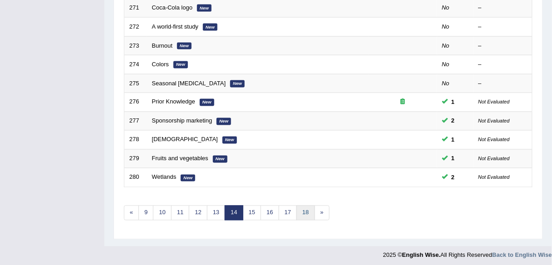
click at [303, 208] on link "18" at bounding box center [306, 213] width 18 height 15
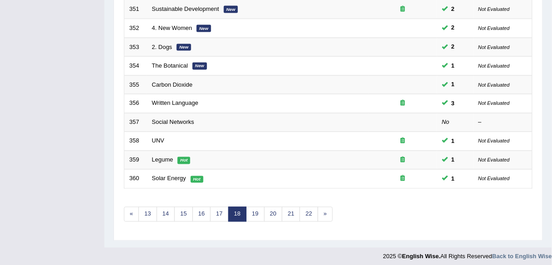
scroll to position [332, 0]
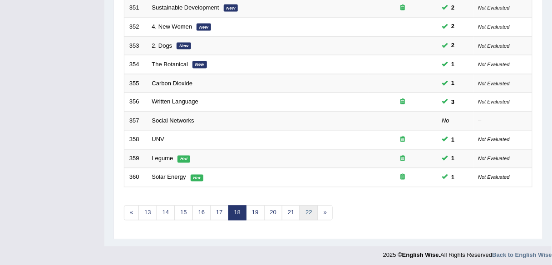
click at [306, 210] on link "22" at bounding box center [309, 213] width 18 height 15
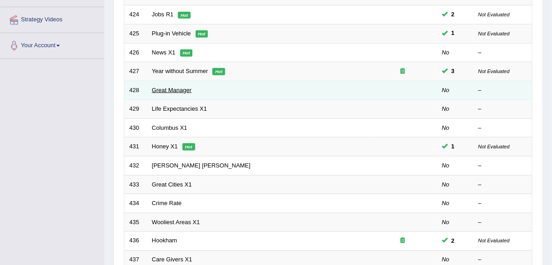
click at [170, 89] on link "Great Manager" at bounding box center [172, 90] width 40 height 7
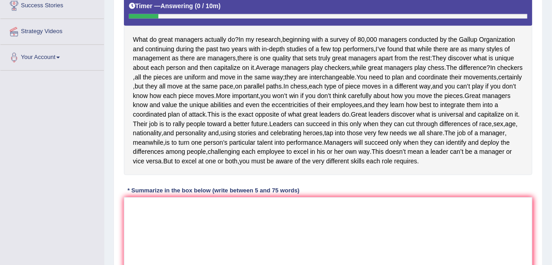
scroll to position [182, 0]
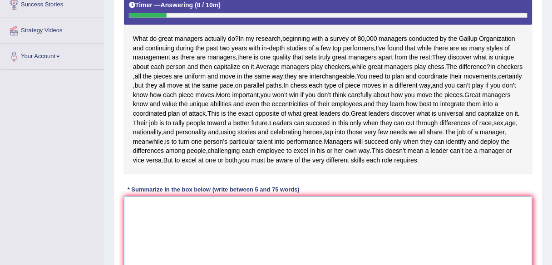
click at [220, 216] on textarea at bounding box center [328, 241] width 409 height 88
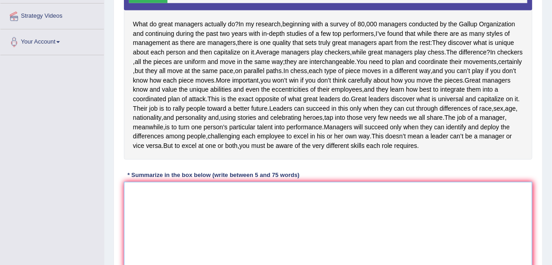
scroll to position [197, 0]
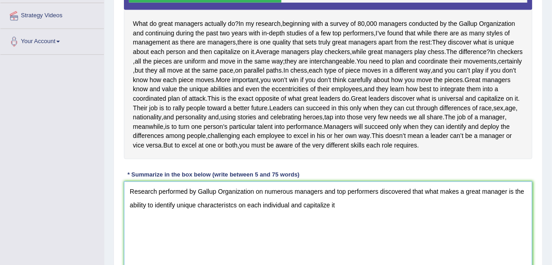
click at [506, 209] on textarea "Research performed by Gallup Organization on numerous managers and top performe…" at bounding box center [328, 226] width 409 height 88
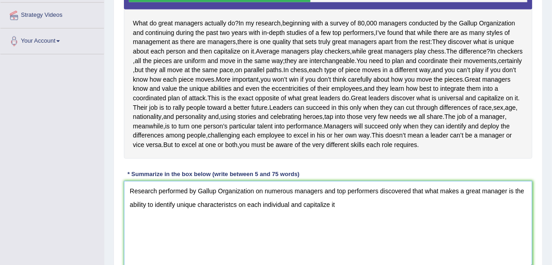
click at [346, 221] on textarea "Research performed by Gallup Organization on numerous managers and top performe…" at bounding box center [328, 225] width 409 height 88
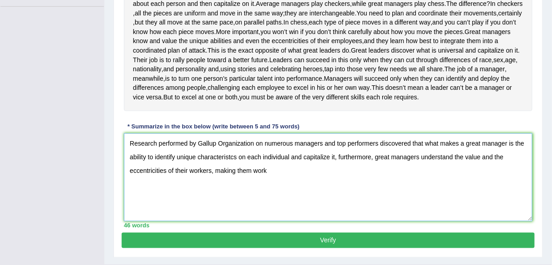
scroll to position [245, 0]
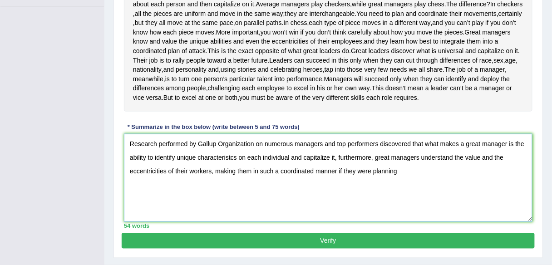
click at [342, 188] on textarea "Research performed by Gallup Organization on numerous managers and top performe…" at bounding box center [328, 178] width 409 height 88
click at [427, 191] on textarea "Research performed by Gallup Organization on numerous managers and top performe…" at bounding box center [328, 178] width 409 height 88
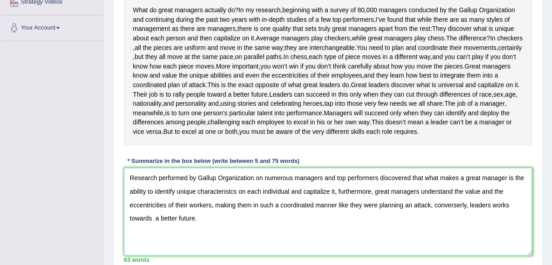
scroll to position [212, 0]
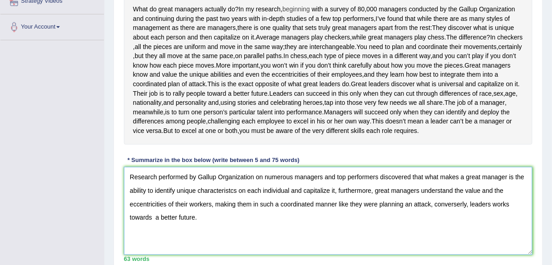
type textarea "Research performed by Gallup Organization on numerous managers and top performe…"
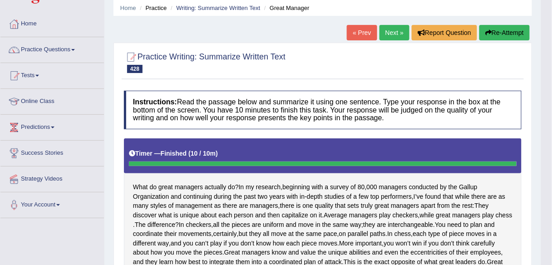
scroll to position [0, 0]
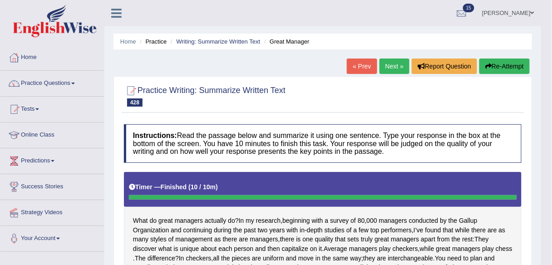
click at [501, 59] on button "Re-Attempt" at bounding box center [505, 66] width 50 height 15
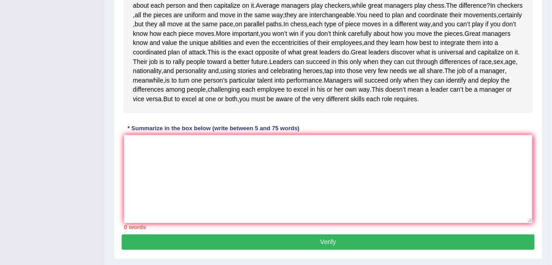
scroll to position [255, 0]
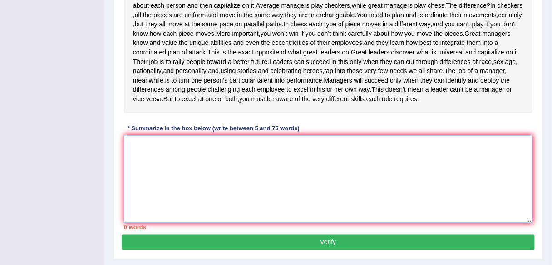
click at [378, 194] on textarea at bounding box center [328, 179] width 409 height 88
paste textarea "Research performed by Gallup Organization on numerous managers and top performe…"
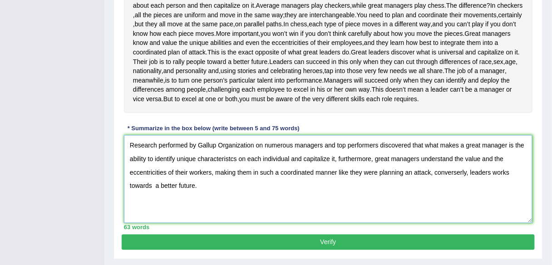
click at [462, 189] on textarea "Research performed by Gallup Organization on numerous managers and top performe…" at bounding box center [328, 179] width 409 height 88
click at [204, 174] on textarea "Research performed by Gallup Organization on numerous managers and top performe…" at bounding box center [328, 179] width 409 height 88
click at [229, 175] on textarea "Research performed by Gallup Organization on numerous managers and top performe…" at bounding box center [328, 179] width 409 height 88
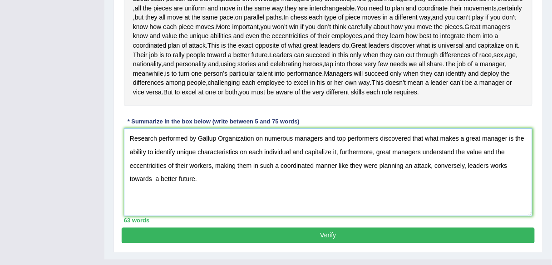
scroll to position [263, 0]
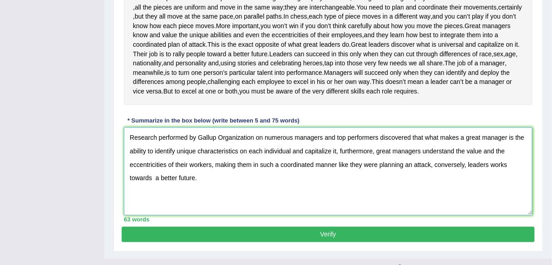
click at [283, 201] on textarea "Research performed by Gallup Organization on numerous managers and top performe…" at bounding box center [328, 172] width 409 height 88
click at [154, 198] on textarea "Research performed by Gallup Organization on numerous managers and top performe…" at bounding box center [328, 172] width 409 height 88
click at [202, 194] on textarea "Research performed by Gallup Organization on numerous managers and top performe…" at bounding box center [328, 172] width 409 height 88
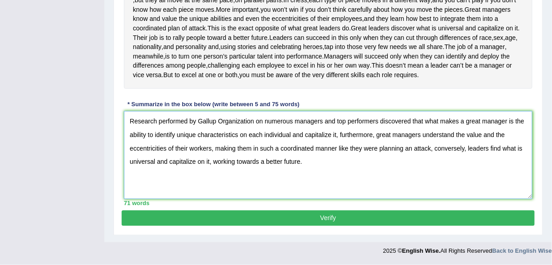
type textarea "Research performed by Gallup Organization on numerous managers and top performe…"
click at [287, 226] on button "Verify" at bounding box center [328, 218] width 413 height 15
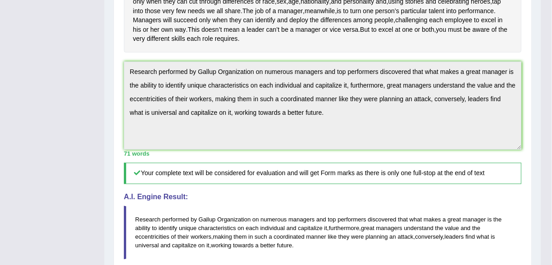
scroll to position [284, 0]
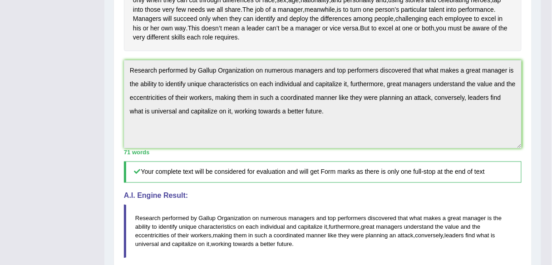
click at [120, 78] on div "Practice Writing: Summarize Written Text 428 Great Manager Instructions: Read t…" at bounding box center [323, 124] width 419 height 655
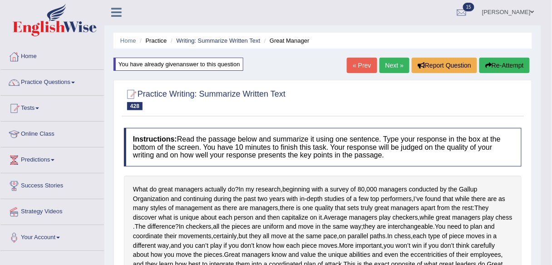
scroll to position [0, 0]
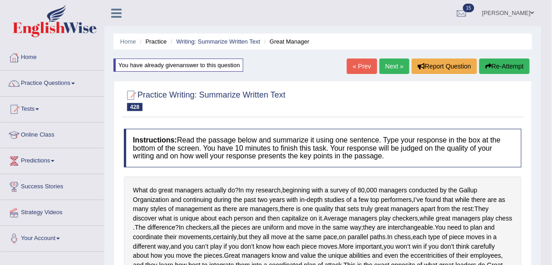
click at [522, 67] on button "Re-Attempt" at bounding box center [505, 66] width 50 height 15
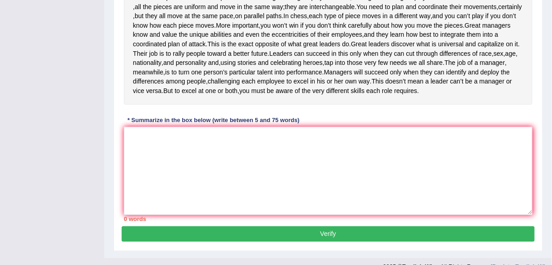
scroll to position [296, 0]
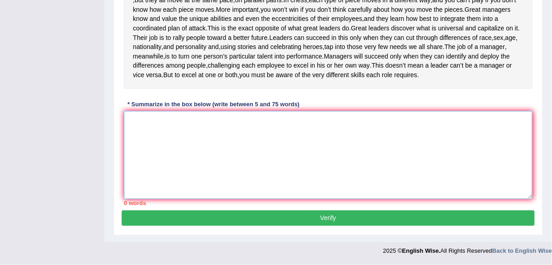
click at [395, 162] on textarea at bounding box center [328, 155] width 409 height 88
paste textarea "Research performed by Gallup Organization on numerous managers and top performe…"
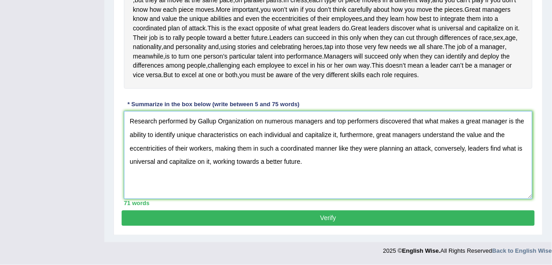
click at [464, 121] on textarea "Research performed by Gallup Organization on numerous managers and top performe…" at bounding box center [328, 155] width 409 height 88
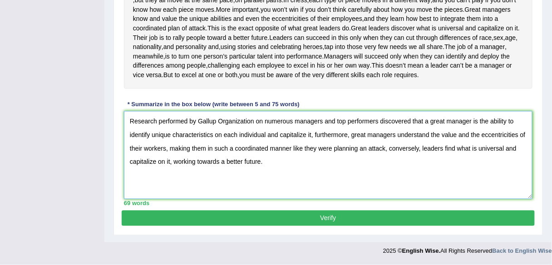
type textarea "Research performed by Gallup Organization on numerous managers and top performe…"
click at [356, 219] on button "Verify" at bounding box center [328, 218] width 413 height 15
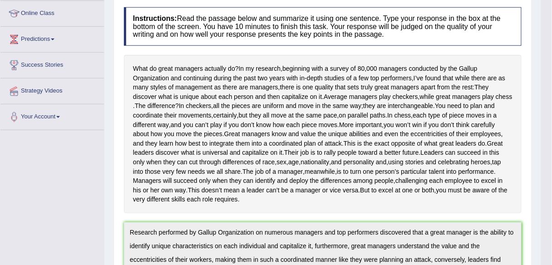
scroll to position [0, 0]
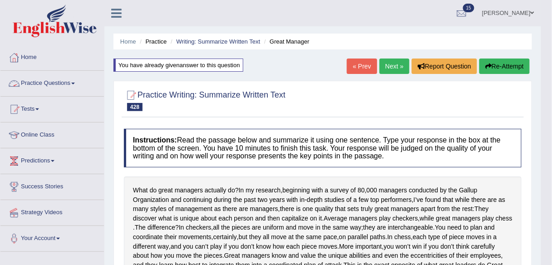
click at [55, 77] on link "Practice Questions" at bounding box center [52, 82] width 104 height 23
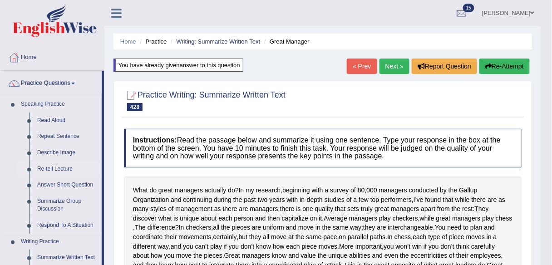
click at [70, 171] on link "Re-tell Lecture" at bounding box center [67, 169] width 69 height 16
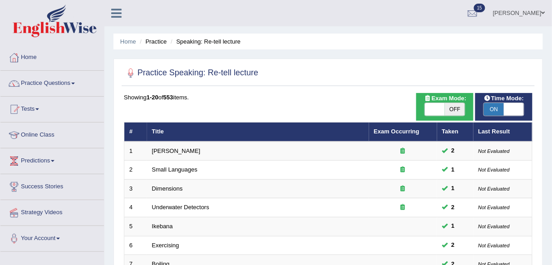
drag, startPoint x: 457, startPoint y: 111, endPoint x: 397, endPoint y: 48, distance: 86.8
click at [397, 48] on ul "Home Practice Speaking: Re-tell lecture" at bounding box center [329, 42] width 430 height 16
click at [453, 111] on span "OFF" at bounding box center [455, 109] width 20 height 13
checkbox input "true"
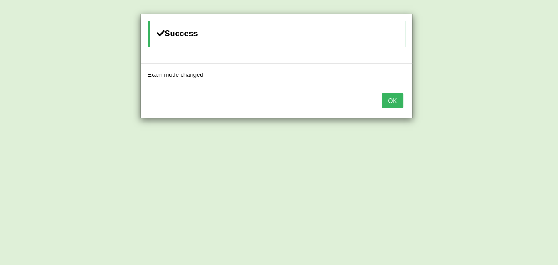
click at [393, 102] on button "OK" at bounding box center [392, 100] width 21 height 15
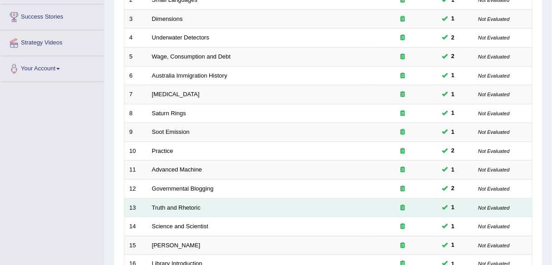
scroll to position [332, 0]
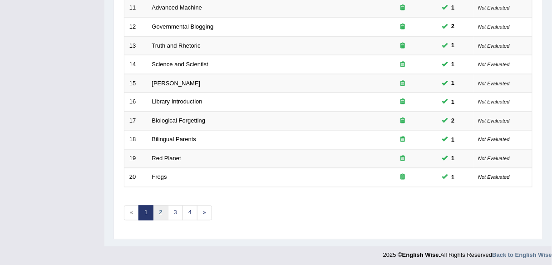
click at [159, 211] on link "2" at bounding box center [160, 213] width 15 height 15
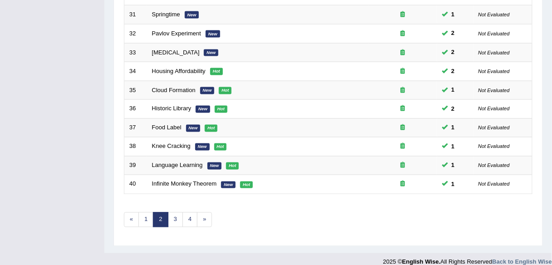
scroll to position [325, 0]
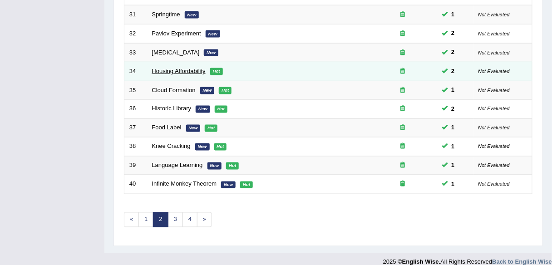
click at [179, 68] on link "Housing Affordability" at bounding box center [179, 71] width 54 height 7
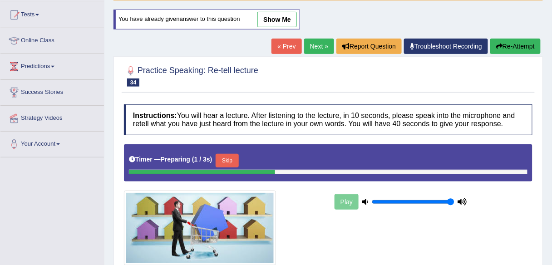
scroll to position [96, 0]
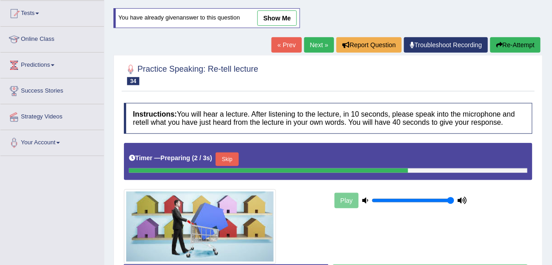
click at [286, 20] on link "show me" at bounding box center [278, 17] width 40 height 15
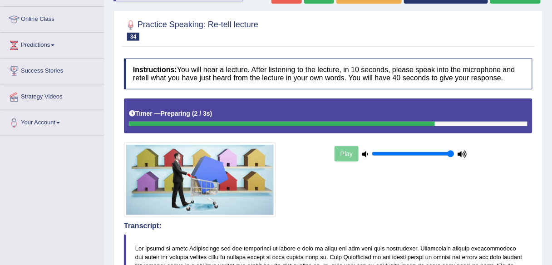
scroll to position [0, 0]
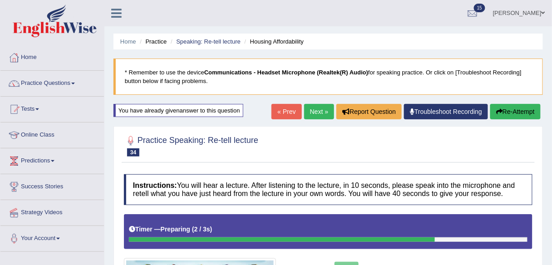
click at [308, 115] on link "Next »" at bounding box center [319, 111] width 30 height 15
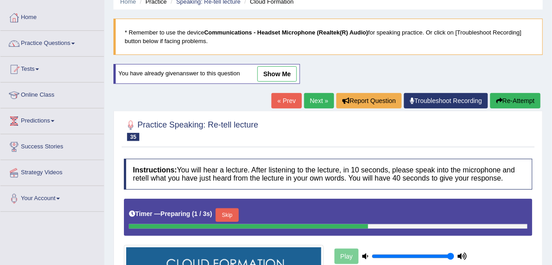
scroll to position [40, 0]
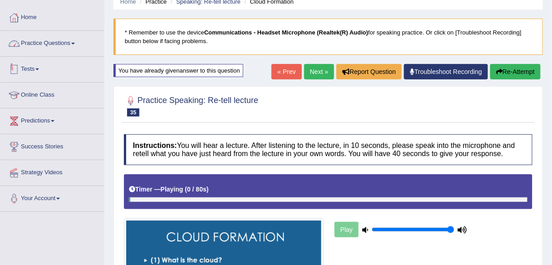
click at [77, 46] on link "Practice Questions" at bounding box center [52, 42] width 104 height 23
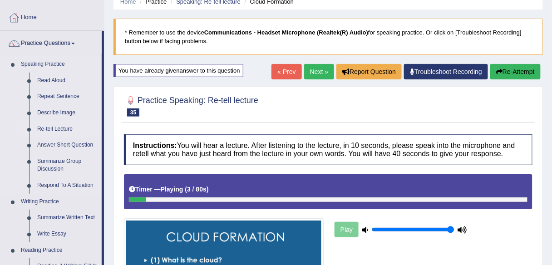
click at [63, 130] on link "Re-tell Lecture" at bounding box center [67, 129] width 69 height 16
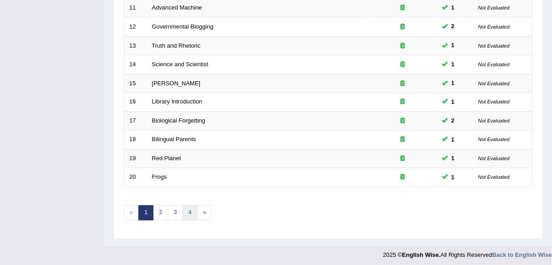
click at [188, 207] on link "4" at bounding box center [190, 213] width 15 height 15
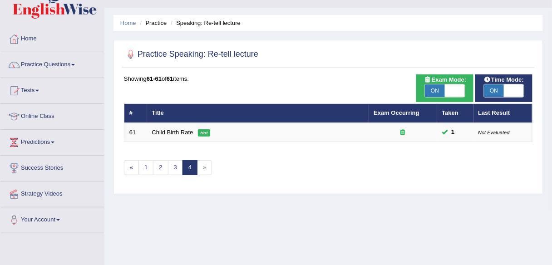
click at [445, 89] on span "ON" at bounding box center [435, 91] width 20 height 13
checkbox input "false"
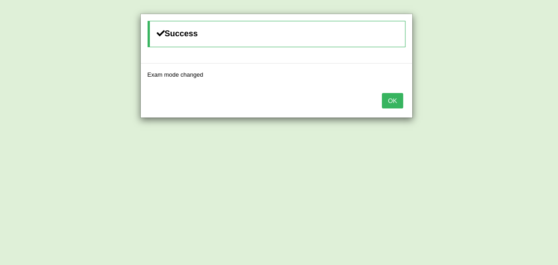
click at [391, 100] on button "OK" at bounding box center [392, 100] width 21 height 15
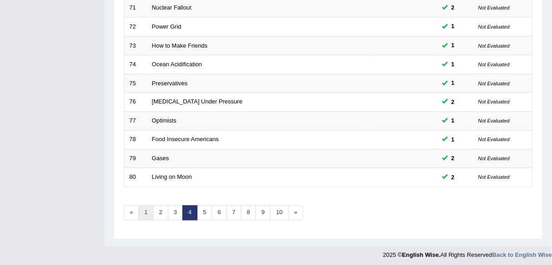
click at [142, 208] on link "1" at bounding box center [146, 213] width 15 height 15
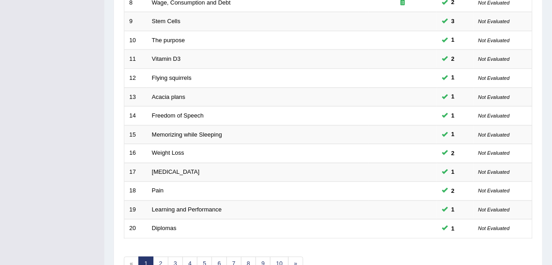
scroll to position [332, 0]
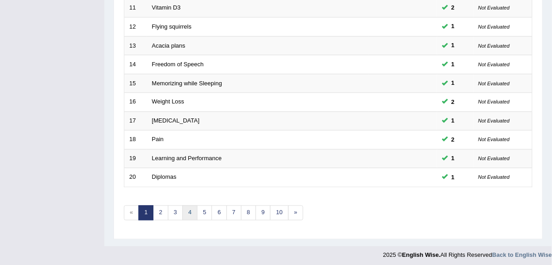
click at [189, 210] on link "4" at bounding box center [190, 213] width 15 height 15
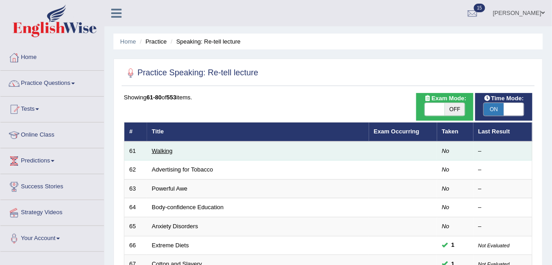
click at [163, 151] on link "Walking" at bounding box center [162, 151] width 21 height 7
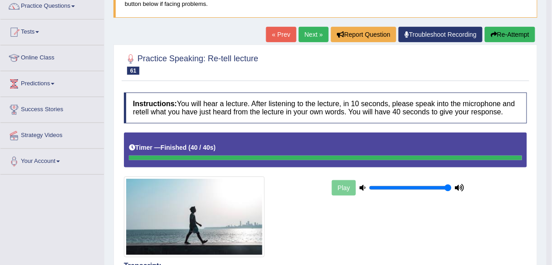
scroll to position [76, 0]
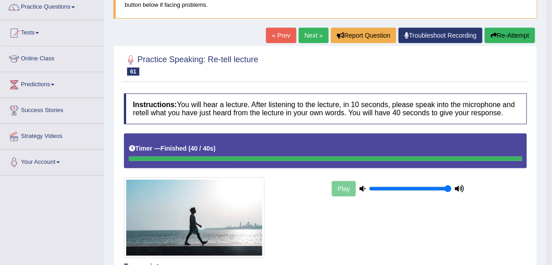
click at [303, 29] on link "Next »" at bounding box center [314, 35] width 30 height 15
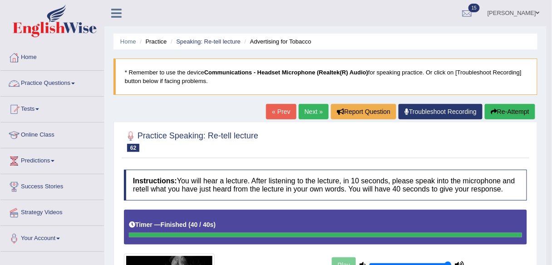
click at [63, 79] on link "Practice Questions" at bounding box center [52, 82] width 104 height 23
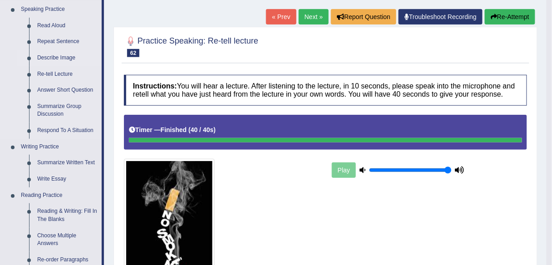
scroll to position [95, 0]
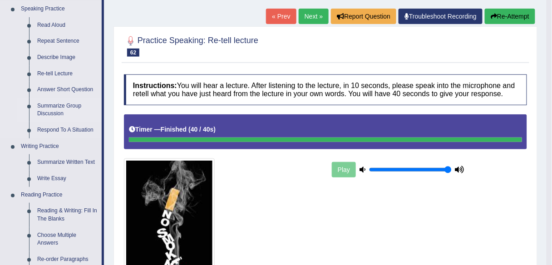
click at [67, 108] on link "Summarize Group Discussion" at bounding box center [67, 110] width 69 height 24
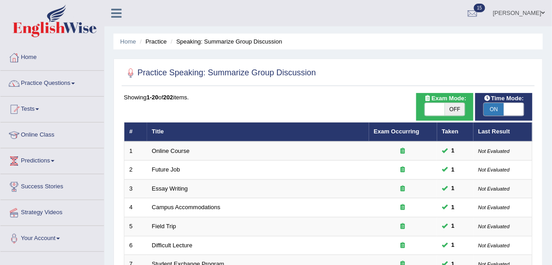
click at [454, 108] on span "OFF" at bounding box center [455, 109] width 20 height 13
checkbox input "true"
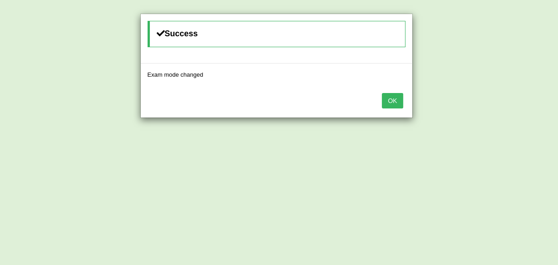
click at [392, 104] on button "OK" at bounding box center [392, 100] width 21 height 15
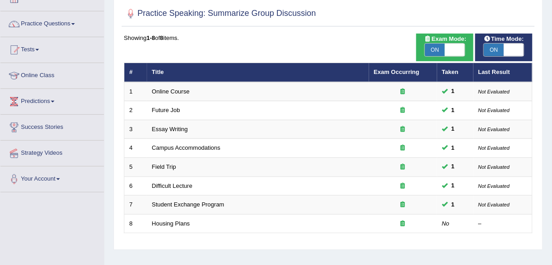
scroll to position [55, 0]
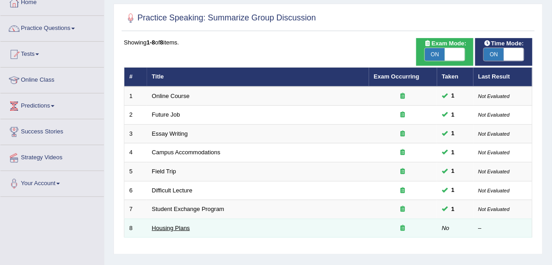
click at [178, 225] on link "Housing Plans" at bounding box center [171, 228] width 38 height 7
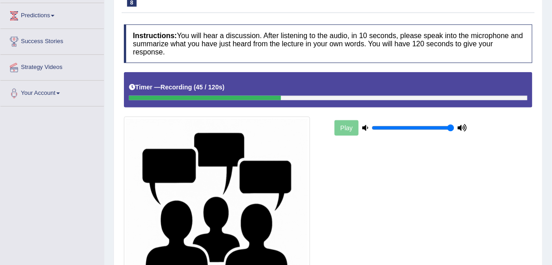
scroll to position [144, 0]
